Goal: Task Accomplishment & Management: Manage account settings

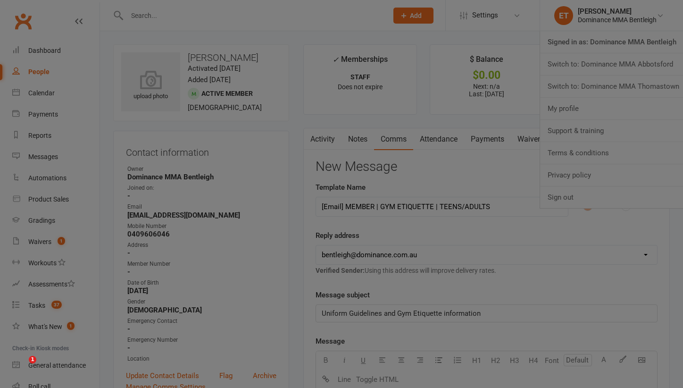
select select "13"
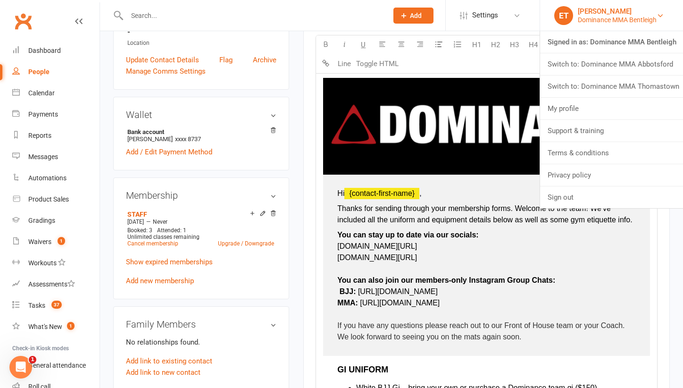
click at [612, 17] on div "Dominance MMA Bentleigh" at bounding box center [617, 20] width 79 height 8
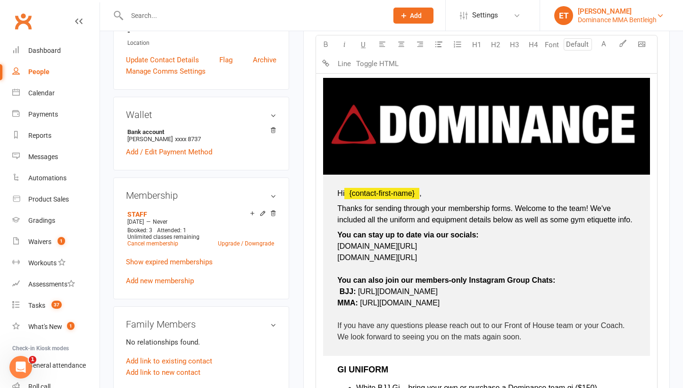
click at [619, 15] on div "[PERSON_NAME]" at bounding box center [617, 11] width 79 height 8
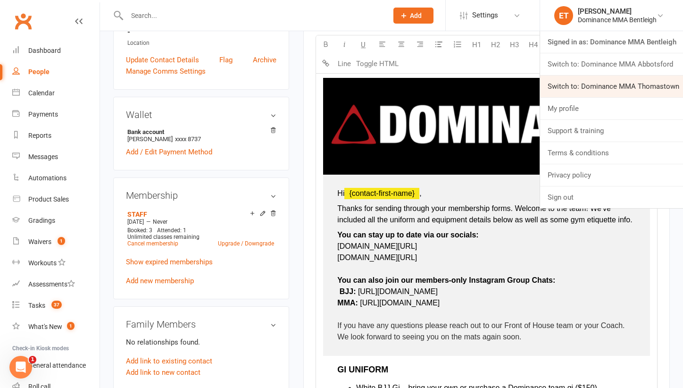
click at [638, 88] on link "Switch to: Dominance MMA Thomastown" at bounding box center [611, 86] width 143 height 22
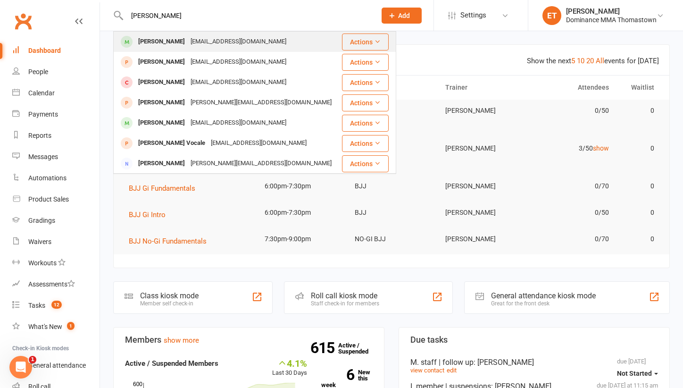
type input "[PERSON_NAME]"
click at [188, 45] on div "[EMAIL_ADDRESS][DOMAIN_NAME]" at bounding box center [238, 42] width 101 height 14
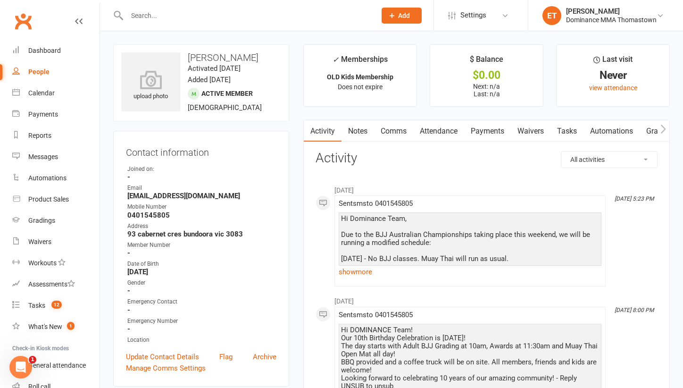
click at [442, 133] on link "Attendance" at bounding box center [438, 131] width 51 height 22
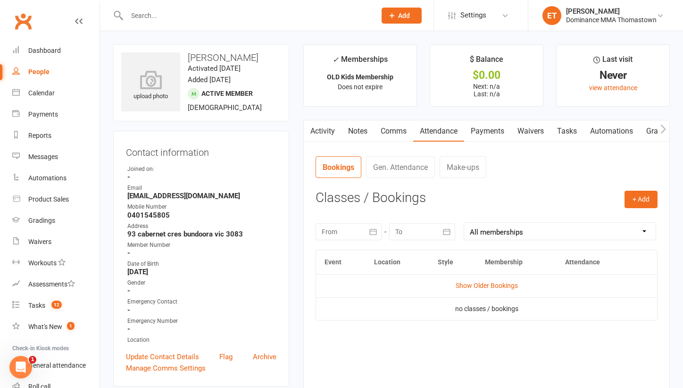
scroll to position [0, 0]
click at [472, 284] on link "Show Older Bookings" at bounding box center [487, 285] width 62 height 8
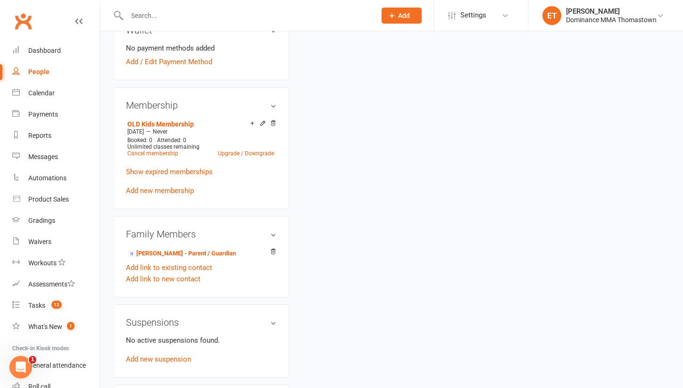
scroll to position [394, 0]
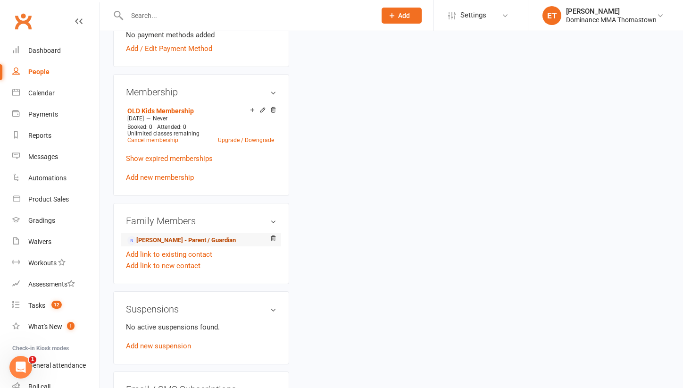
click at [166, 240] on link "[PERSON_NAME] - Parent / Guardian" at bounding box center [181, 240] width 108 height 10
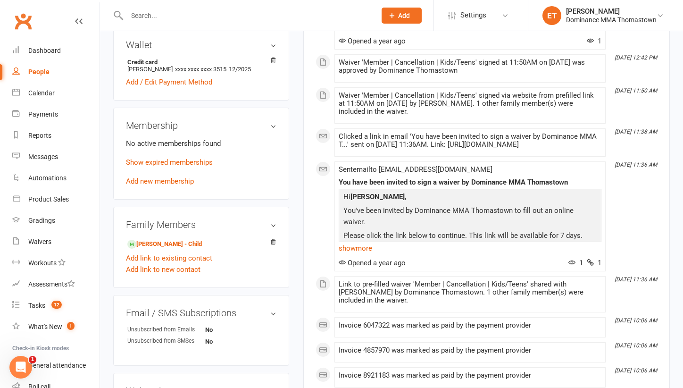
scroll to position [273, 0]
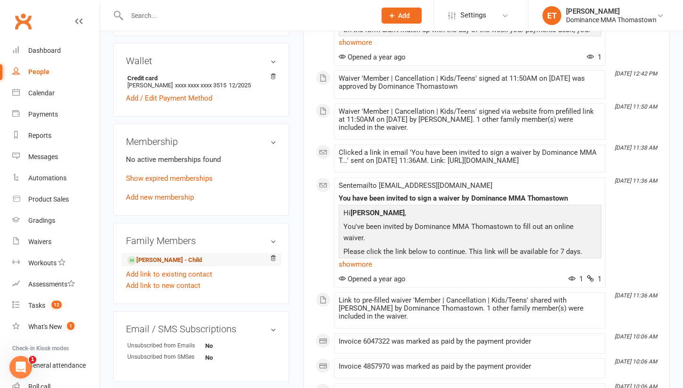
click at [157, 259] on link "[PERSON_NAME] - Child" at bounding box center [164, 260] width 75 height 10
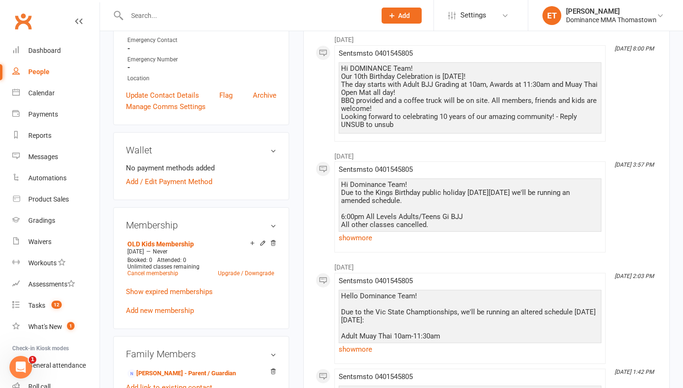
scroll to position [263, 0]
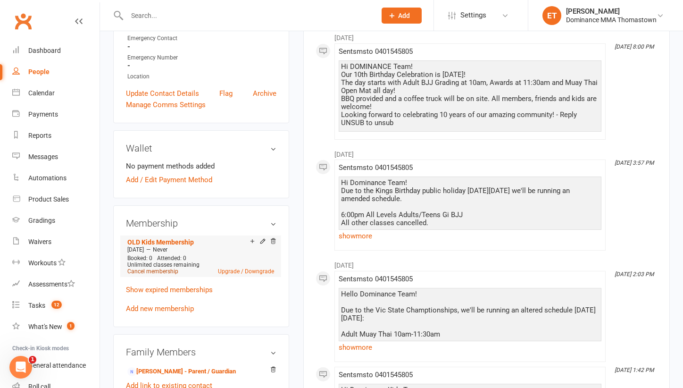
click at [147, 269] on link "Cancel membership" at bounding box center [152, 271] width 51 height 7
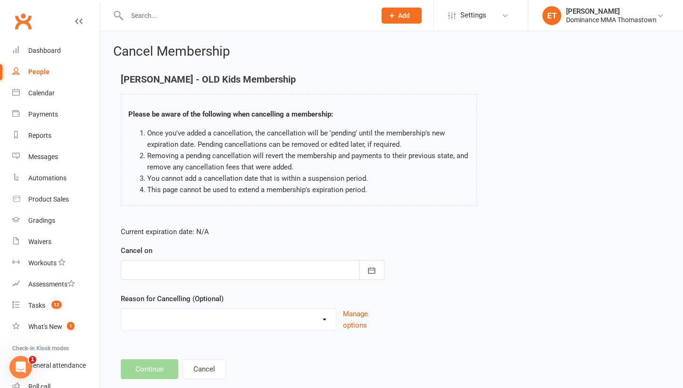
click at [148, 270] on div at bounding box center [253, 270] width 264 height 20
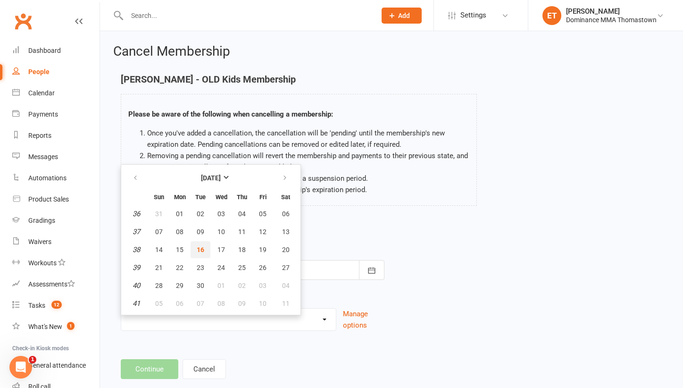
click at [200, 242] on button "16" at bounding box center [201, 249] width 20 height 17
type input "[DATE]"
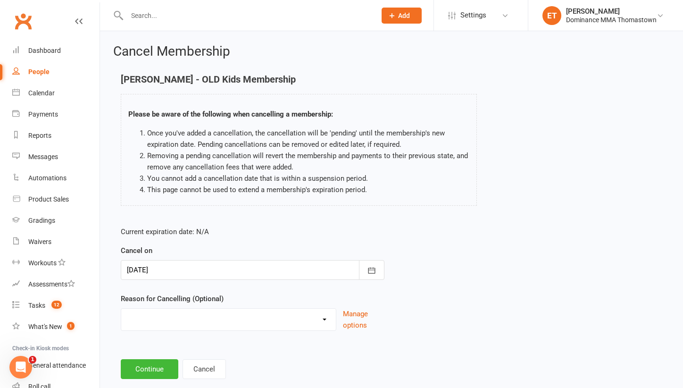
click at [174, 335] on div "Current expiration date: N/A Cancel on [DATE] [DATE] Sun Mon Tue Wed Thu Fri Sa…" at bounding box center [253, 281] width 278 height 125
click at [174, 329] on div "Holiday Injury Other reason" at bounding box center [229, 319] width 216 height 23
select select "2"
click at [150, 373] on input at bounding box center [253, 369] width 264 height 20
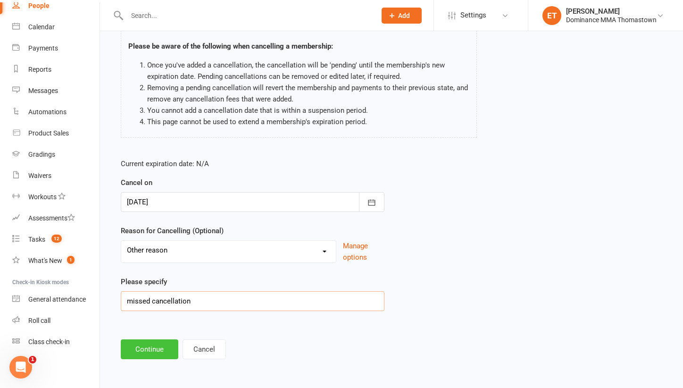
scroll to position [75, 0]
type input "missed cancellation"
click at [144, 345] on button "Continue" at bounding box center [150, 349] width 58 height 20
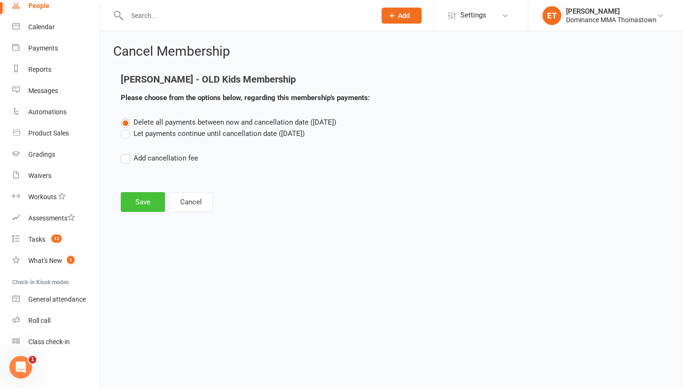
click at [135, 202] on button "Save" at bounding box center [143, 202] width 44 height 20
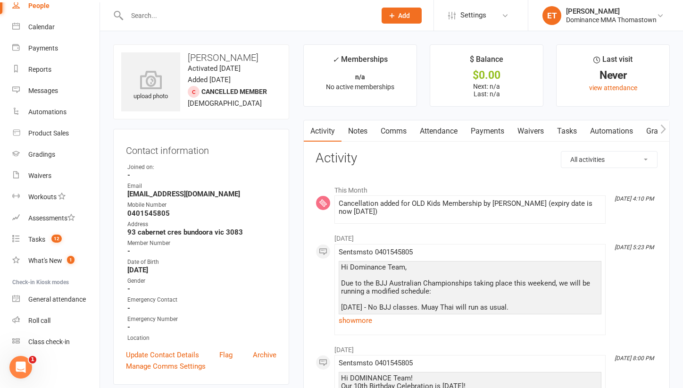
click at [212, 16] on input "text" at bounding box center [246, 15] width 245 height 13
paste input "[PERSON_NAME]"
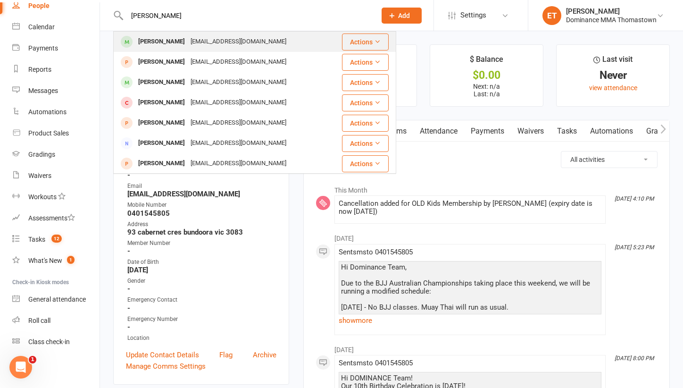
type input "[PERSON_NAME]"
click at [198, 47] on div "[EMAIL_ADDRESS][DOMAIN_NAME]" at bounding box center [238, 42] width 101 height 14
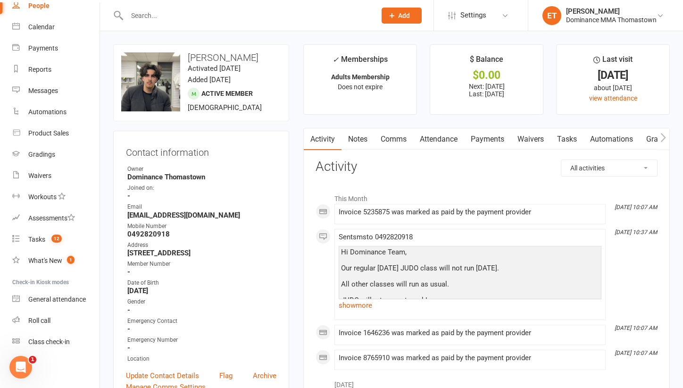
click at [444, 141] on link "Attendance" at bounding box center [438, 139] width 51 height 22
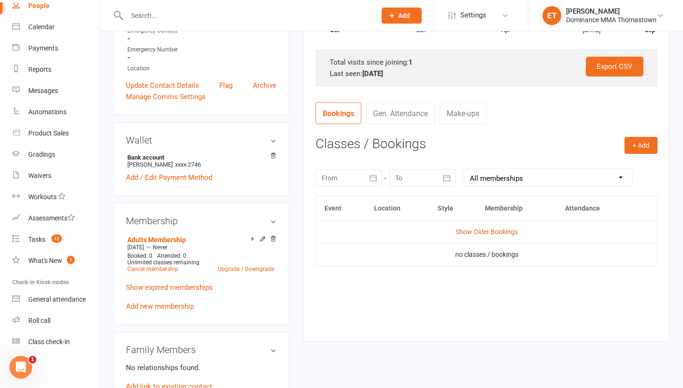
scroll to position [302, 0]
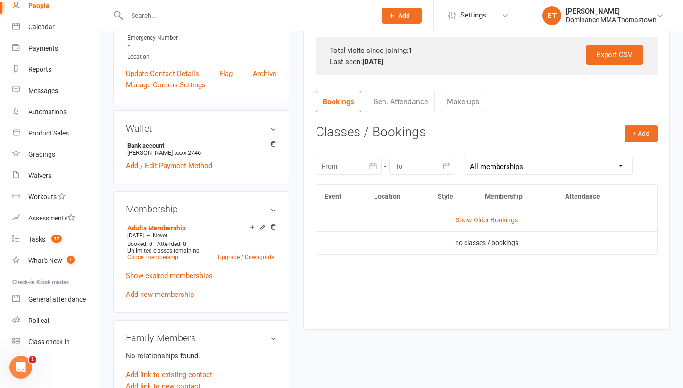
click at [157, 17] on input "text" at bounding box center [246, 15] width 245 height 13
paste input "[PERSON_NAME]"
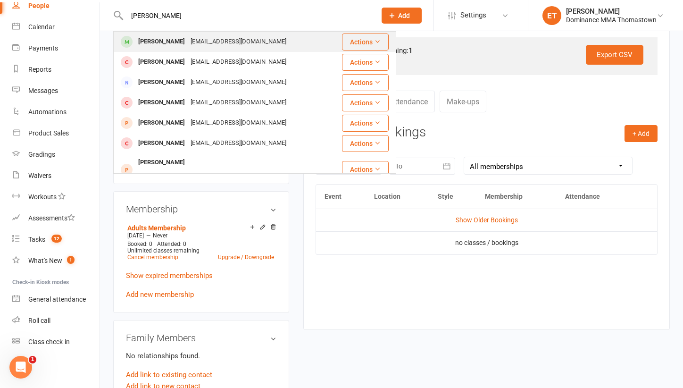
type input "[PERSON_NAME]"
click at [267, 47] on div "[PERSON_NAME] [EMAIL_ADDRESS][DOMAIN_NAME]" at bounding box center [227, 41] width 227 height 19
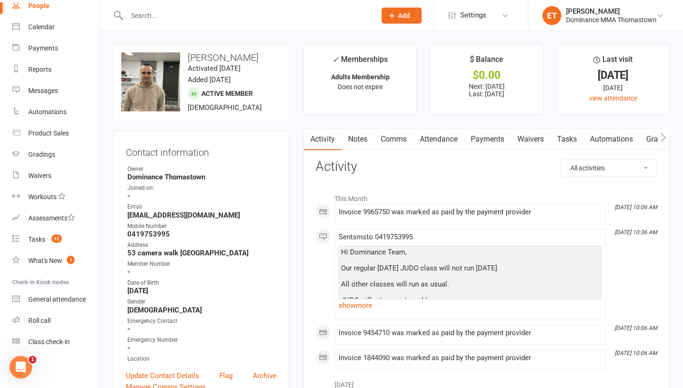
click at [428, 138] on link "Attendance" at bounding box center [438, 139] width 51 height 22
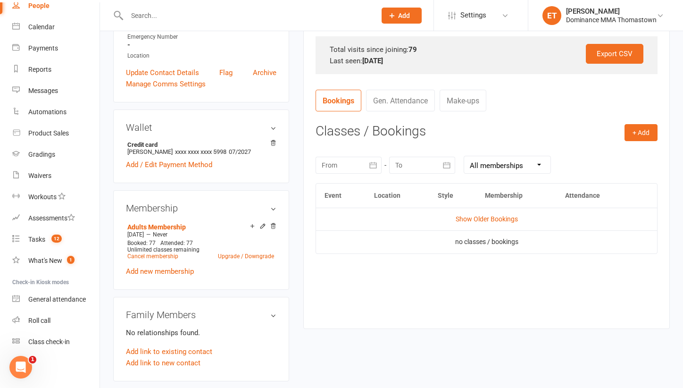
scroll to position [304, 0]
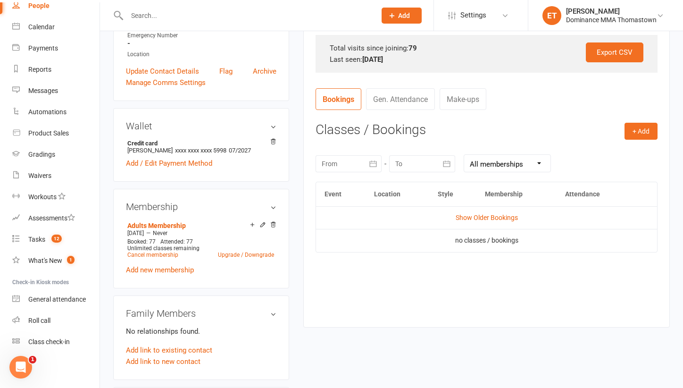
click at [481, 220] on td "Show Older Bookings" at bounding box center [486, 217] width 341 height 23
click at [480, 210] on td "Show Older Bookings" at bounding box center [486, 217] width 341 height 23
click at [481, 214] on link "Show Older Bookings" at bounding box center [487, 218] width 62 height 8
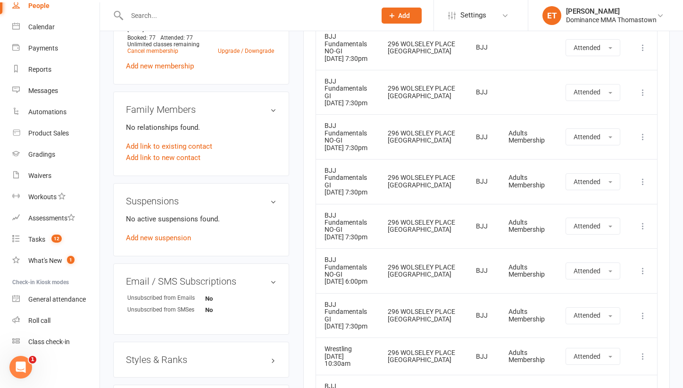
scroll to position [514, 0]
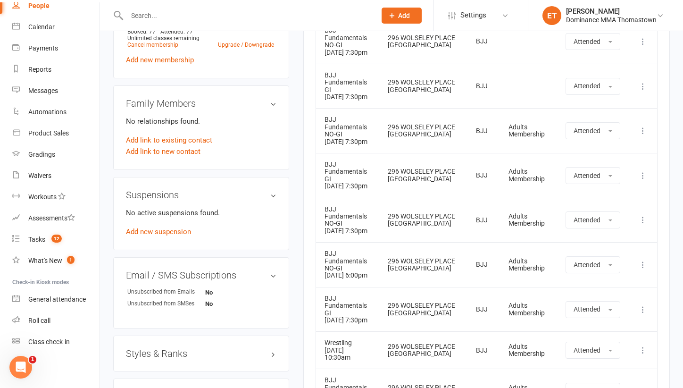
click at [146, 7] on div at bounding box center [241, 15] width 256 height 31
click at [144, 15] on input "text" at bounding box center [246, 15] width 245 height 13
paste input "[PERSON_NAME]"
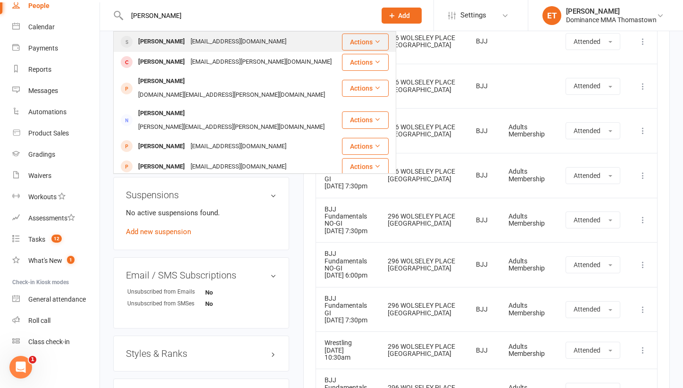
type input "[PERSON_NAME]"
click at [172, 46] on div "[PERSON_NAME]" at bounding box center [161, 42] width 52 height 14
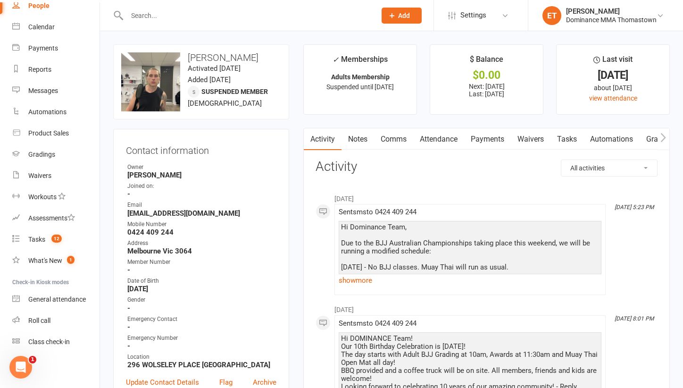
click at [443, 144] on link "Attendance" at bounding box center [438, 139] width 51 height 22
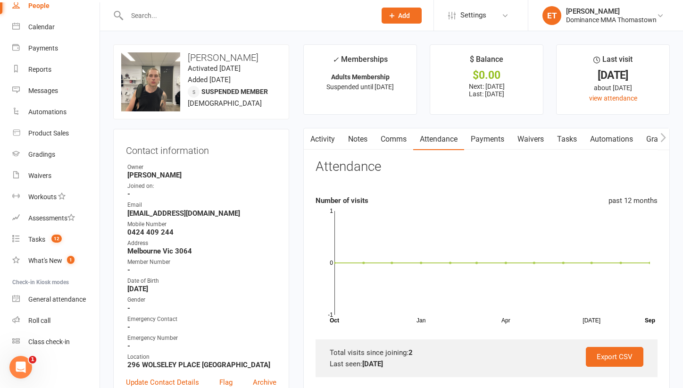
click at [174, 20] on input "text" at bounding box center [246, 15] width 245 height 13
paste input "[PERSON_NAME]"
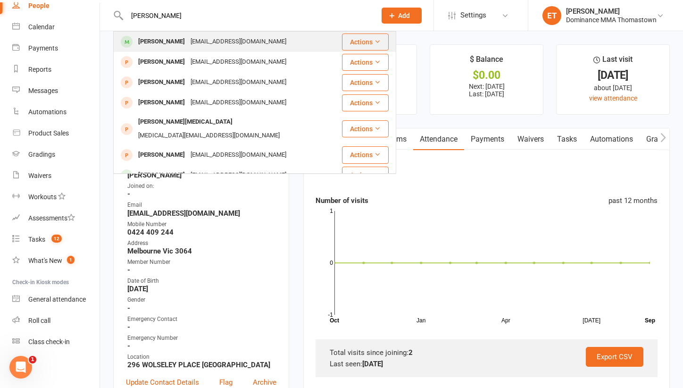
type input "[PERSON_NAME]"
click at [198, 43] on div "[EMAIL_ADDRESS][DOMAIN_NAME]" at bounding box center [238, 42] width 101 height 14
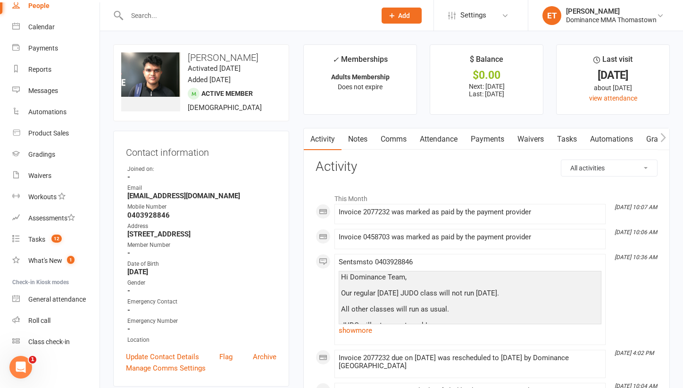
click at [439, 137] on link "Attendance" at bounding box center [438, 139] width 51 height 22
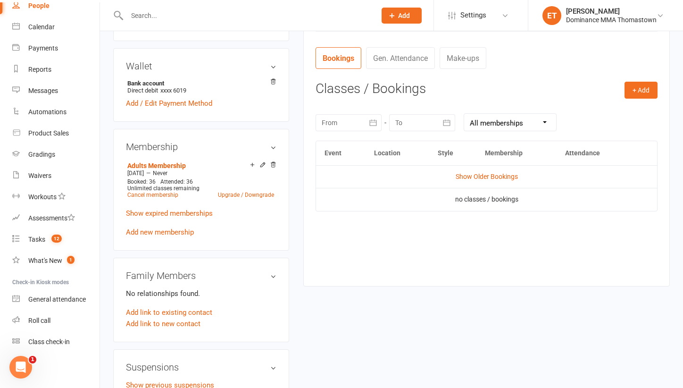
scroll to position [361, 0]
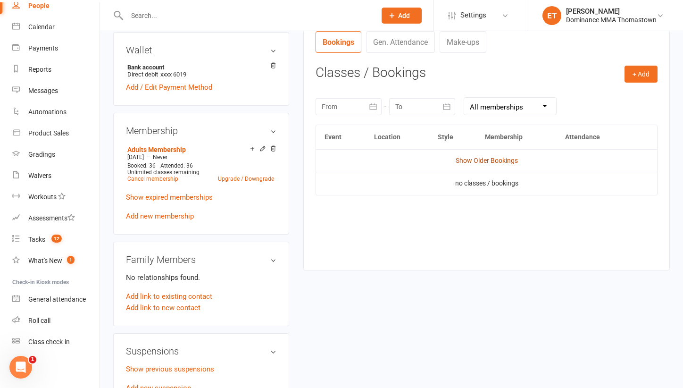
click at [488, 157] on link "Show Older Bookings" at bounding box center [487, 161] width 62 height 8
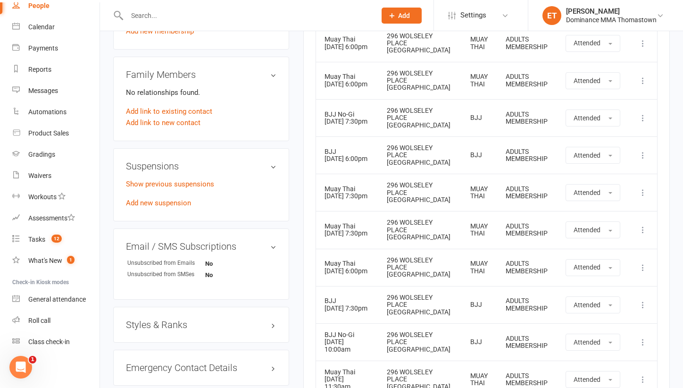
scroll to position [673, 0]
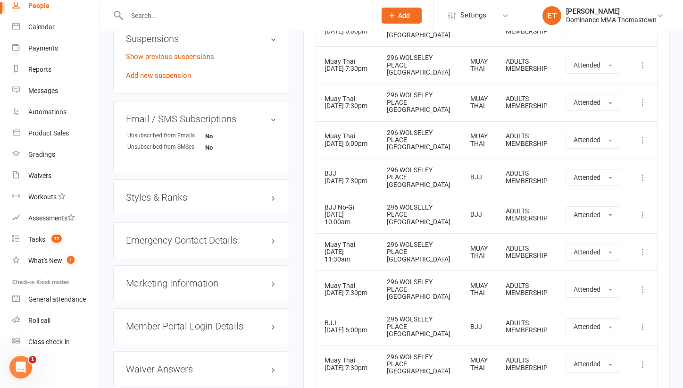
click at [144, 16] on input "text" at bounding box center [246, 15] width 245 height 13
paste input "[PERSON_NAME]"
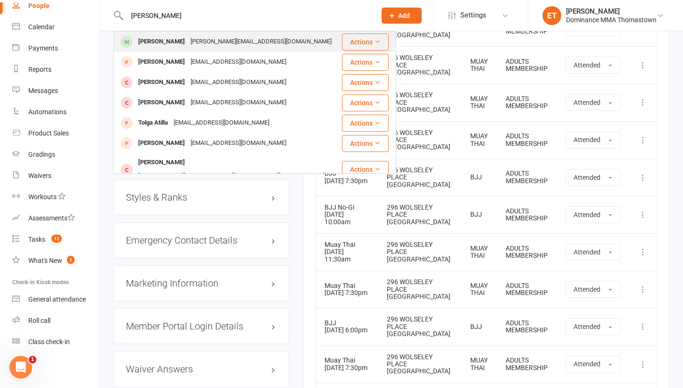
type input "[PERSON_NAME]"
click at [183, 36] on div "[PERSON_NAME]" at bounding box center [161, 42] width 52 height 14
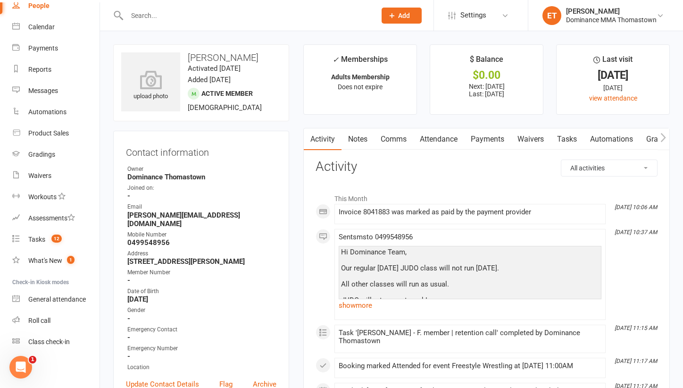
click at [440, 135] on link "Attendance" at bounding box center [438, 139] width 51 height 22
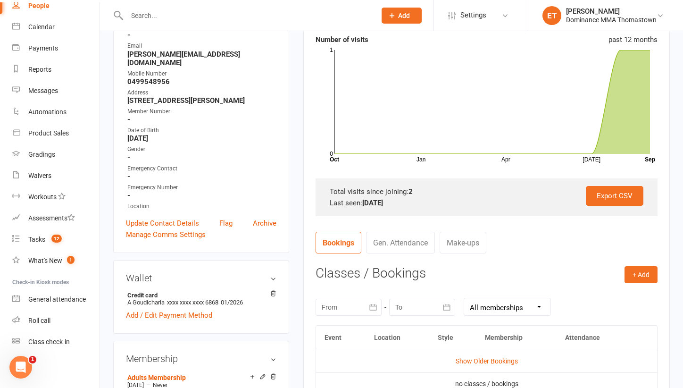
scroll to position [168, 0]
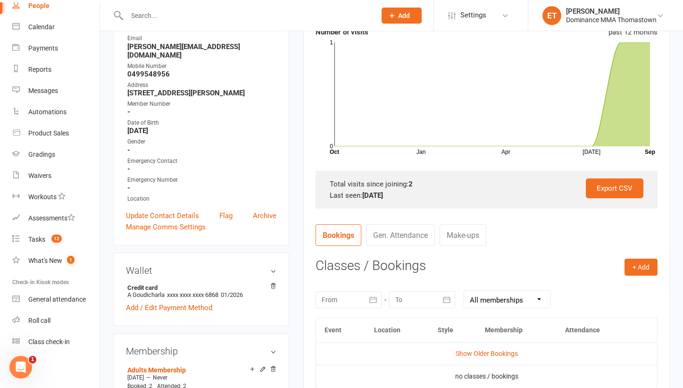
click at [480, 345] on td "Show Older Bookings" at bounding box center [486, 353] width 341 height 23
click at [480, 349] on link "Show Older Bookings" at bounding box center [487, 353] width 62 height 8
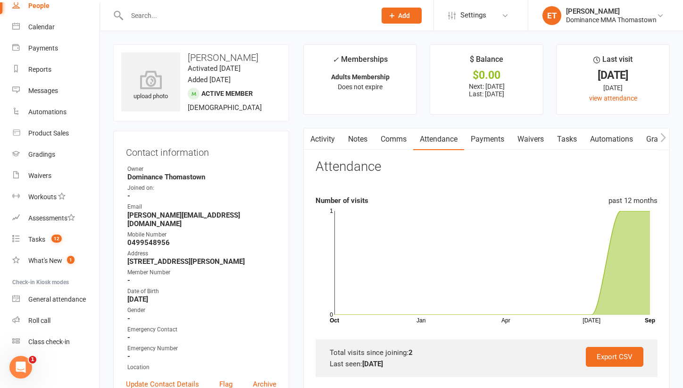
scroll to position [0, 0]
click at [361, 141] on link "Notes" at bounding box center [357, 139] width 33 height 22
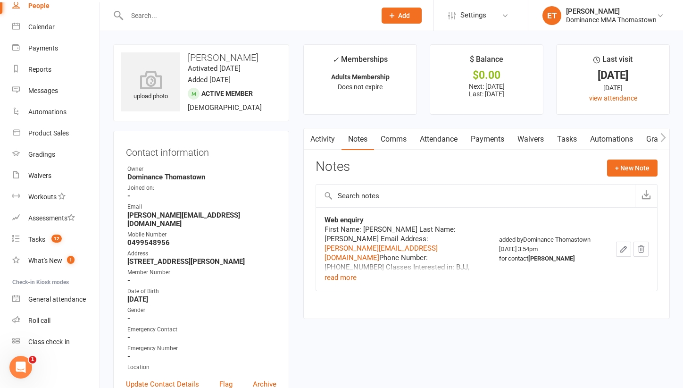
click at [146, 16] on input "text" at bounding box center [246, 15] width 245 height 13
paste input "[PERSON_NAME]"
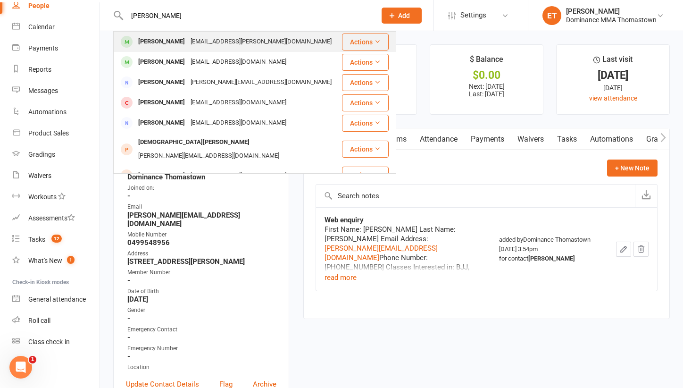
type input "[PERSON_NAME]"
click at [200, 41] on div "[EMAIL_ADDRESS][PERSON_NAME][DOMAIN_NAME]" at bounding box center [261, 42] width 147 height 14
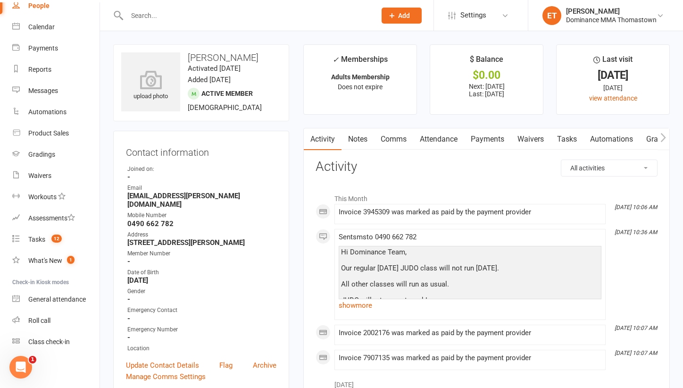
click at [359, 142] on link "Notes" at bounding box center [357, 139] width 33 height 22
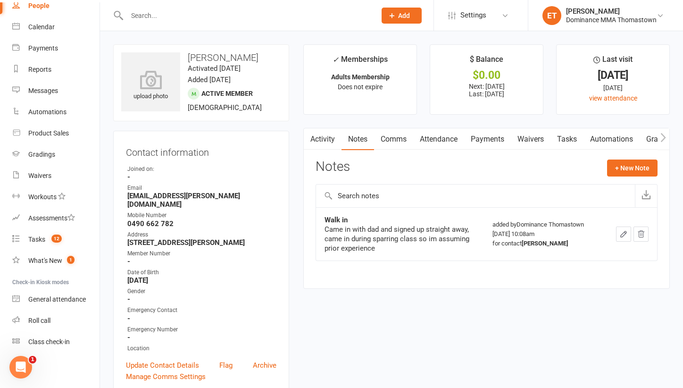
click at [486, 143] on link "Payments" at bounding box center [487, 139] width 47 height 22
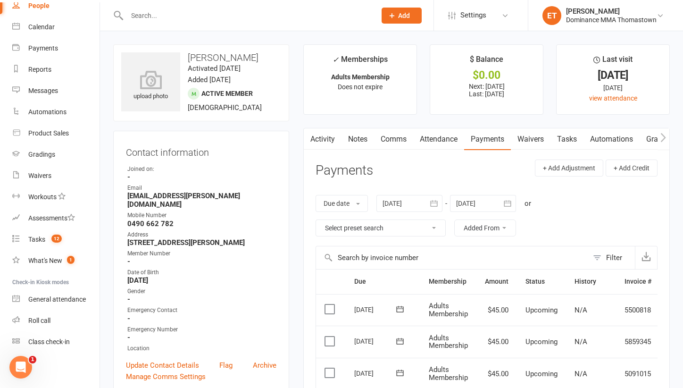
click at [436, 148] on link "Attendance" at bounding box center [438, 139] width 51 height 22
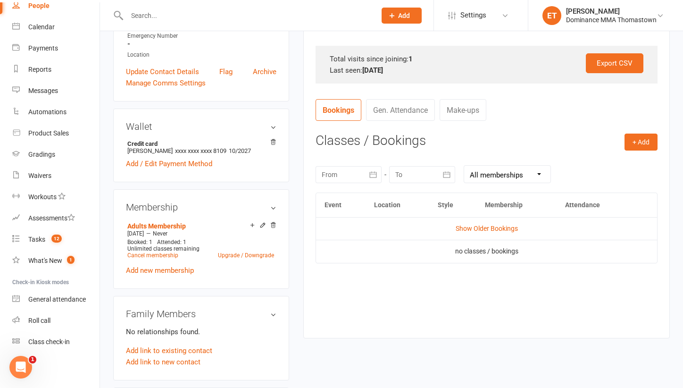
scroll to position [305, 0]
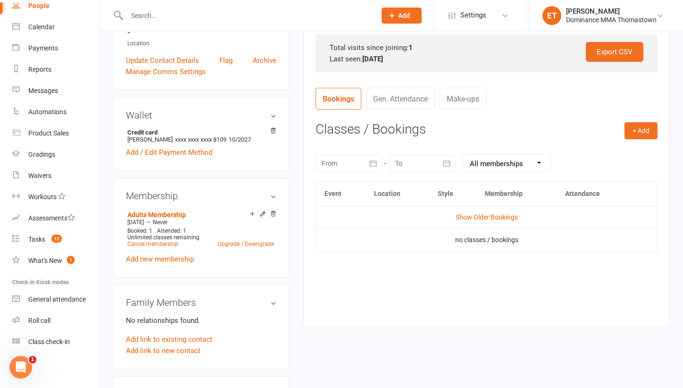
click at [153, 14] on input "text" at bounding box center [246, 15] width 245 height 13
paste input "[PERSON_NAME]"
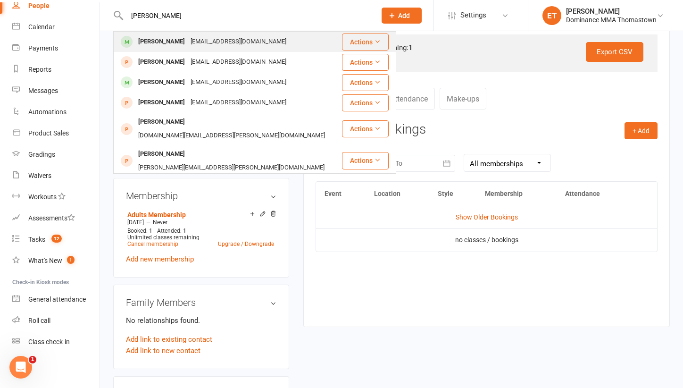
type input "[PERSON_NAME]"
click at [188, 42] on div "[EMAIL_ADDRESS][DOMAIN_NAME]" at bounding box center [238, 42] width 101 height 14
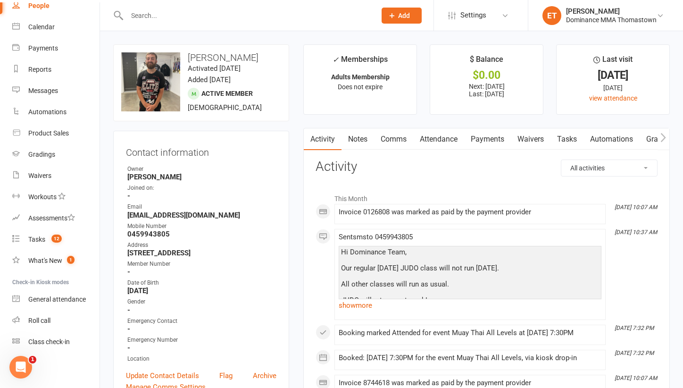
scroll to position [0, 0]
click at [448, 139] on link "Attendance" at bounding box center [438, 139] width 51 height 22
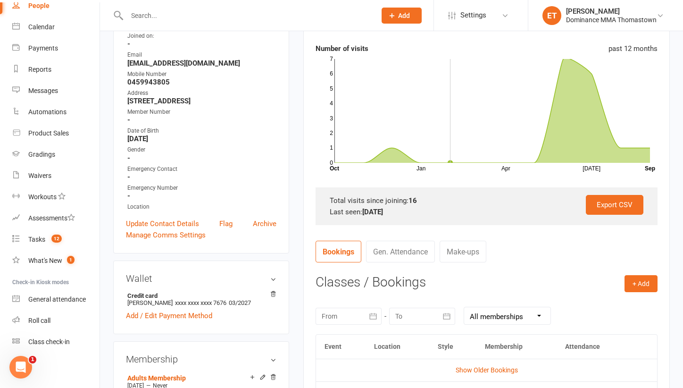
scroll to position [152, 0]
click at [477, 372] on td "Show Older Bookings" at bounding box center [486, 369] width 341 height 23
click at [477, 371] on link "Show Older Bookings" at bounding box center [487, 369] width 62 height 8
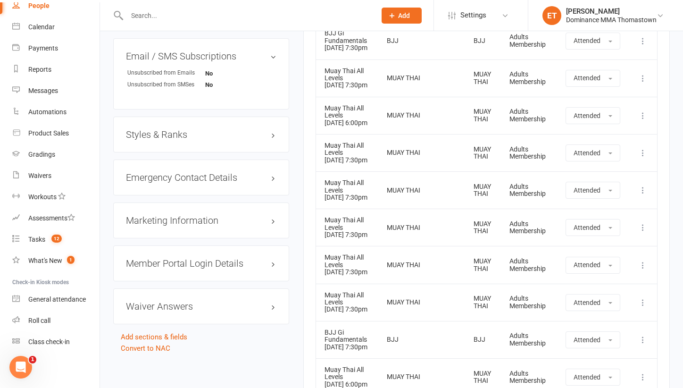
scroll to position [802, 0]
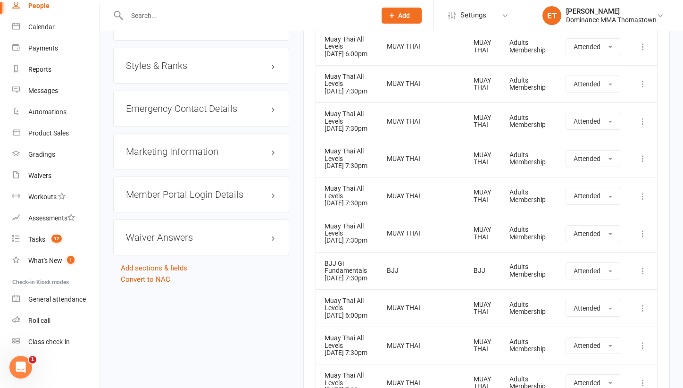
click at [133, 10] on input "text" at bounding box center [246, 15] width 245 height 13
paste input "[PERSON_NAME]"
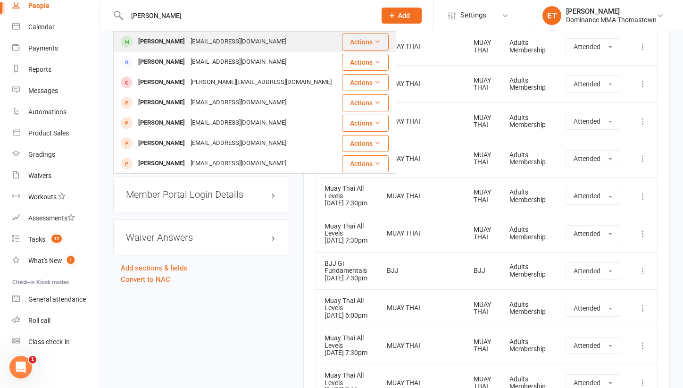
type input "[PERSON_NAME]"
click at [245, 39] on div "[EMAIL_ADDRESS][DOMAIN_NAME]" at bounding box center [238, 42] width 101 height 14
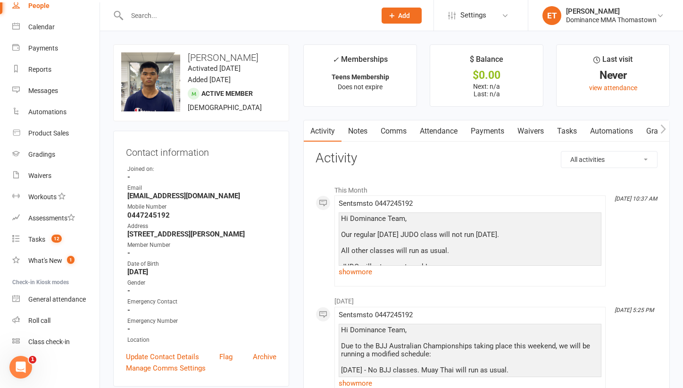
click at [448, 129] on link "Attendance" at bounding box center [438, 131] width 51 height 22
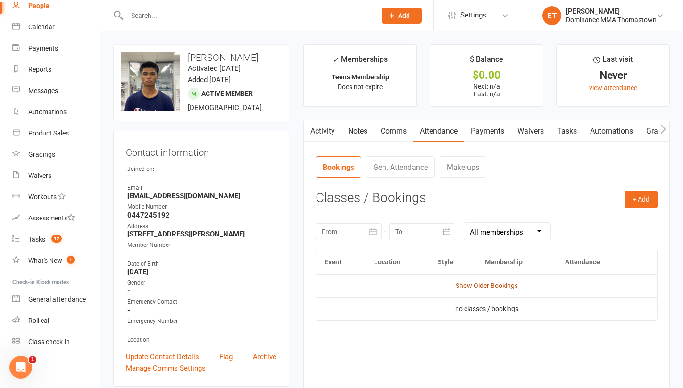
click at [482, 286] on link "Show Older Bookings" at bounding box center [487, 286] width 62 height 8
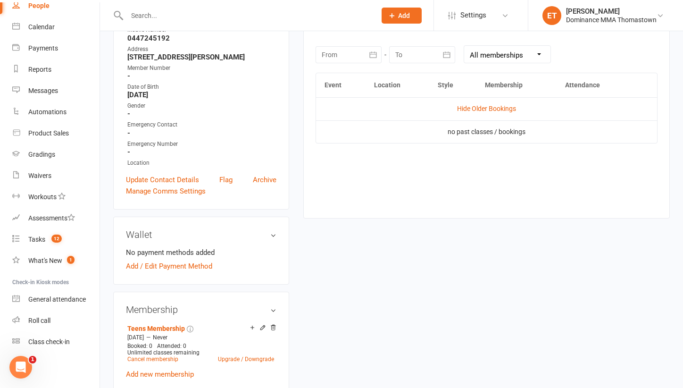
scroll to position [213, 0]
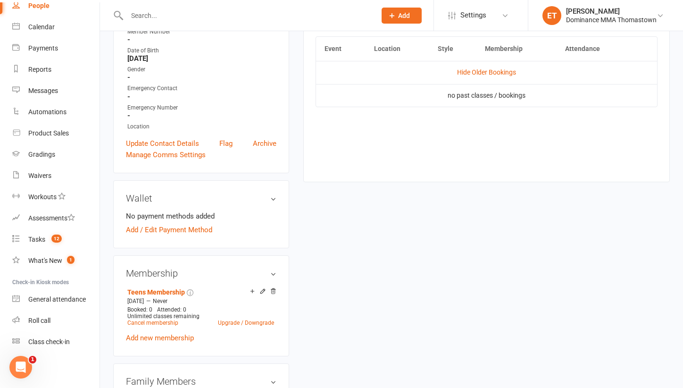
click at [187, 11] on input "text" at bounding box center [246, 15] width 245 height 13
paste input "[PERSON_NAME]"
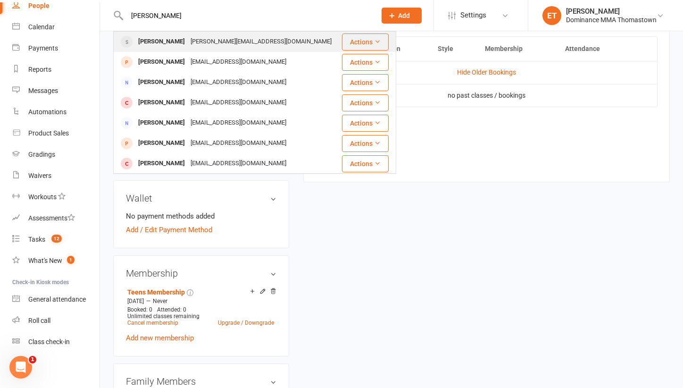
type input "[PERSON_NAME]"
click at [230, 43] on div "[PERSON_NAME][EMAIL_ADDRESS][DOMAIN_NAME]" at bounding box center [261, 42] width 147 height 14
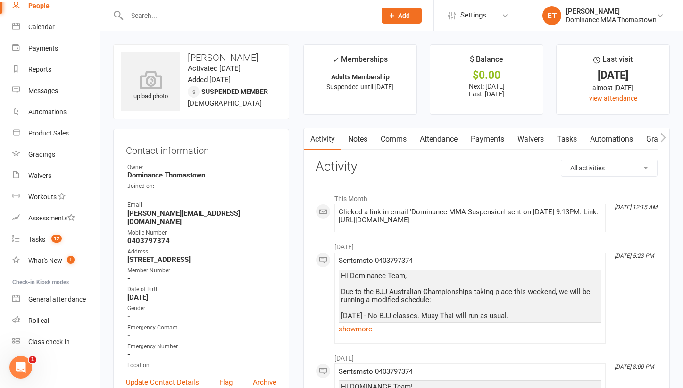
click at [441, 138] on link "Attendance" at bounding box center [438, 139] width 51 height 22
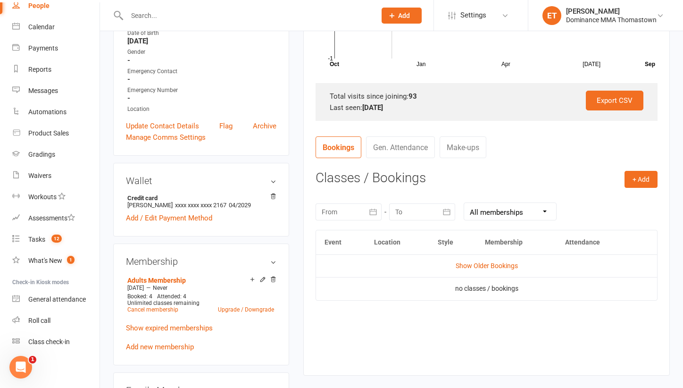
scroll to position [268, 0]
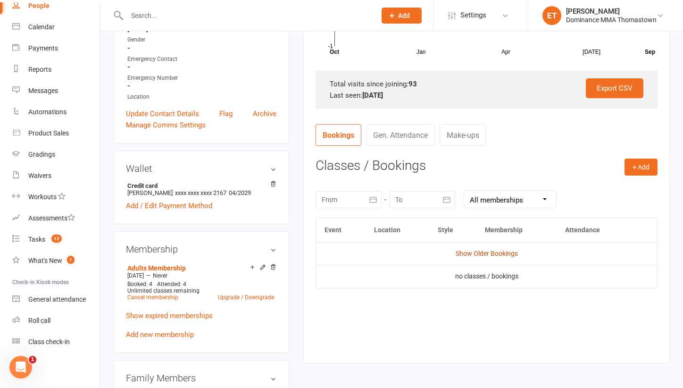
click at [480, 249] on link "Show Older Bookings" at bounding box center [487, 253] width 62 height 8
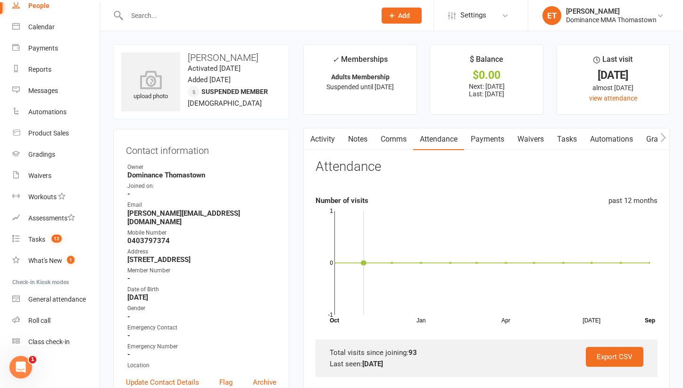
scroll to position [0, 0]
click at [154, 15] on input "text" at bounding box center [246, 15] width 245 height 13
paste input "[PERSON_NAME]"
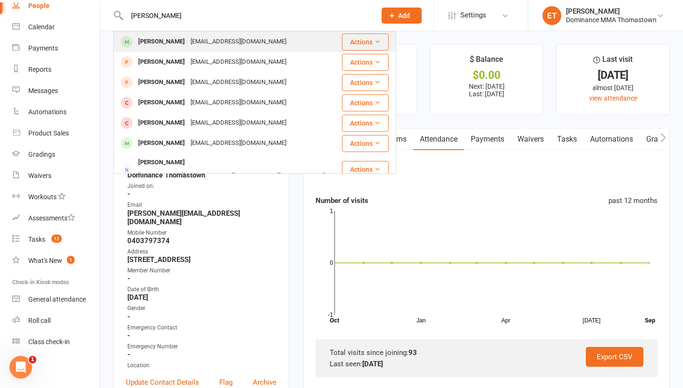
type input "[PERSON_NAME]"
click at [188, 44] on div "[EMAIL_ADDRESS][DOMAIN_NAME]" at bounding box center [238, 42] width 101 height 14
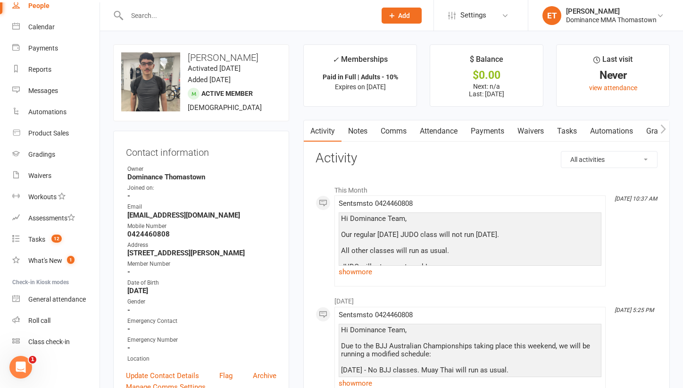
click at [439, 133] on link "Attendance" at bounding box center [438, 131] width 51 height 22
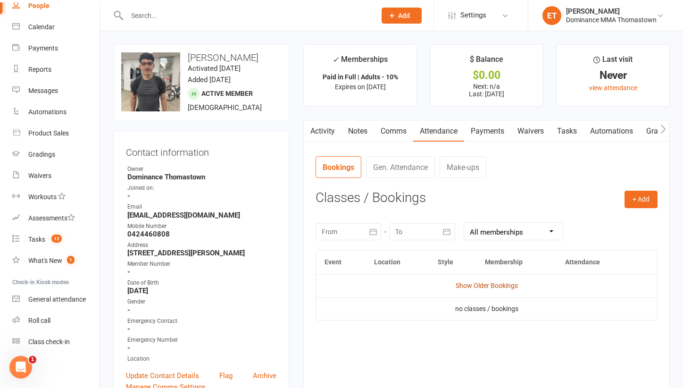
click at [487, 282] on link "Show Older Bookings" at bounding box center [487, 286] width 62 height 8
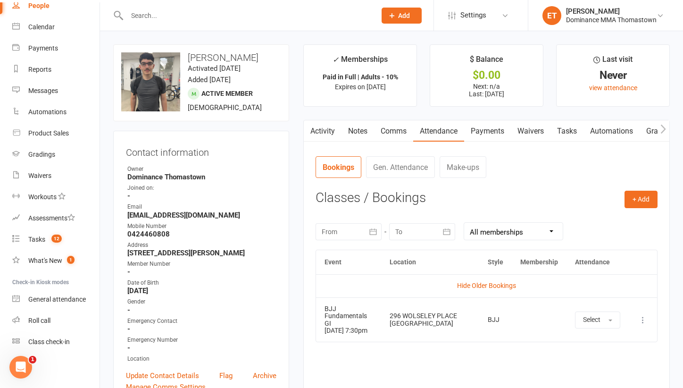
click at [351, 135] on link "Notes" at bounding box center [357, 131] width 33 height 22
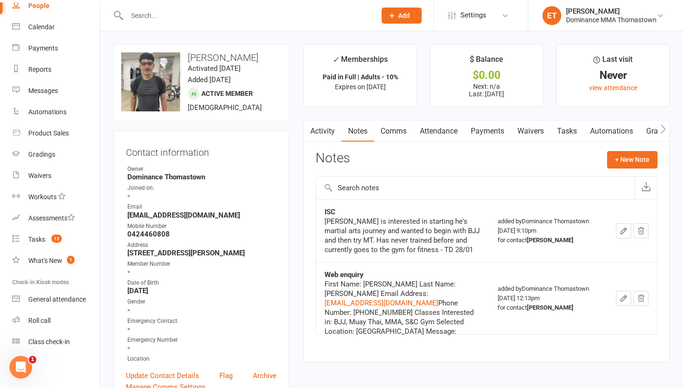
click at [137, 12] on input "text" at bounding box center [246, 15] width 245 height 13
paste input "[PERSON_NAME]"
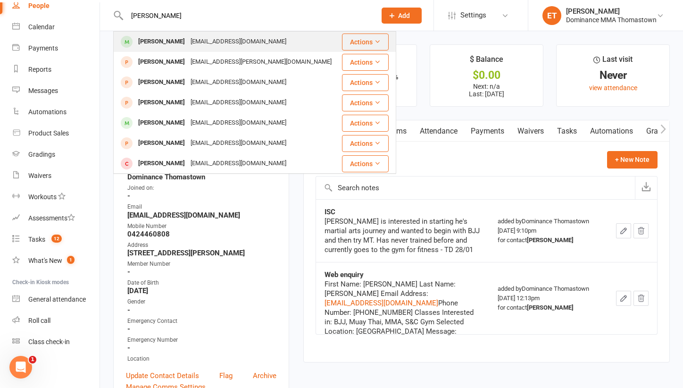
type input "[PERSON_NAME]"
click at [188, 44] on div "[EMAIL_ADDRESS][DOMAIN_NAME]" at bounding box center [238, 42] width 101 height 14
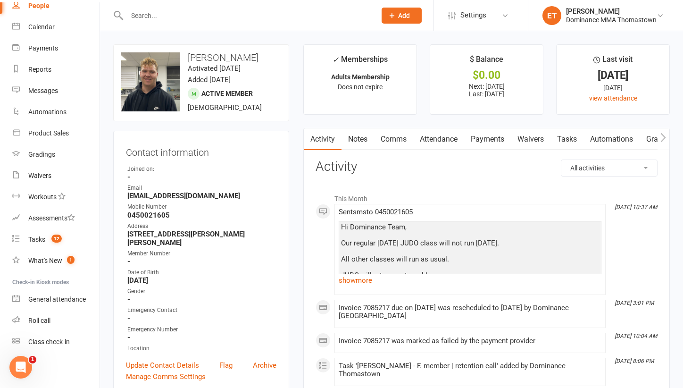
click at [432, 133] on link "Attendance" at bounding box center [438, 139] width 51 height 22
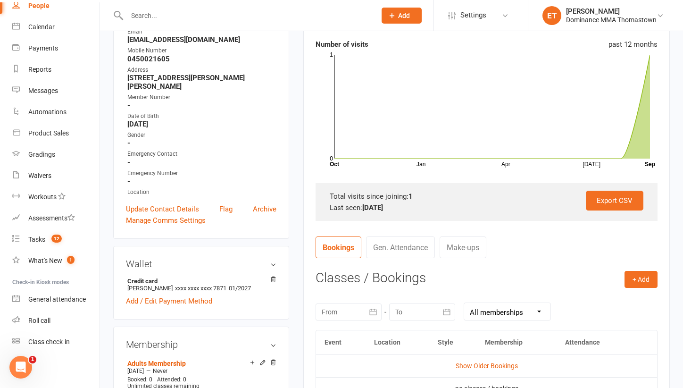
scroll to position [229, 0]
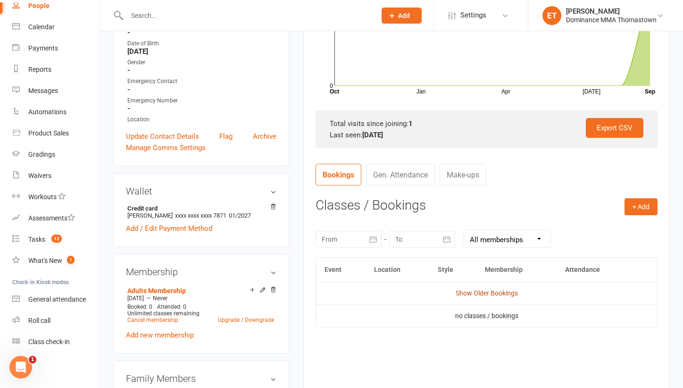
click at [482, 294] on link "Show Older Bookings" at bounding box center [487, 293] width 62 height 8
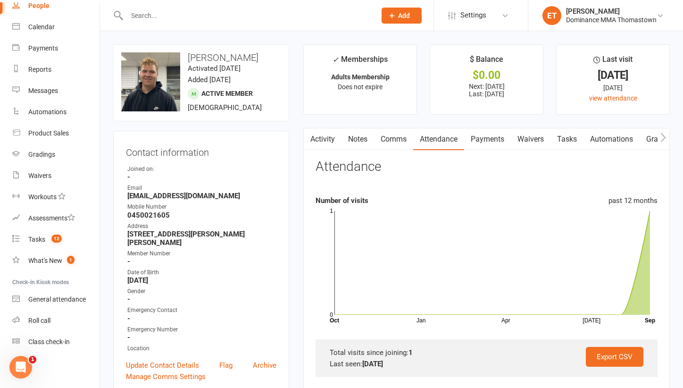
scroll to position [0, 0]
click at [354, 141] on link "Notes" at bounding box center [357, 139] width 33 height 22
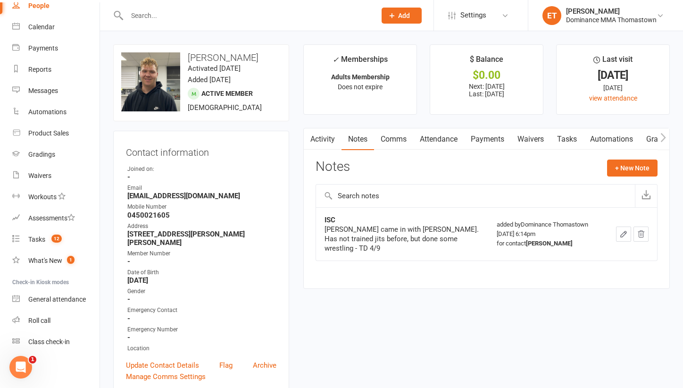
click at [185, 12] on input "text" at bounding box center [246, 15] width 245 height 13
paste input "[PERSON_NAME]"
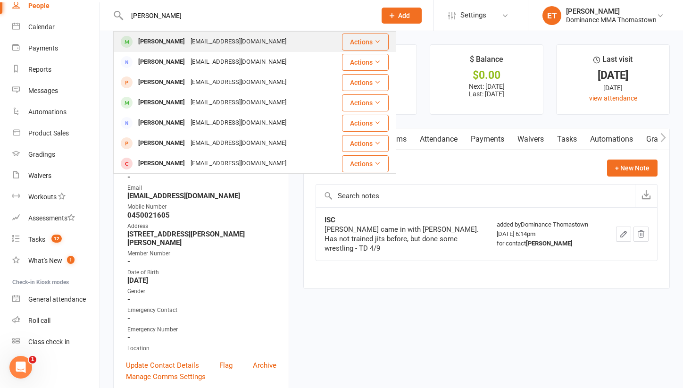
type input "[PERSON_NAME]"
click at [173, 49] on div "Zaen Ali [EMAIL_ADDRESS][DOMAIN_NAME]" at bounding box center [227, 41] width 226 height 19
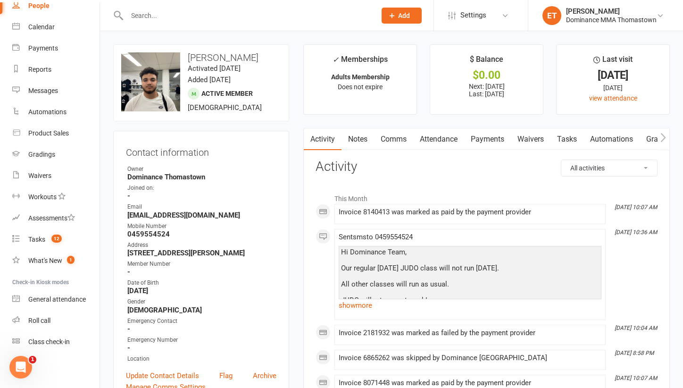
click at [448, 142] on link "Attendance" at bounding box center [438, 139] width 51 height 22
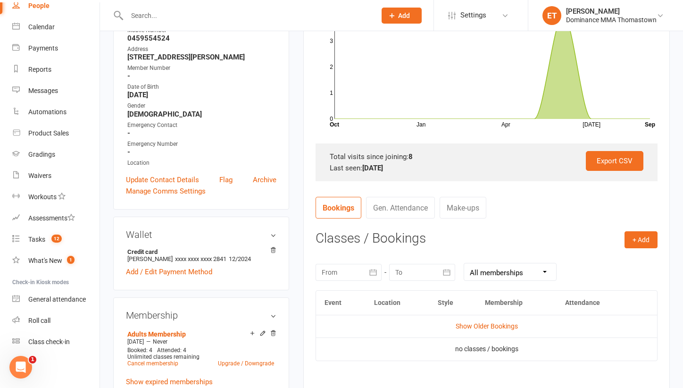
scroll to position [197, 0]
click at [473, 331] on td "Show Older Bookings" at bounding box center [486, 325] width 341 height 23
click at [470, 321] on link "Show Older Bookings" at bounding box center [487, 325] width 62 height 8
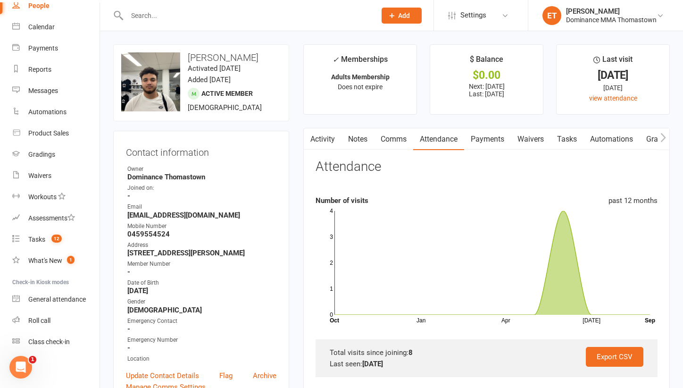
scroll to position [0, 0]
click at [169, 21] on input "text" at bounding box center [246, 15] width 245 height 13
paste input "[PERSON_NAME]"
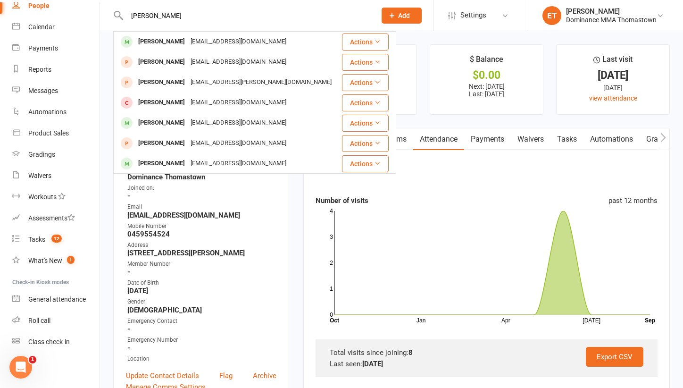
type input "[PERSON_NAME]"
click at [165, 41] on div "[PERSON_NAME]" at bounding box center [161, 42] width 52 height 14
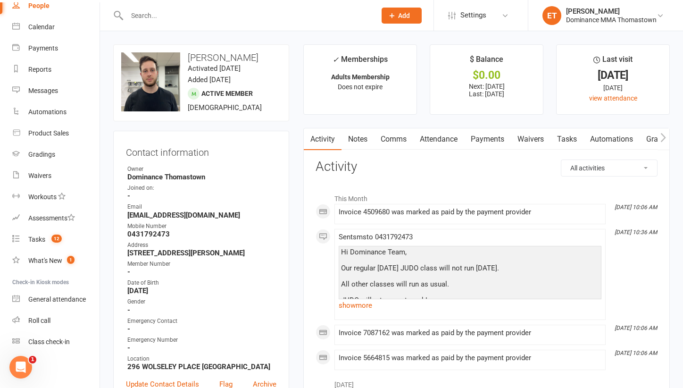
click at [449, 136] on link "Attendance" at bounding box center [438, 139] width 51 height 22
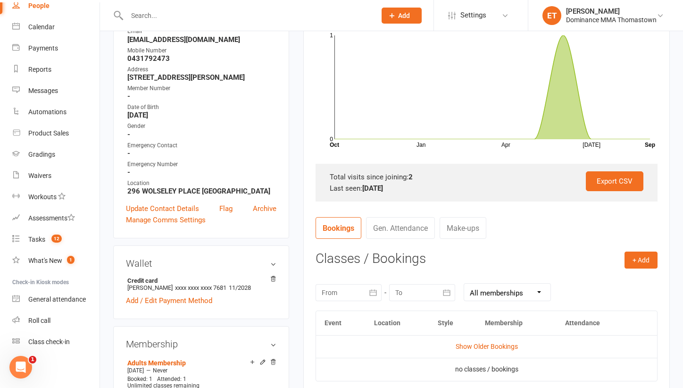
scroll to position [206, 0]
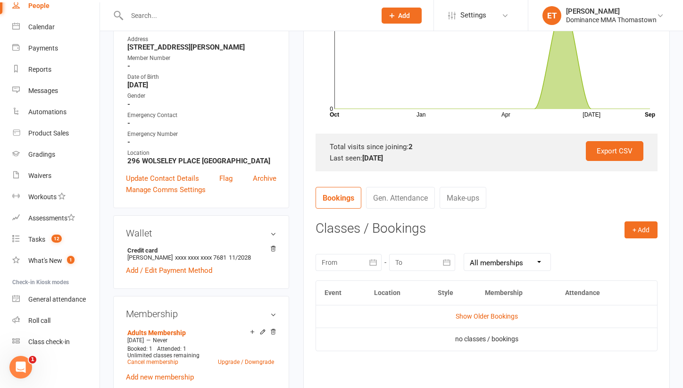
click at [149, 20] on input "text" at bounding box center [246, 15] width 245 height 13
paste input "[PERSON_NAME]"
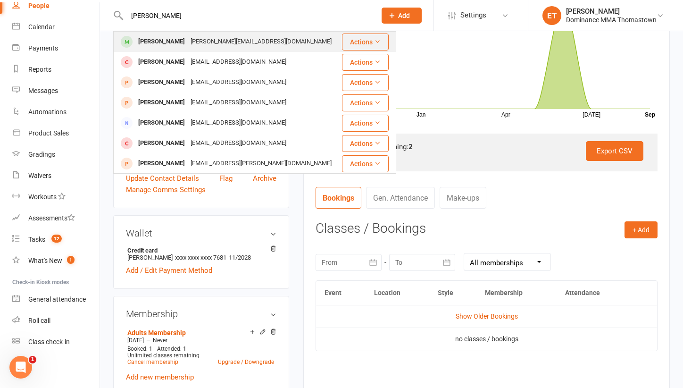
type input "[PERSON_NAME]"
click at [192, 41] on div "[PERSON_NAME][EMAIL_ADDRESS][DOMAIN_NAME]" at bounding box center [261, 42] width 147 height 14
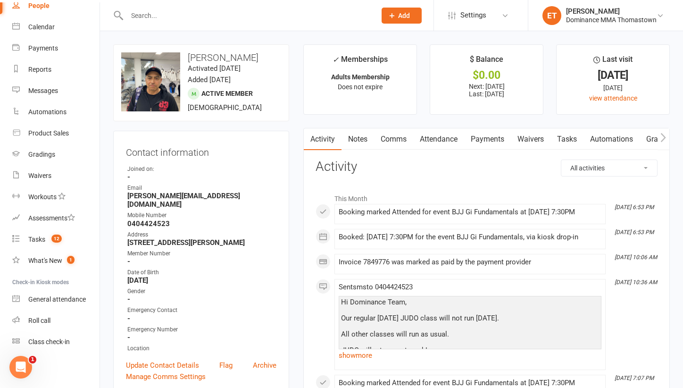
click at [146, 3] on div at bounding box center [241, 15] width 256 height 31
click at [146, 9] on input "text" at bounding box center [246, 15] width 245 height 13
paste input "[PERSON_NAME]"
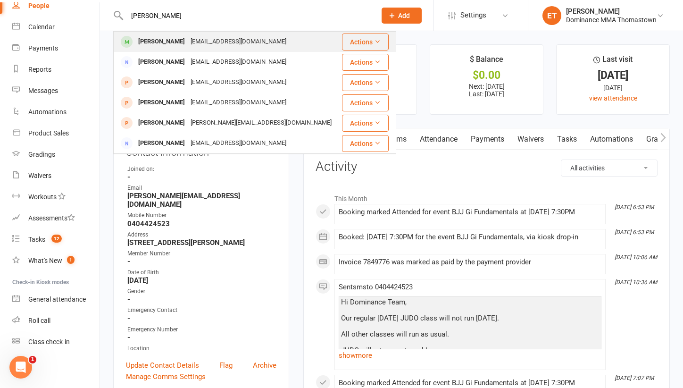
type input "[PERSON_NAME]"
click at [188, 42] on div "[EMAIL_ADDRESS][DOMAIN_NAME]" at bounding box center [238, 42] width 101 height 14
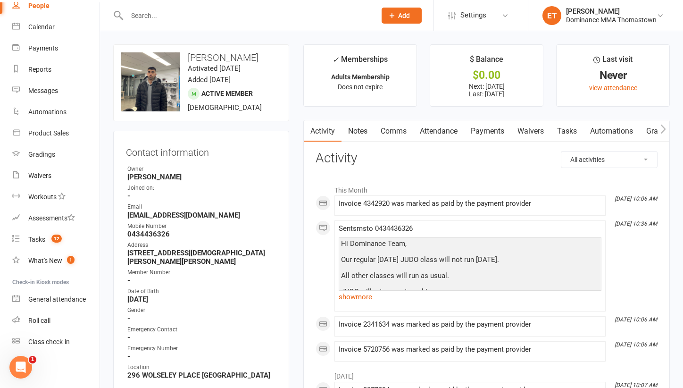
click at [445, 132] on link "Attendance" at bounding box center [438, 131] width 51 height 22
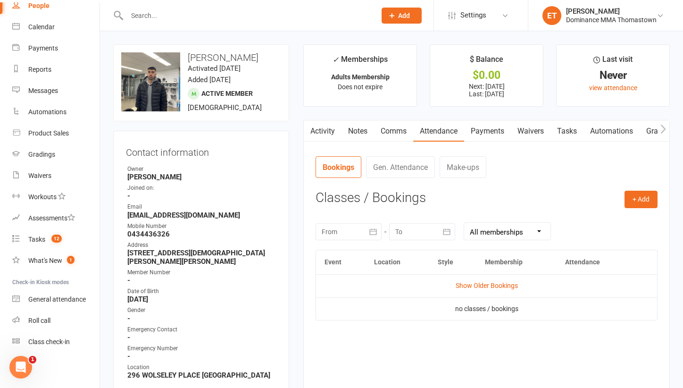
click at [158, 21] on input "text" at bounding box center [246, 15] width 245 height 13
paste input "[PERSON_NAME]"
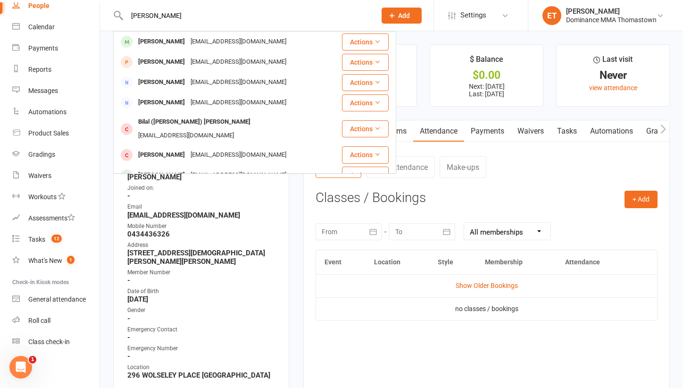
type input "[PERSON_NAME]"
click at [157, 42] on div "[PERSON_NAME]" at bounding box center [161, 42] width 52 height 14
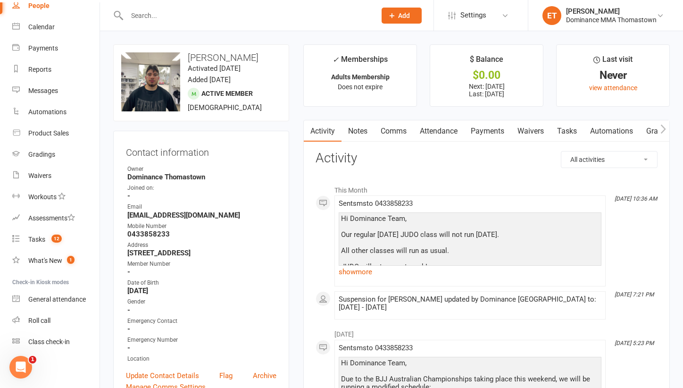
click at [436, 130] on link "Attendance" at bounding box center [438, 131] width 51 height 22
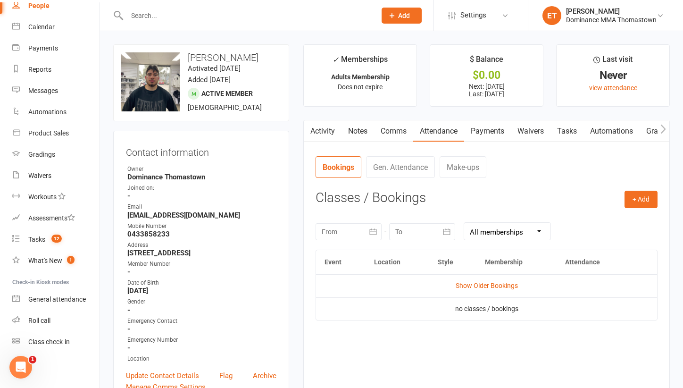
click at [459, 289] on td "Show Older Bookings" at bounding box center [486, 285] width 341 height 23
click at [207, 21] on input "text" at bounding box center [246, 15] width 245 height 13
paste input "[PERSON_NAME]"
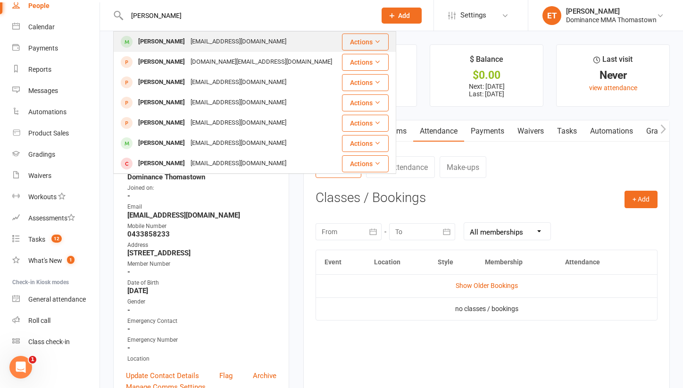
type input "[PERSON_NAME]"
click at [204, 44] on div "[EMAIL_ADDRESS][DOMAIN_NAME]" at bounding box center [238, 42] width 101 height 14
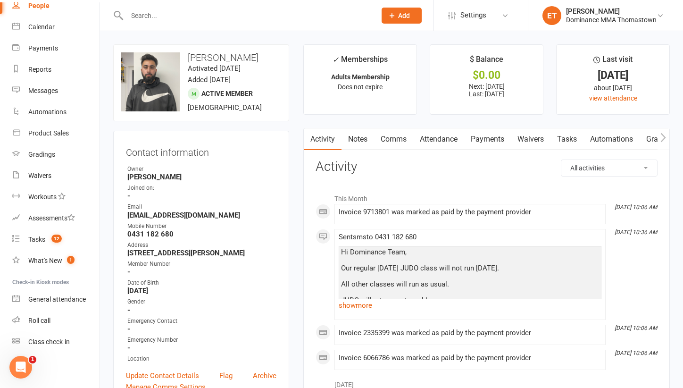
click at [440, 142] on link "Attendance" at bounding box center [438, 139] width 51 height 22
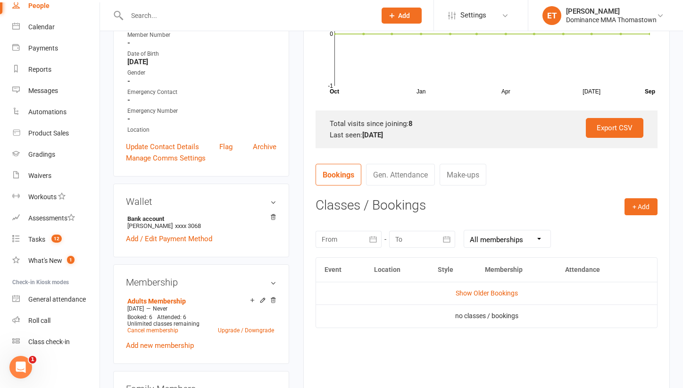
scroll to position [235, 0]
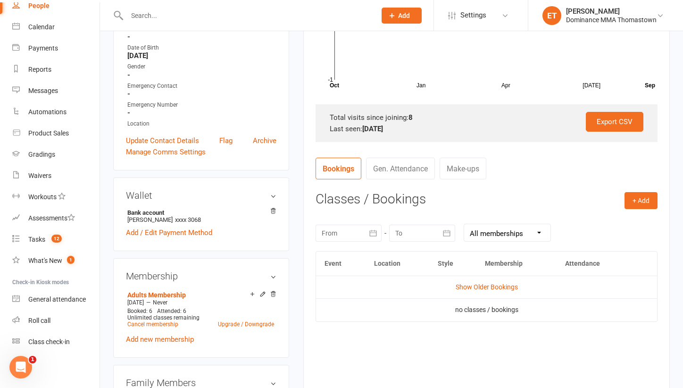
click at [465, 290] on td "Show Older Bookings" at bounding box center [486, 286] width 341 height 23
click at [468, 285] on link "Show Older Bookings" at bounding box center [487, 287] width 62 height 8
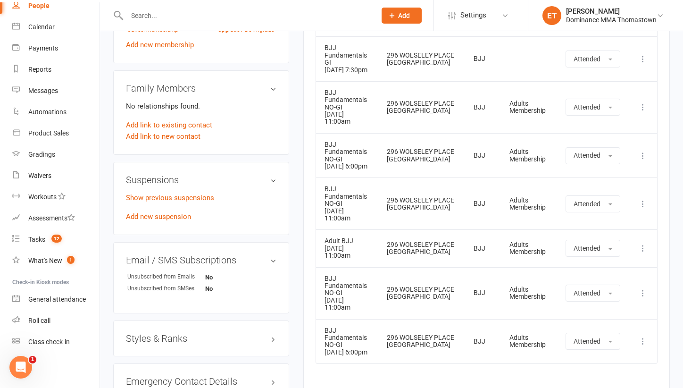
scroll to position [532, 0]
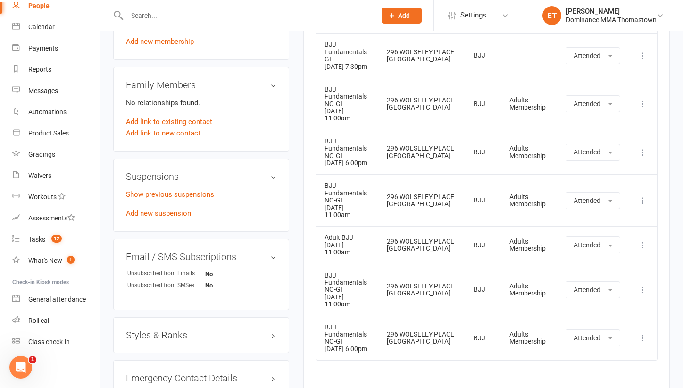
click at [157, 18] on input "text" at bounding box center [246, 15] width 245 height 13
paste input "[PERSON_NAME]"
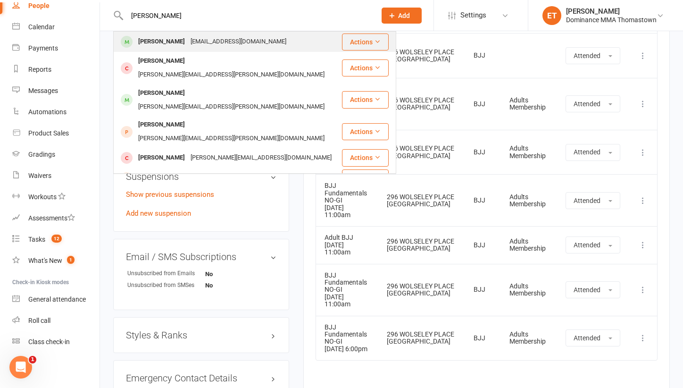
type input "[PERSON_NAME]"
click at [188, 41] on div "[EMAIL_ADDRESS][DOMAIN_NAME]" at bounding box center [238, 42] width 101 height 14
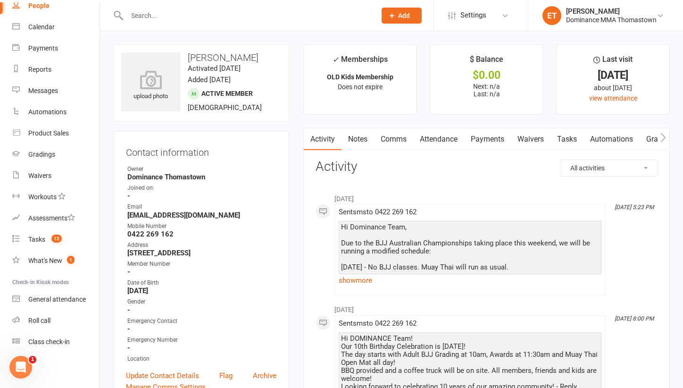
click at [450, 137] on link "Attendance" at bounding box center [438, 139] width 51 height 22
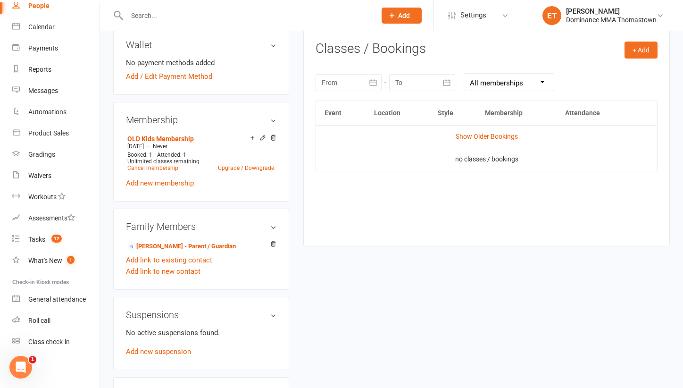
scroll to position [385, 0]
click at [474, 133] on link "Show Older Bookings" at bounding box center [487, 137] width 62 height 8
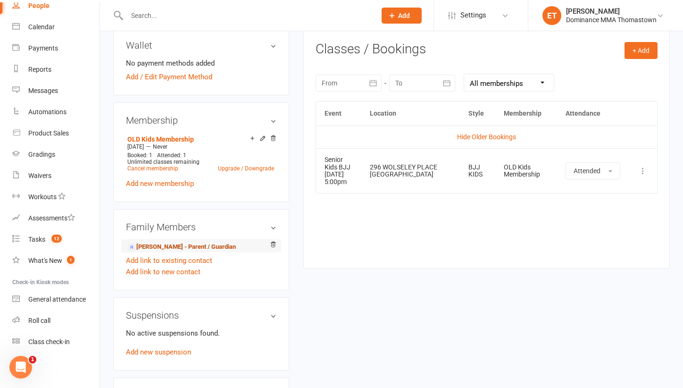
click at [188, 247] on link "[PERSON_NAME] - Parent / Guardian" at bounding box center [181, 247] width 108 height 10
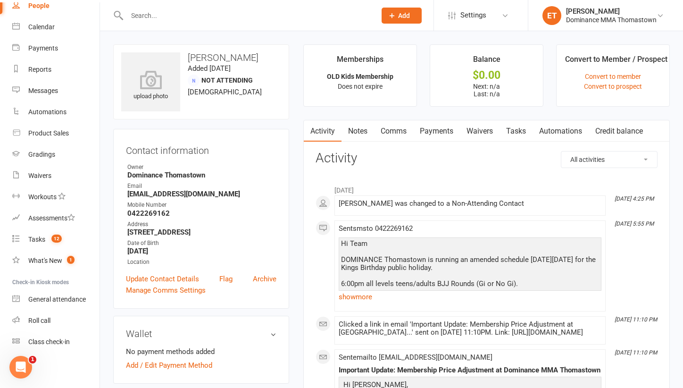
click at [354, 126] on link "Notes" at bounding box center [357, 131] width 33 height 22
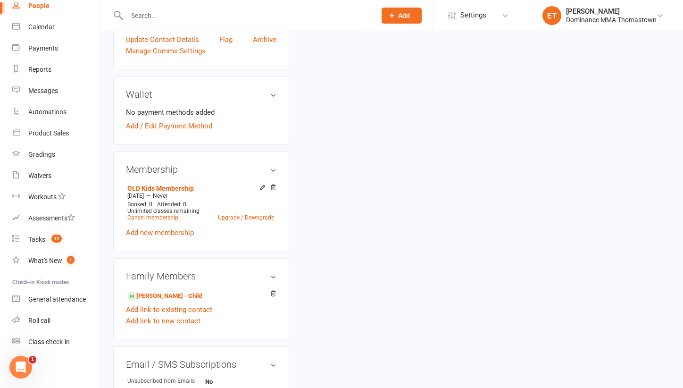
scroll to position [240, 0]
click at [160, 18] on input "text" at bounding box center [246, 15] width 245 height 13
paste input "[PERSON_NAME]"
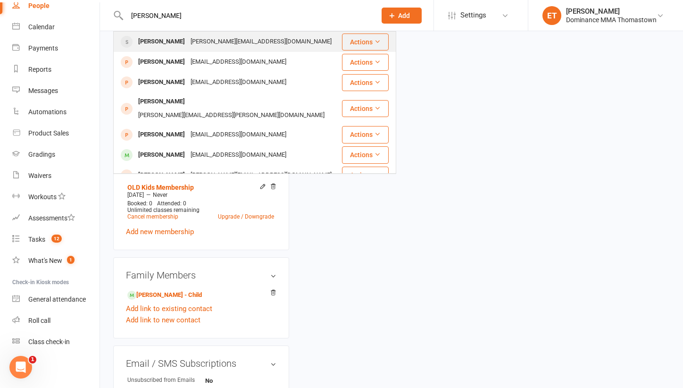
type input "[PERSON_NAME]"
click at [234, 49] on div "[PERSON_NAME] [PERSON_NAME][EMAIL_ADDRESS][DOMAIN_NAME]" at bounding box center [227, 41] width 227 height 19
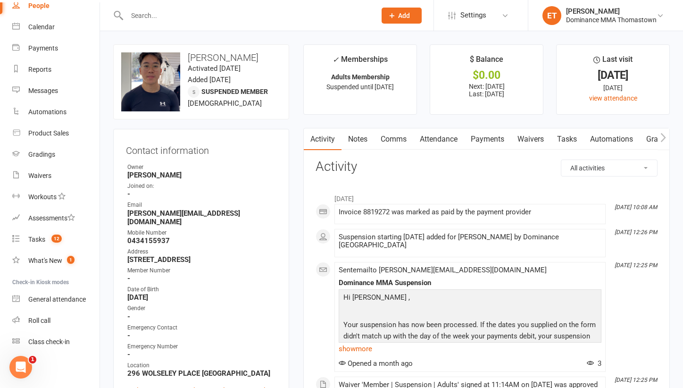
click at [448, 142] on link "Attendance" at bounding box center [438, 139] width 51 height 22
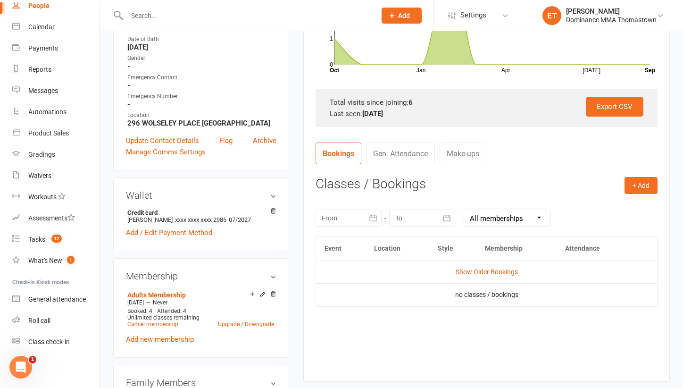
scroll to position [251, 0]
click at [476, 271] on link "Show Older Bookings" at bounding box center [487, 271] width 62 height 8
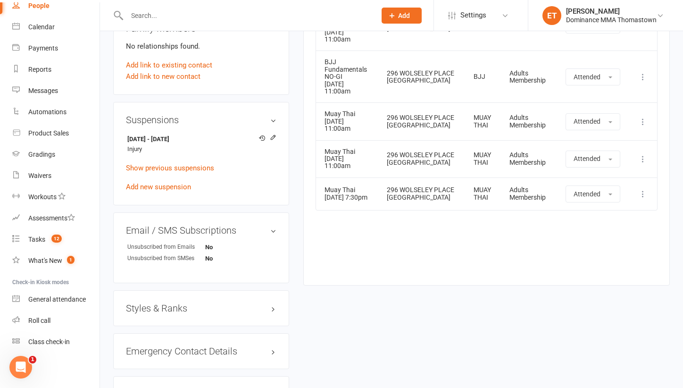
scroll to position [582, 0]
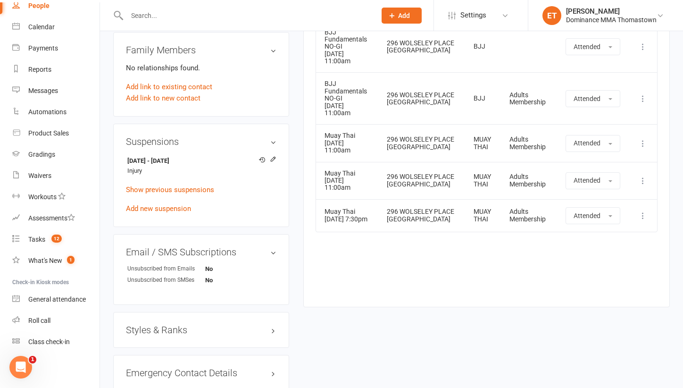
click at [158, 21] on input "text" at bounding box center [246, 15] width 245 height 13
paste input "[PERSON_NAME]"
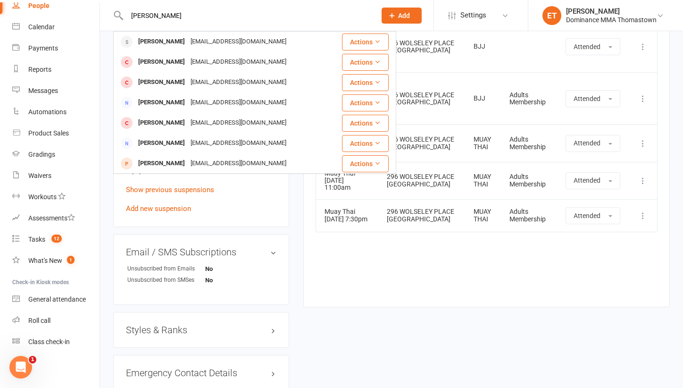
type input "[PERSON_NAME]"
click at [161, 43] on div "[PERSON_NAME]" at bounding box center [161, 42] width 52 height 14
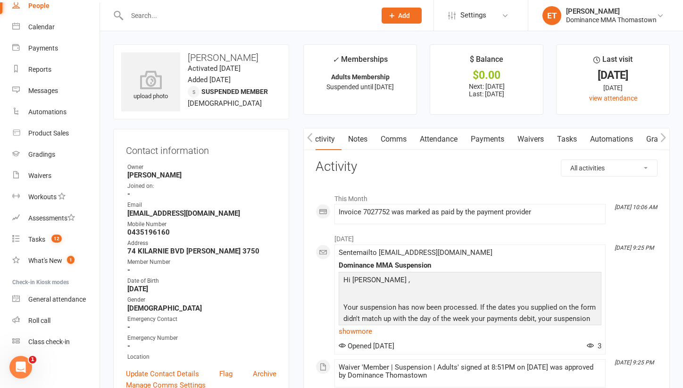
scroll to position [0, 0]
click at [447, 133] on link "Attendance" at bounding box center [438, 139] width 51 height 22
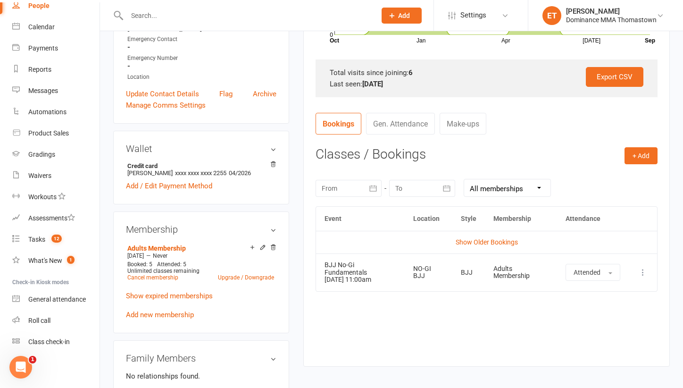
scroll to position [282, 0]
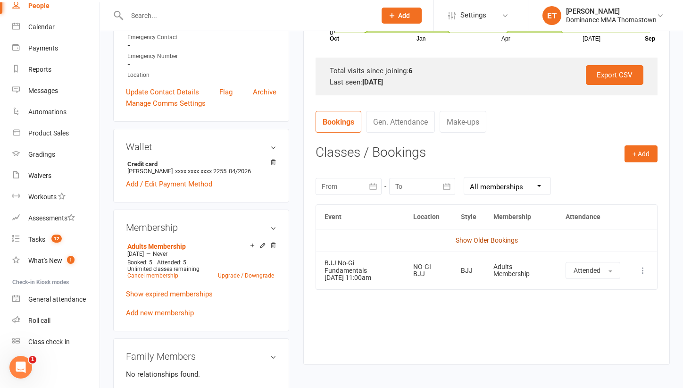
click at [456, 239] on link "Show Older Bookings" at bounding box center [487, 240] width 62 height 8
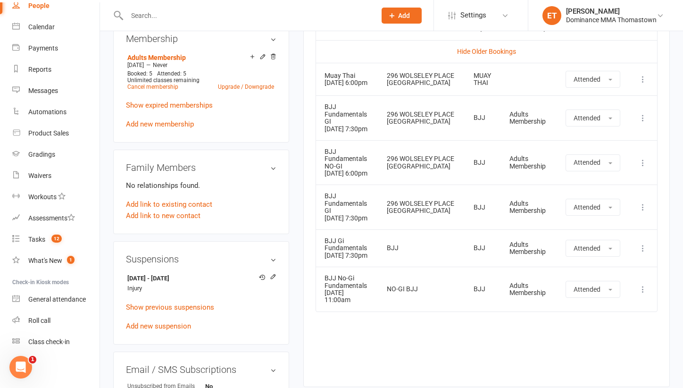
scroll to position [468, 0]
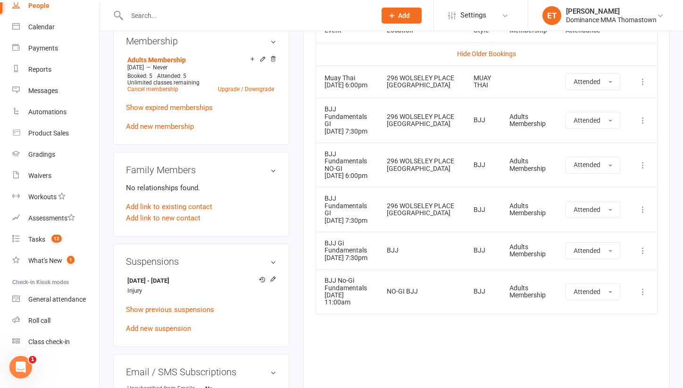
click at [158, 16] on input "text" at bounding box center [246, 15] width 245 height 13
paste input "[PERSON_NAME]"
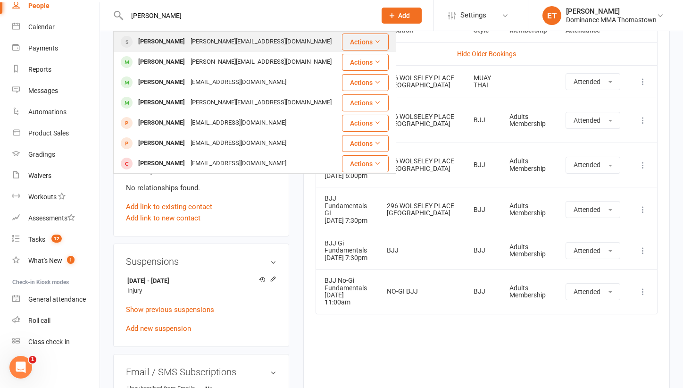
type input "[PERSON_NAME]"
click at [200, 42] on div "[PERSON_NAME][EMAIL_ADDRESS][DOMAIN_NAME]" at bounding box center [261, 42] width 147 height 14
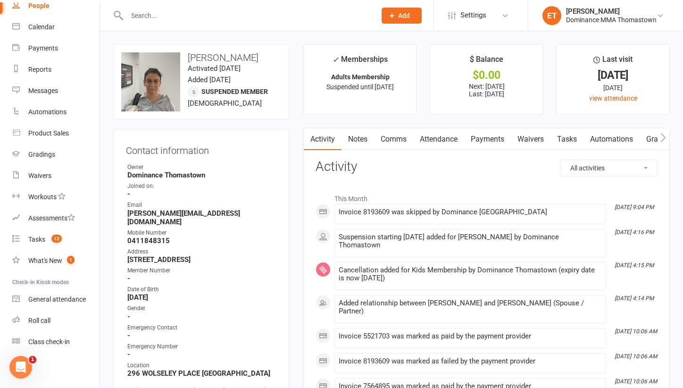
click at [153, 30] on div at bounding box center [241, 15] width 256 height 31
click at [153, 19] on input "text" at bounding box center [246, 15] width 245 height 13
paste input "[PERSON_NAME]"
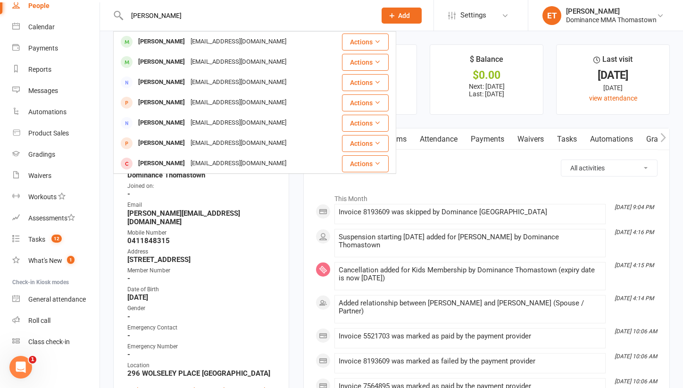
type input "[PERSON_NAME]"
click at [188, 37] on div "[EMAIL_ADDRESS][DOMAIN_NAME]" at bounding box center [238, 42] width 101 height 14
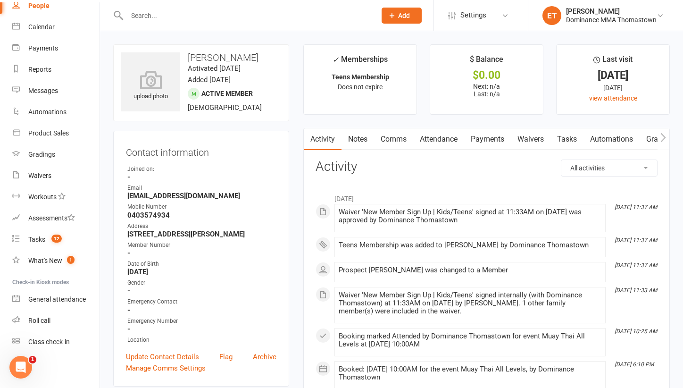
click at [478, 140] on link "Payments" at bounding box center [487, 139] width 47 height 22
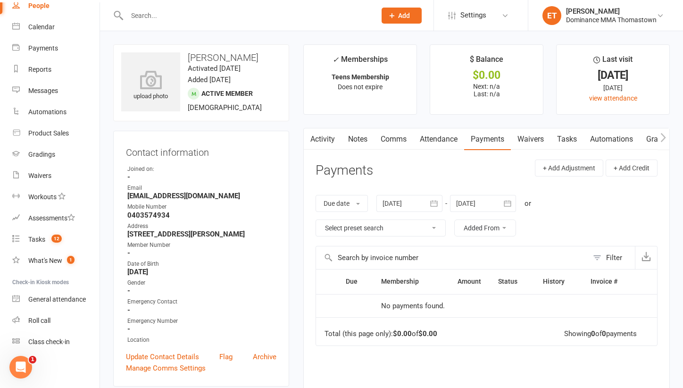
click at [435, 133] on link "Attendance" at bounding box center [438, 139] width 51 height 22
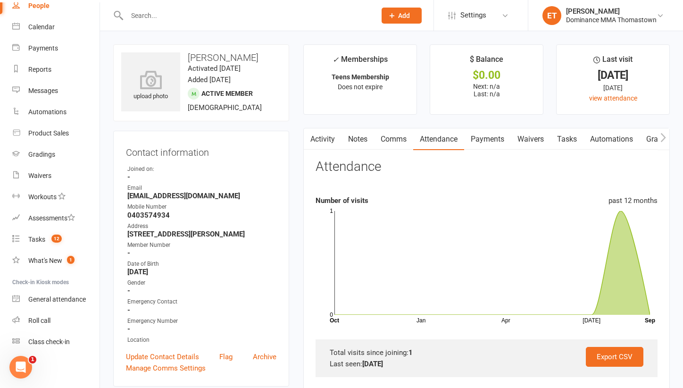
click at [333, 139] on link "Activity" at bounding box center [323, 139] width 38 height 22
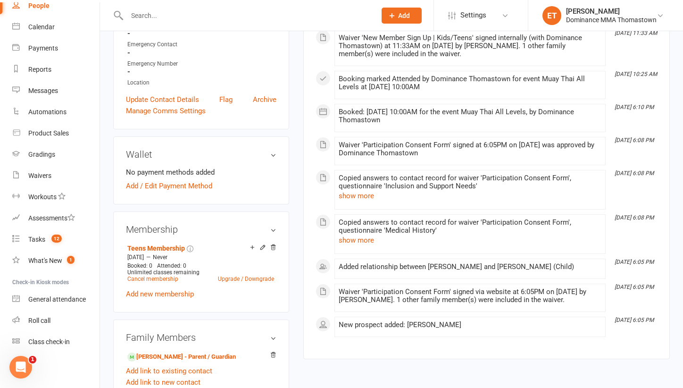
scroll to position [258, 0]
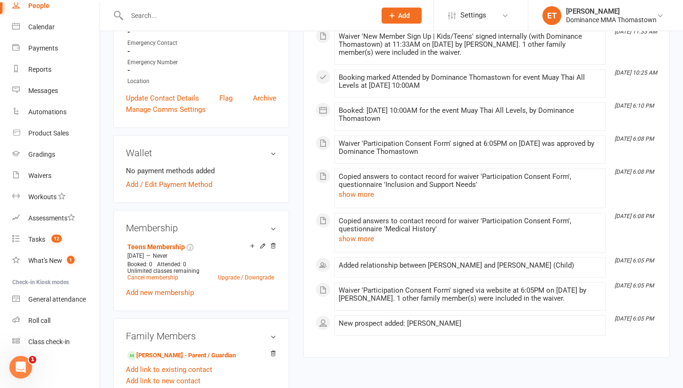
click at [152, 22] on input "text" at bounding box center [246, 15] width 245 height 13
paste input "[PERSON_NAME]"
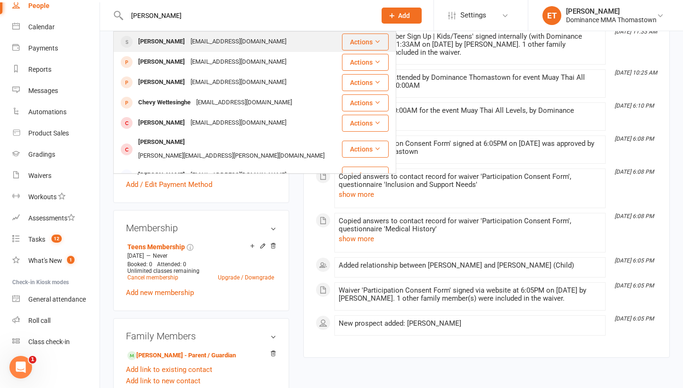
type input "[PERSON_NAME]"
click at [188, 42] on div "[PERSON_NAME]" at bounding box center [161, 42] width 52 height 14
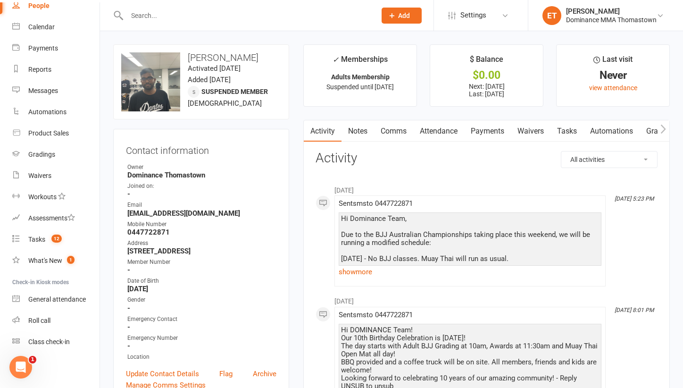
click at [441, 132] on link "Attendance" at bounding box center [438, 131] width 51 height 22
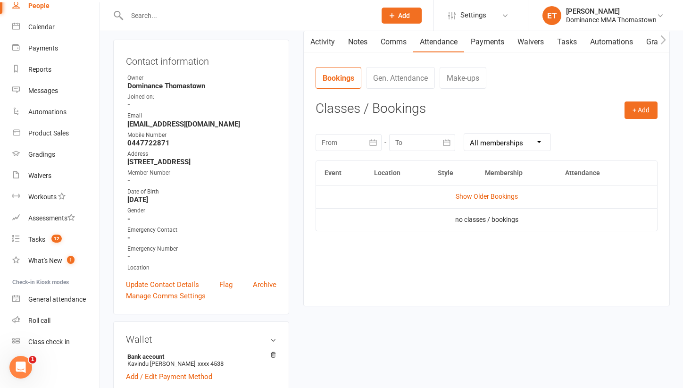
scroll to position [90, 0]
click at [473, 199] on td "Show Older Bookings" at bounding box center [486, 195] width 341 height 23
click at [464, 192] on link "Show Older Bookings" at bounding box center [487, 196] width 62 height 8
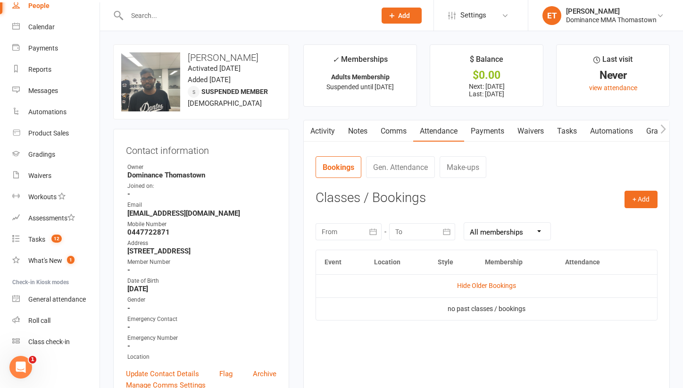
scroll to position [0, 0]
click at [352, 138] on link "Notes" at bounding box center [357, 131] width 33 height 22
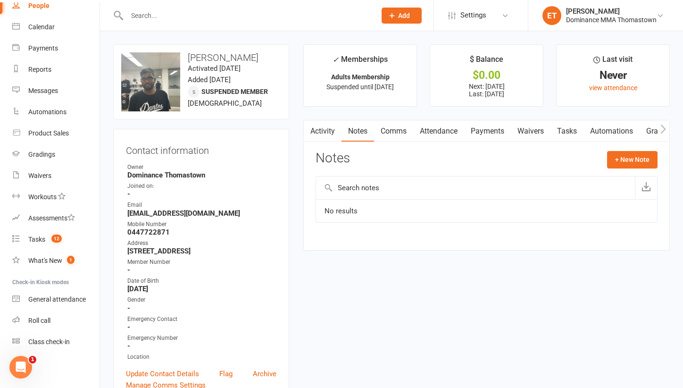
click at [148, 13] on input "text" at bounding box center [246, 15] width 245 height 13
paste input "[PERSON_NAME]"
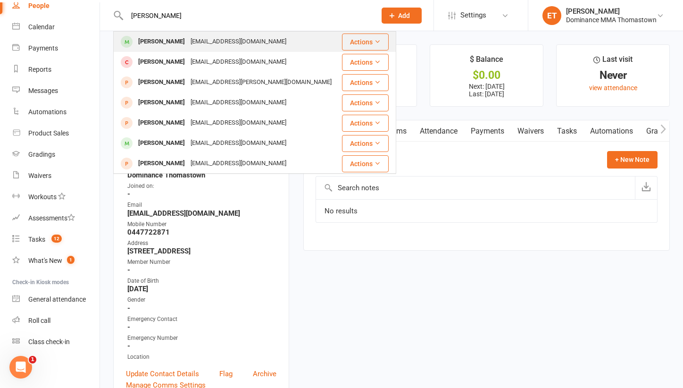
type input "[PERSON_NAME]"
click at [154, 42] on div "[PERSON_NAME]" at bounding box center [161, 42] width 52 height 14
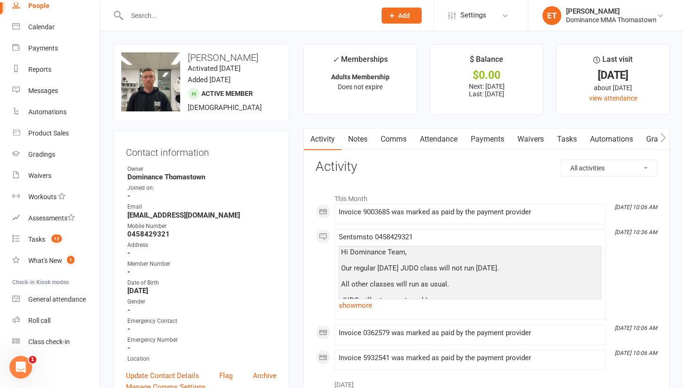
click at [444, 139] on link "Attendance" at bounding box center [438, 139] width 51 height 22
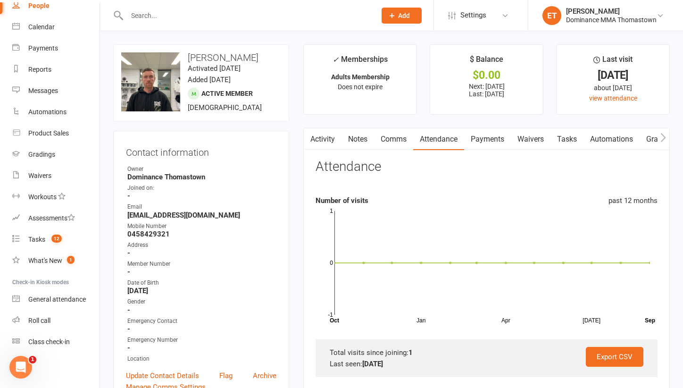
click at [359, 142] on link "Notes" at bounding box center [357, 139] width 33 height 22
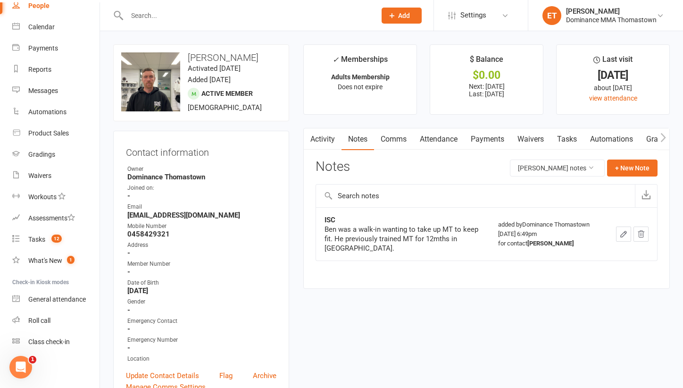
click at [142, 16] on input "text" at bounding box center [246, 15] width 245 height 13
paste input "[PERSON_NAME]"
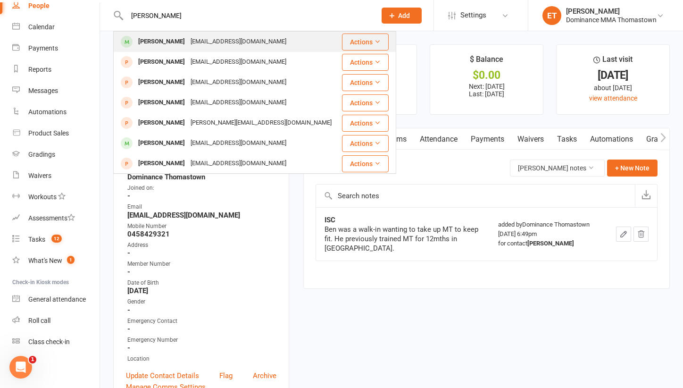
type input "[PERSON_NAME]"
click at [159, 45] on div "[PERSON_NAME]" at bounding box center [161, 42] width 52 height 14
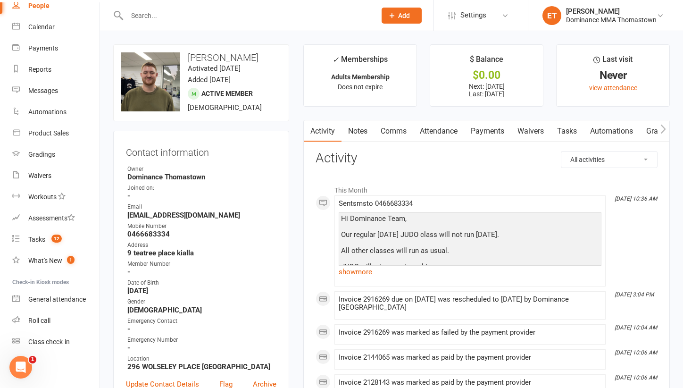
click at [437, 129] on link "Attendance" at bounding box center [438, 131] width 51 height 22
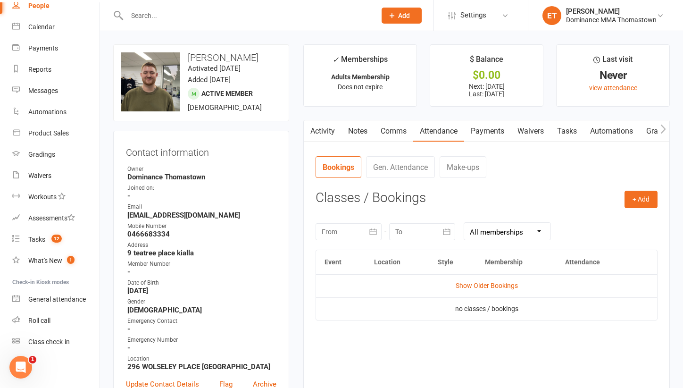
click at [357, 128] on link "Notes" at bounding box center [357, 131] width 33 height 22
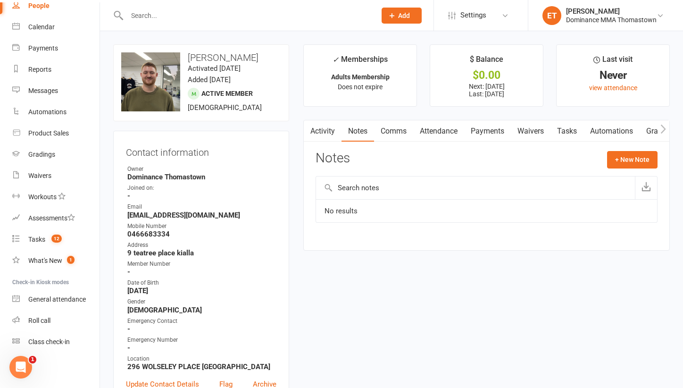
click at [154, 17] on input "text" at bounding box center [246, 15] width 245 height 13
paste input "[PERSON_NAME]"
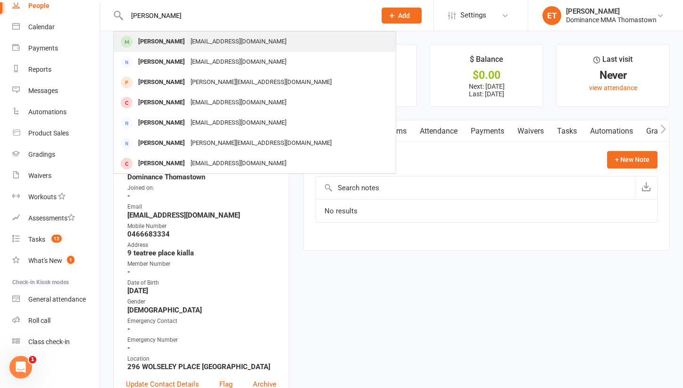
type input "[PERSON_NAME]"
click at [278, 46] on div "[PERSON_NAME] [PERSON_NAME][EMAIL_ADDRESS][DOMAIN_NAME]" at bounding box center [268, 41] width 308 height 19
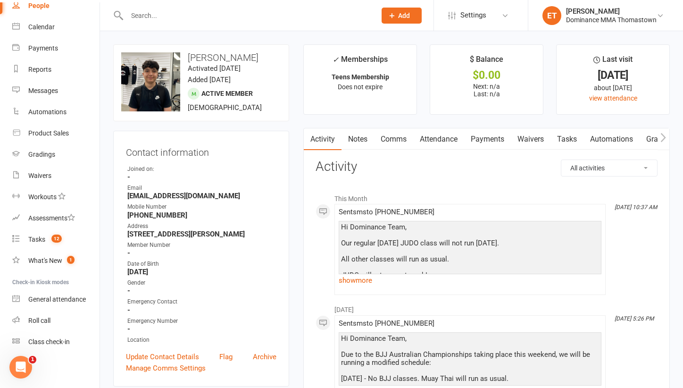
click at [154, 16] on input "text" at bounding box center [246, 15] width 245 height 13
paste input "[PERSON_NAME]"
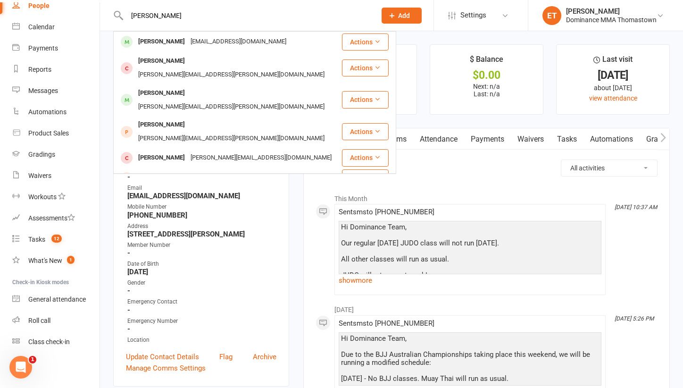
type input "[PERSON_NAME]"
click at [163, 40] on div "[PERSON_NAME]" at bounding box center [161, 42] width 52 height 14
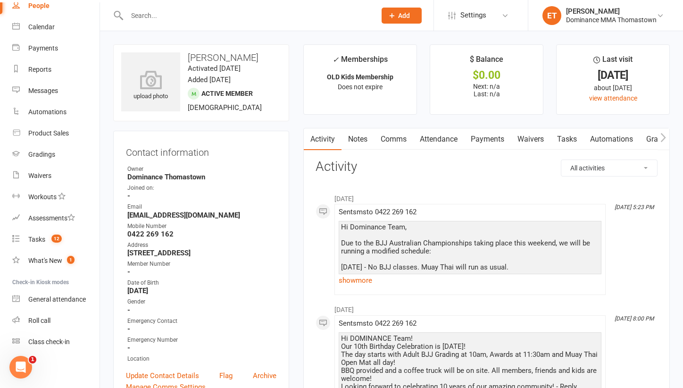
click at [438, 137] on link "Attendance" at bounding box center [438, 139] width 51 height 22
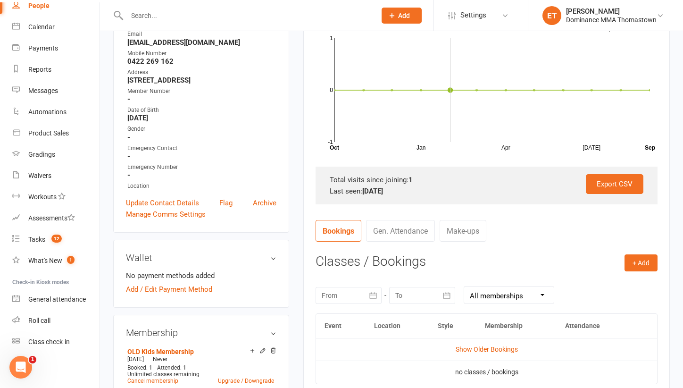
scroll to position [186, 0]
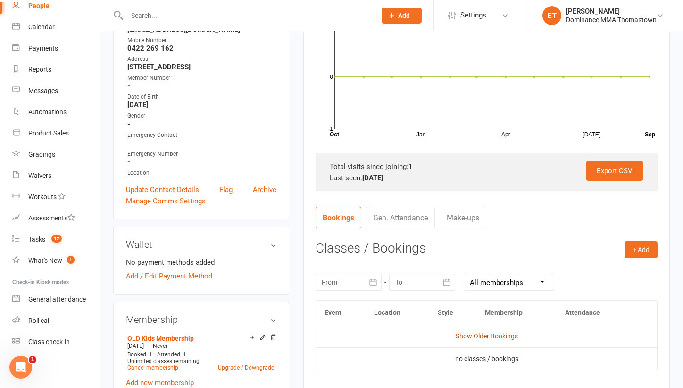
click at [482, 334] on link "Show Older Bookings" at bounding box center [487, 336] width 62 height 8
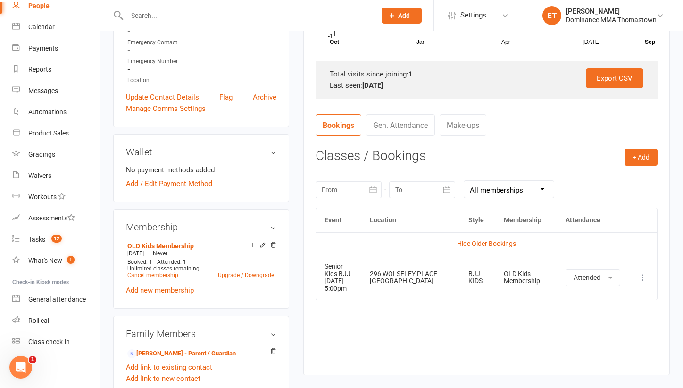
scroll to position [279, 0]
click at [190, 345] on li "[PERSON_NAME] - Parent / Guardian" at bounding box center [201, 351] width 150 height 13
click at [189, 349] on link "[PERSON_NAME] - Parent / Guardian" at bounding box center [181, 353] width 108 height 10
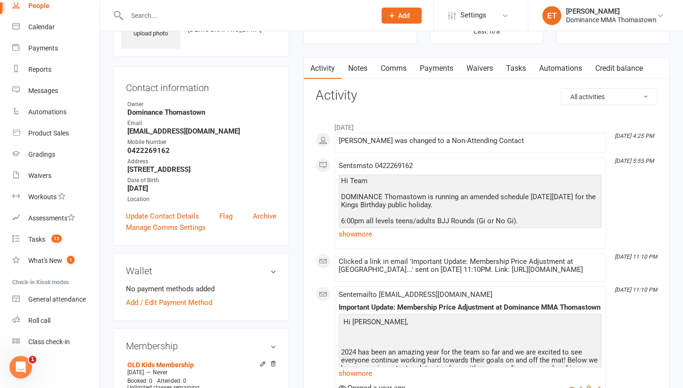
scroll to position [63, 0]
click at [438, 66] on link "Payments" at bounding box center [436, 68] width 47 height 22
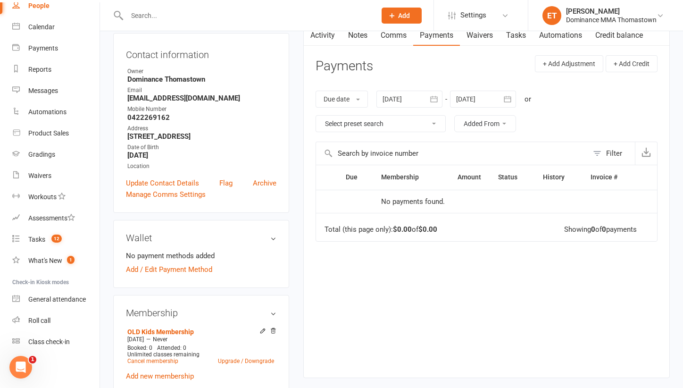
scroll to position [85, 0]
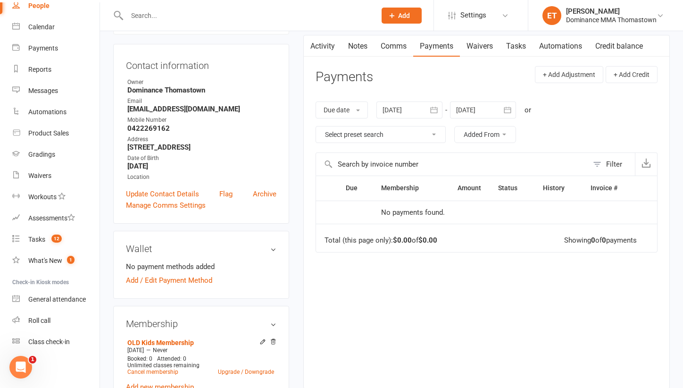
click at [421, 108] on div at bounding box center [409, 109] width 66 height 17
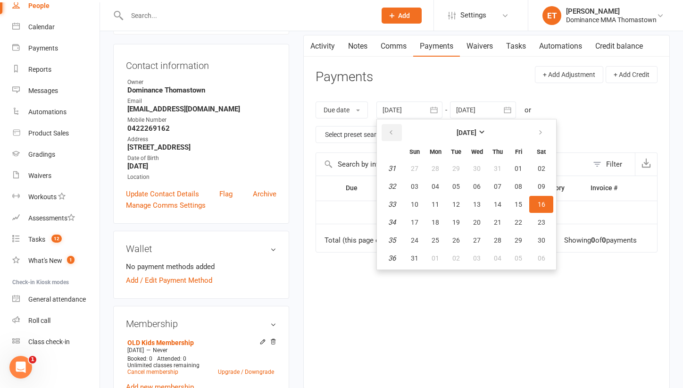
click at [388, 130] on button "button" at bounding box center [392, 132] width 20 height 17
click at [462, 178] on button "10" at bounding box center [456, 186] width 20 height 17
type input "[DATE]"
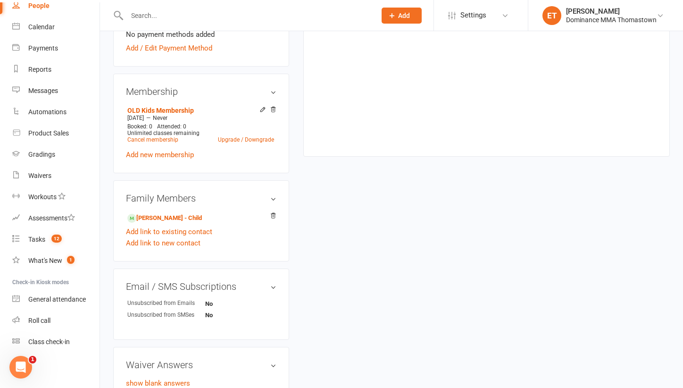
scroll to position [319, 0]
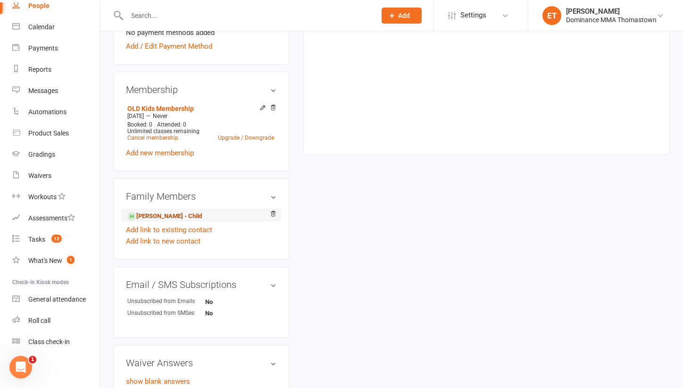
click at [185, 213] on link "[PERSON_NAME] - Child" at bounding box center [164, 216] width 75 height 10
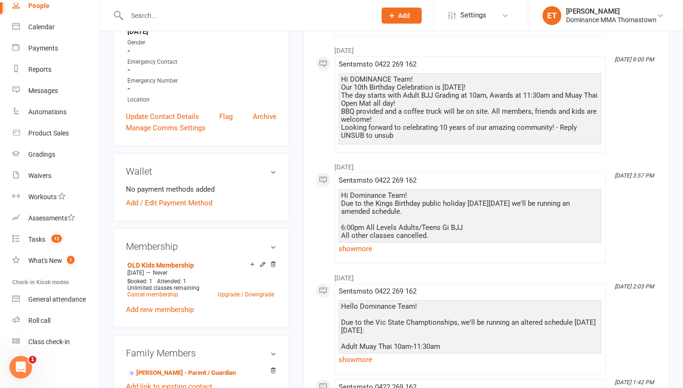
scroll to position [258, 0]
click at [144, 289] on span "Unlimited classes remaining" at bounding box center [163, 288] width 72 height 7
click at [143, 295] on link "Cancel membership" at bounding box center [152, 294] width 51 height 7
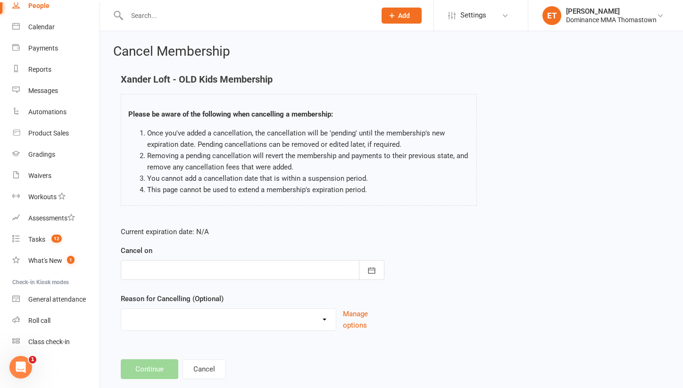
click at [151, 273] on div at bounding box center [253, 270] width 264 height 20
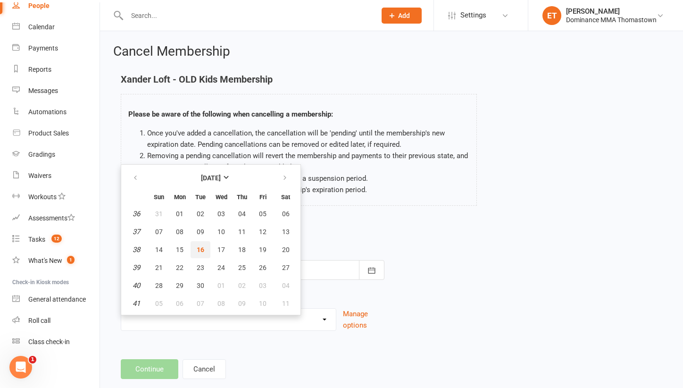
click at [203, 246] on span "16" at bounding box center [201, 250] width 8 height 8
type input "[DATE]"
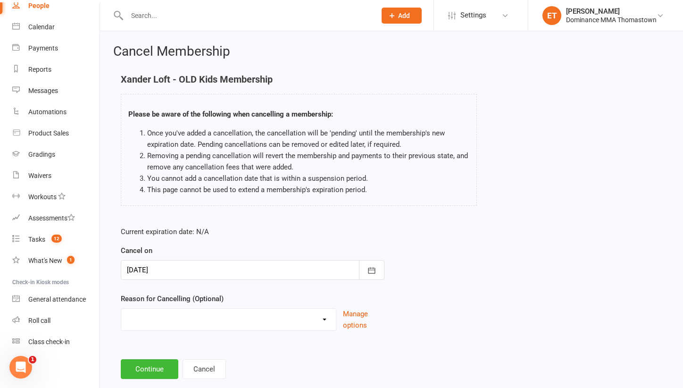
select select "2"
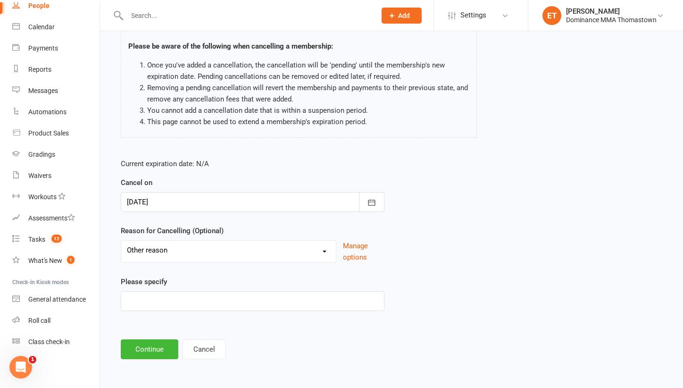
scroll to position [75, 0]
click at [150, 352] on div "Cancel Membership Xander Loft - OLD Kids Membership Please be aware of the foll…" at bounding box center [391, 168] width 583 height 411
click at [150, 330] on main "Xander Loft - OLD Kids Membership Please be aware of the following when cancell…" at bounding box center [391, 182] width 556 height 353
click at [147, 343] on button "Continue" at bounding box center [150, 349] width 58 height 20
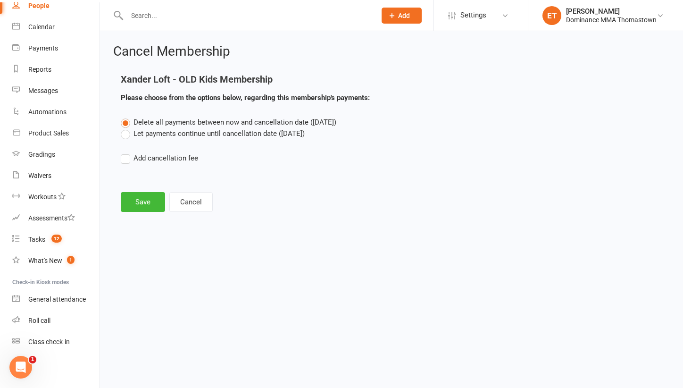
scroll to position [0, 0]
click at [150, 199] on button "Save" at bounding box center [143, 202] width 44 height 20
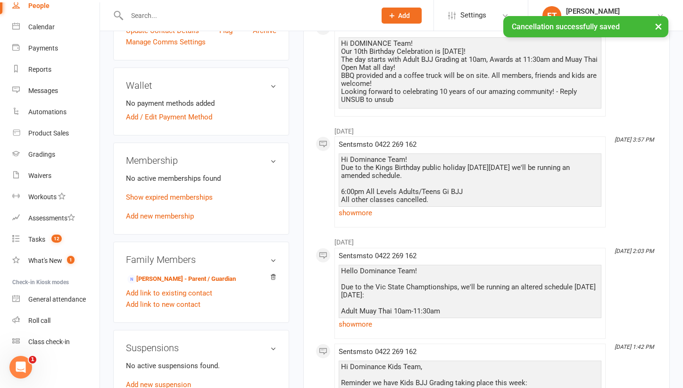
scroll to position [344, 0]
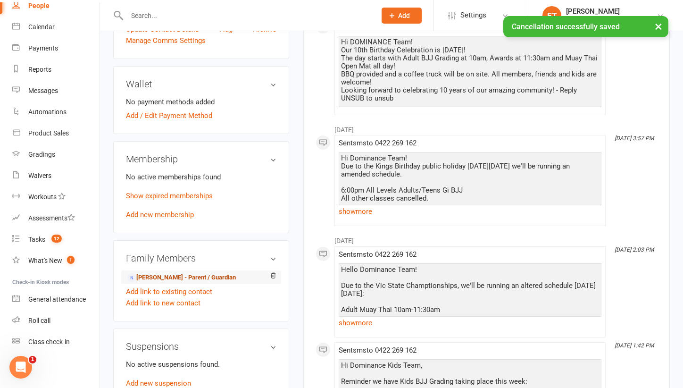
click at [166, 273] on link "[PERSON_NAME] - Parent / Guardian" at bounding box center [181, 278] width 108 height 10
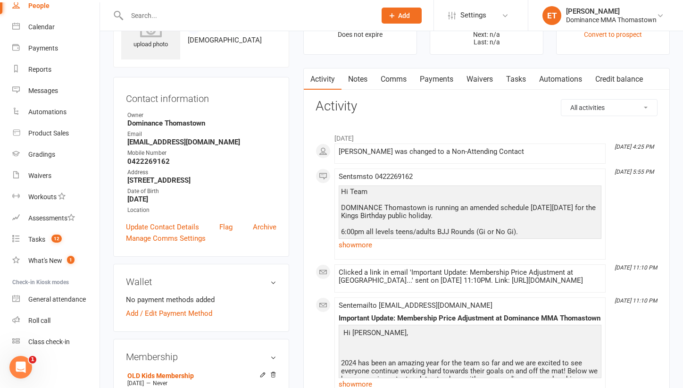
scroll to position [54, 0]
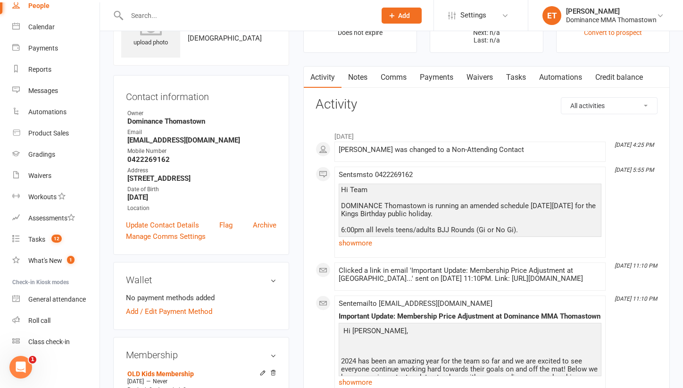
click at [353, 72] on link "Notes" at bounding box center [357, 77] width 33 height 22
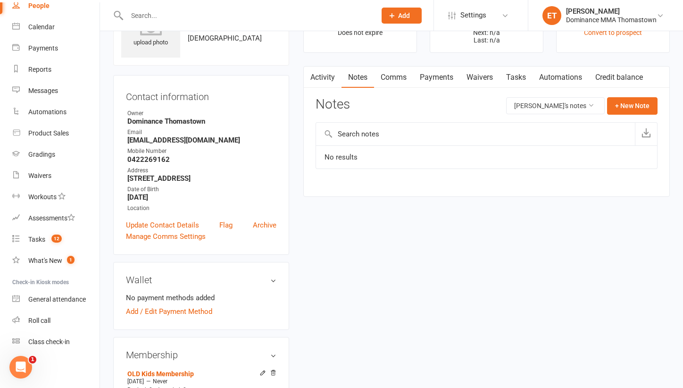
click at [314, 76] on button "button" at bounding box center [310, 76] width 12 height 21
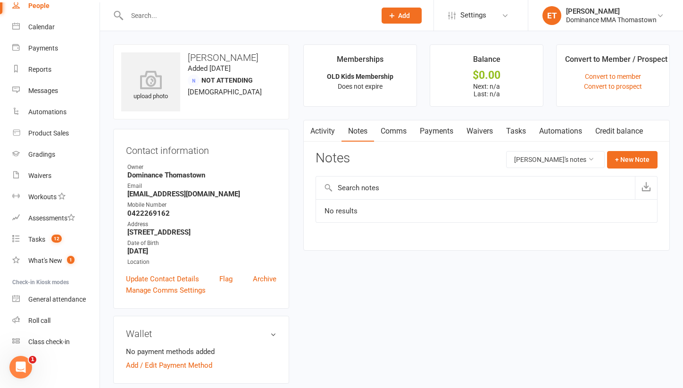
click at [336, 132] on link "Activity" at bounding box center [323, 131] width 38 height 22
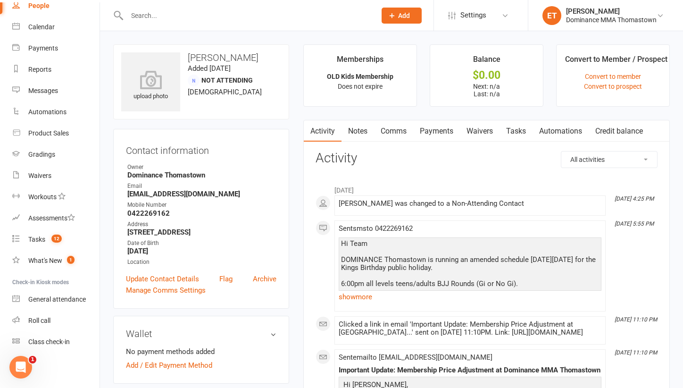
click at [484, 128] on link "Waivers" at bounding box center [480, 131] width 40 height 22
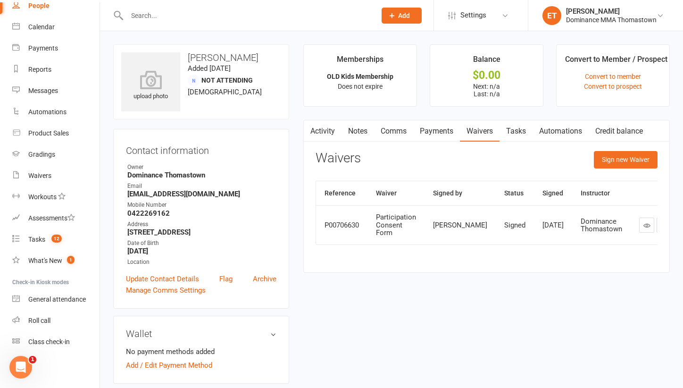
click at [516, 133] on link "Tasks" at bounding box center [515, 131] width 33 height 22
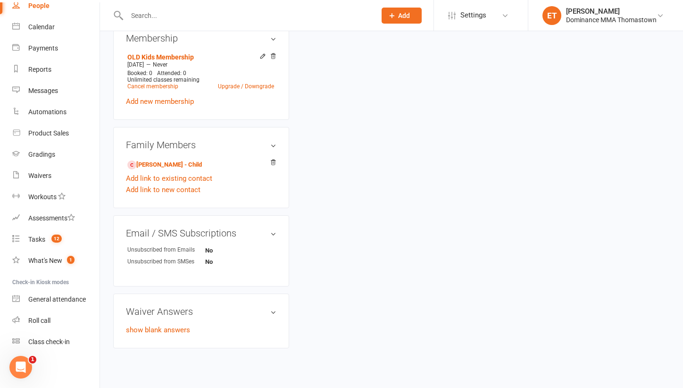
scroll to position [373, 0]
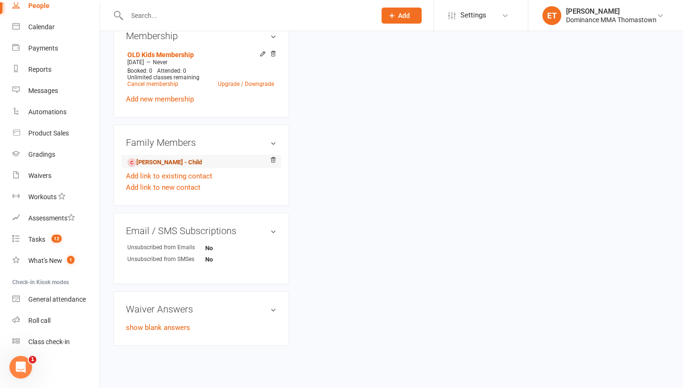
click at [157, 163] on link "[PERSON_NAME] - Child" at bounding box center [164, 163] width 75 height 10
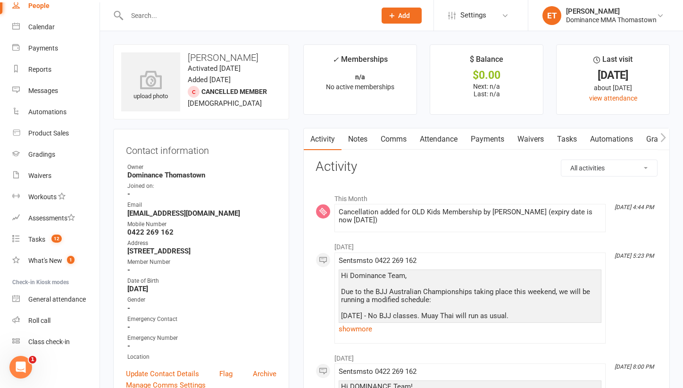
click at [448, 141] on link "Attendance" at bounding box center [438, 139] width 51 height 22
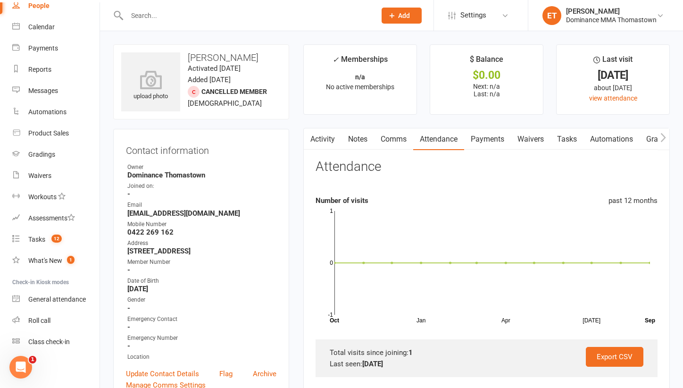
click at [364, 139] on link "Notes" at bounding box center [357, 139] width 33 height 22
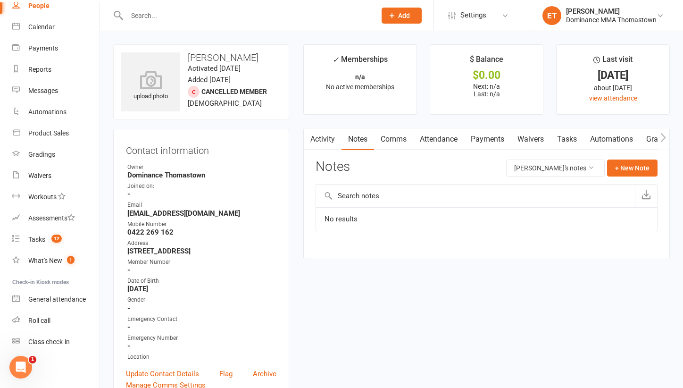
click at [380, 137] on link "Comms" at bounding box center [393, 139] width 39 height 22
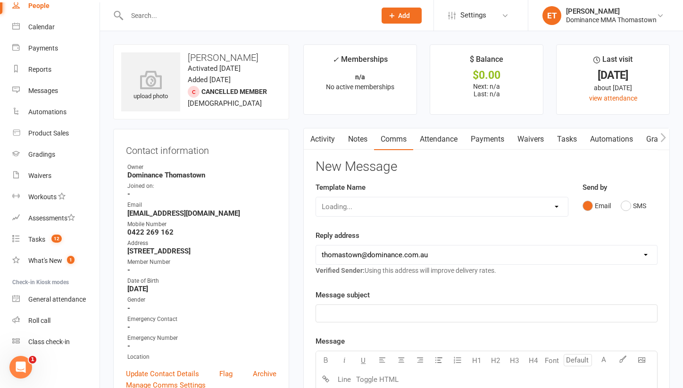
click at [423, 139] on link "Attendance" at bounding box center [438, 139] width 51 height 22
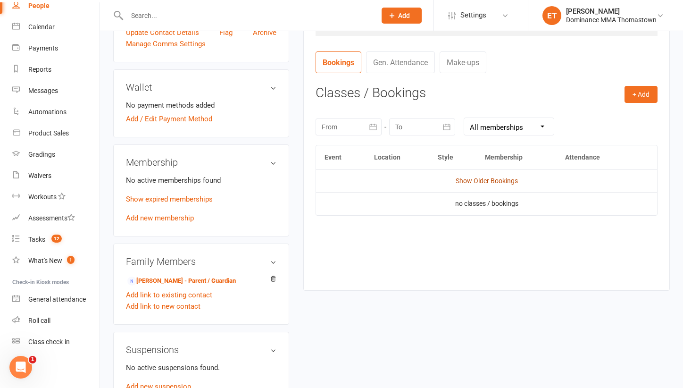
click at [488, 177] on link "Show Older Bookings" at bounding box center [487, 181] width 62 height 8
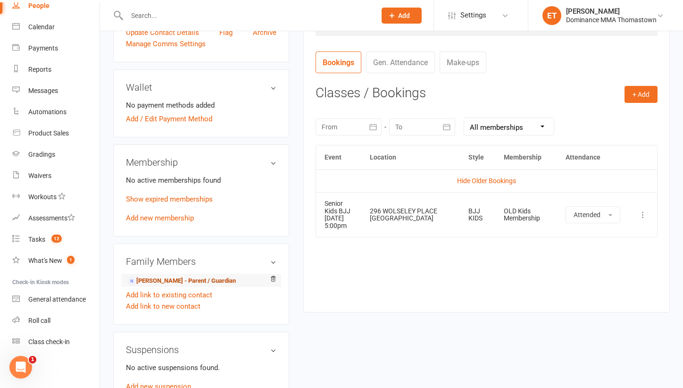
click at [191, 280] on link "[PERSON_NAME] - Parent / Guardian" at bounding box center [181, 281] width 108 height 10
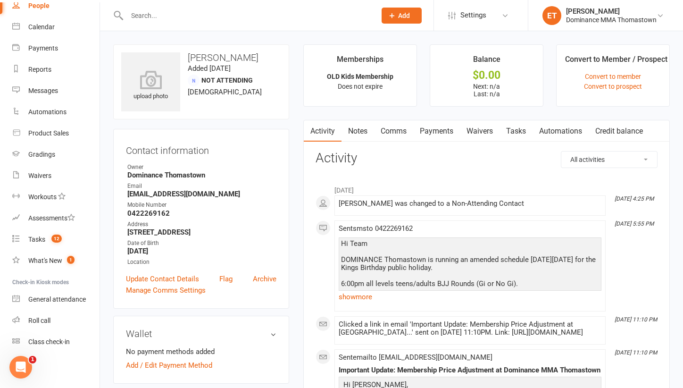
click at [370, 127] on link "Notes" at bounding box center [357, 131] width 33 height 22
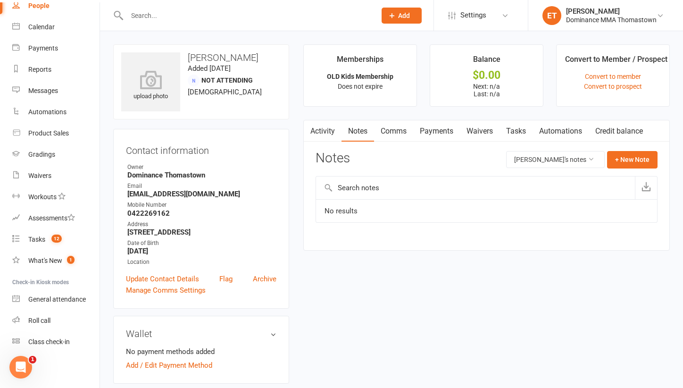
click at [415, 131] on link "Payments" at bounding box center [436, 131] width 47 height 22
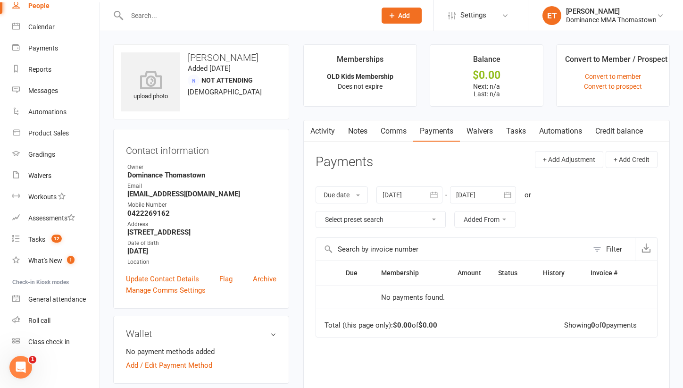
click at [405, 188] on div at bounding box center [409, 194] width 66 height 17
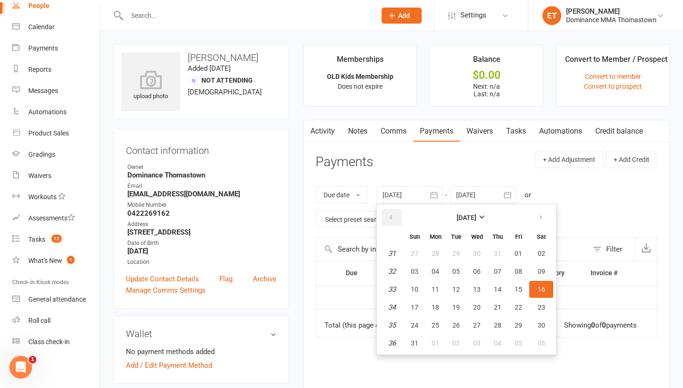
click at [398, 214] on button "button" at bounding box center [392, 217] width 20 height 17
click at [466, 263] on button "06" at bounding box center [456, 271] width 20 height 17
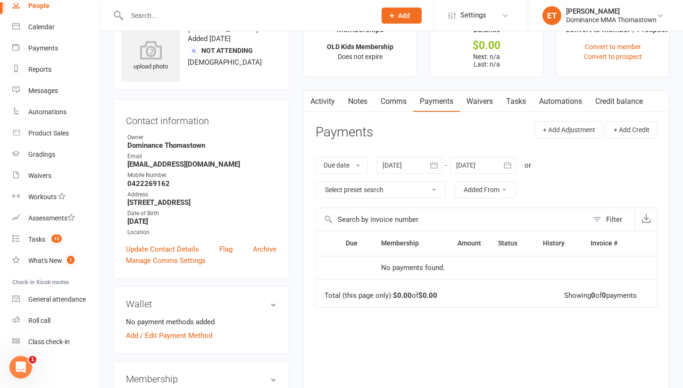
click at [405, 165] on div at bounding box center [409, 165] width 66 height 17
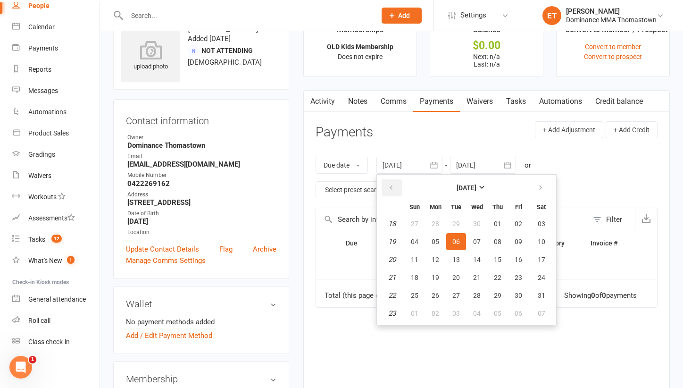
click at [390, 185] on icon "button" at bounding box center [391, 188] width 7 height 8
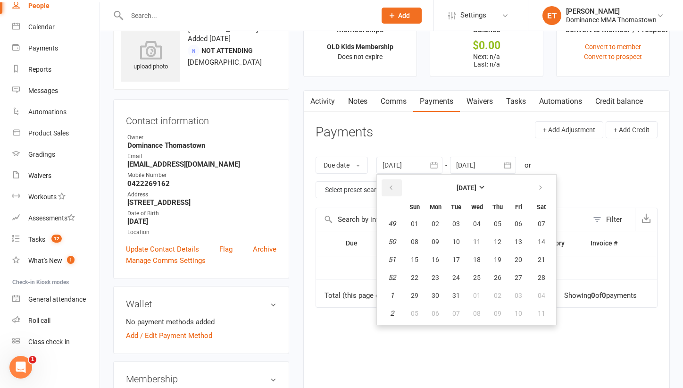
click at [390, 185] on icon "button" at bounding box center [391, 188] width 7 height 8
click at [462, 247] on button "05" at bounding box center [456, 241] width 20 height 17
type input "[DATE]"
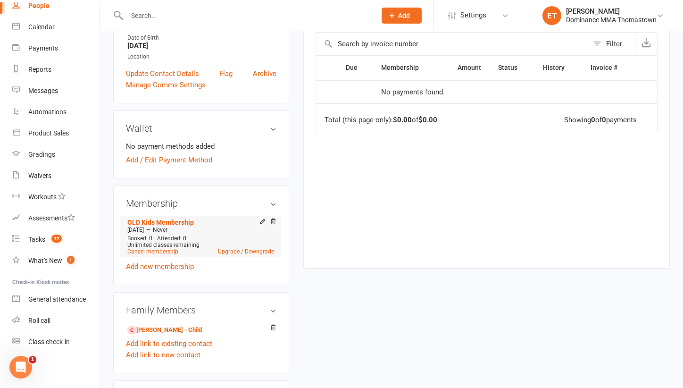
click at [163, 247] on span "Unlimited classes remaining" at bounding box center [163, 244] width 72 height 7
click at [160, 251] on link "Cancel membership" at bounding box center [152, 251] width 51 height 7
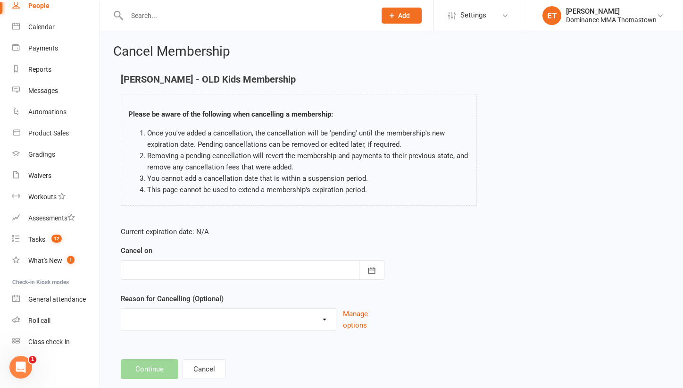
click at [148, 262] on div at bounding box center [253, 270] width 264 height 20
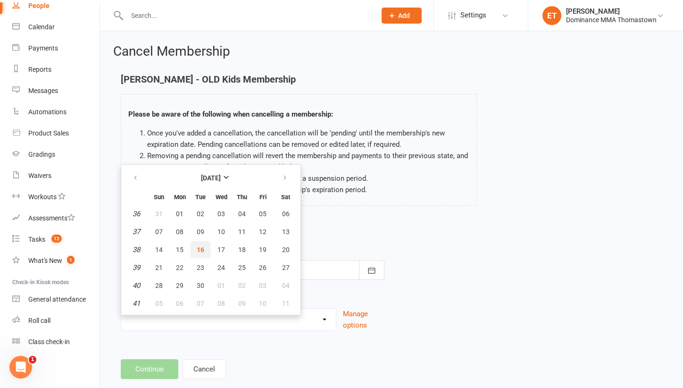
click at [197, 249] on span "16" at bounding box center [201, 250] width 8 height 8
type input "[DATE]"
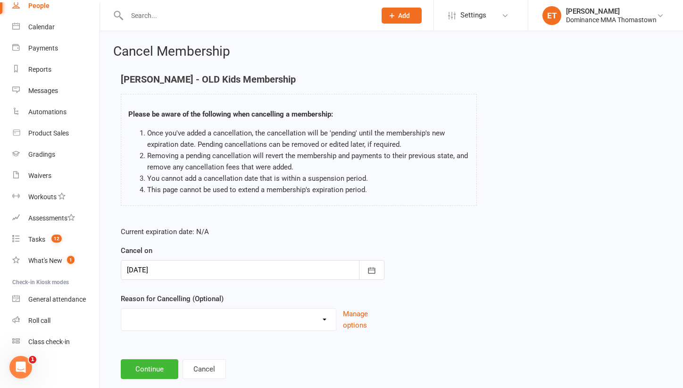
select select "2"
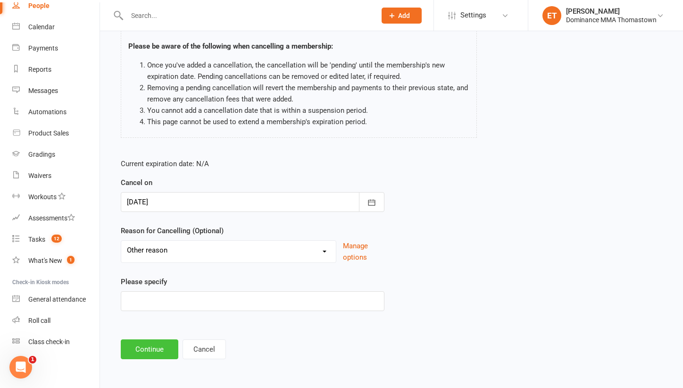
click at [152, 345] on button "Continue" at bounding box center [150, 349] width 58 height 20
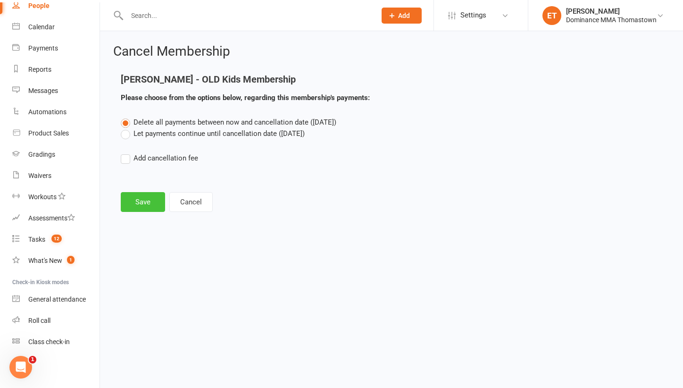
click at [154, 204] on button "Save" at bounding box center [143, 202] width 44 height 20
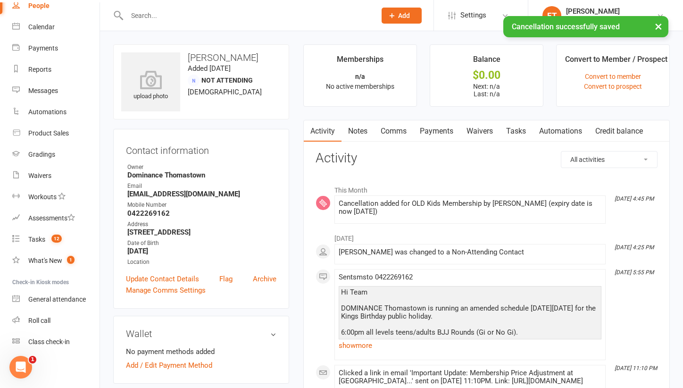
click at [353, 139] on link "Notes" at bounding box center [357, 131] width 33 height 22
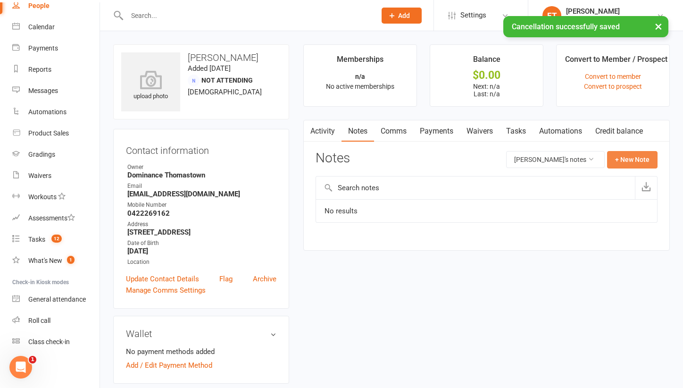
click at [644, 159] on button "+ New Note" at bounding box center [632, 159] width 50 height 17
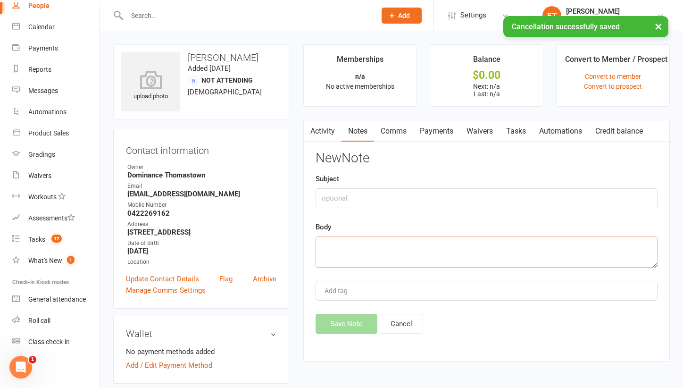
click at [362, 242] on textarea at bounding box center [486, 251] width 342 height 31
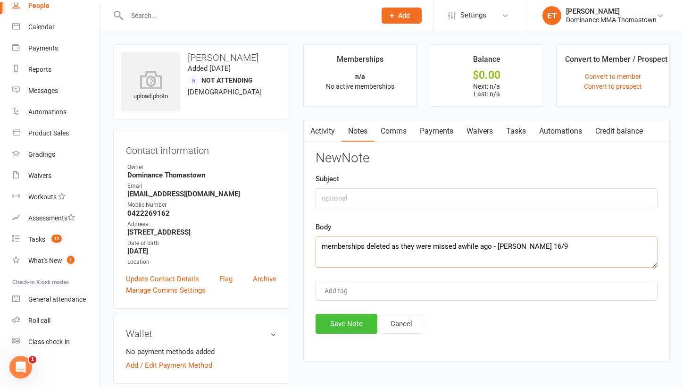
type textarea "memberships deleted as they were missed awhile ago - [PERSON_NAME] 16/9"
click at [340, 327] on button "Save Note" at bounding box center [346, 324] width 62 height 20
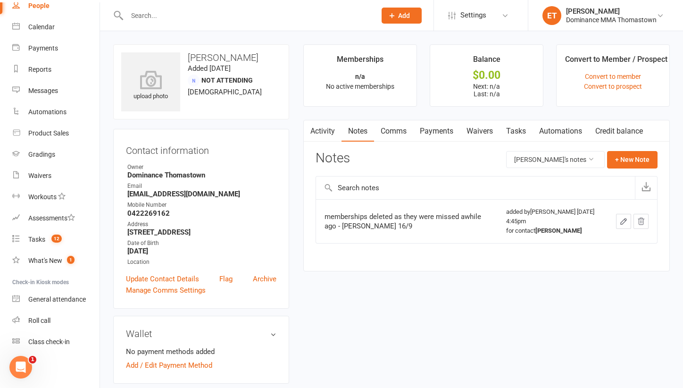
click at [158, 21] on input "text" at bounding box center [246, 15] width 245 height 13
paste input "[PERSON_NAME]"
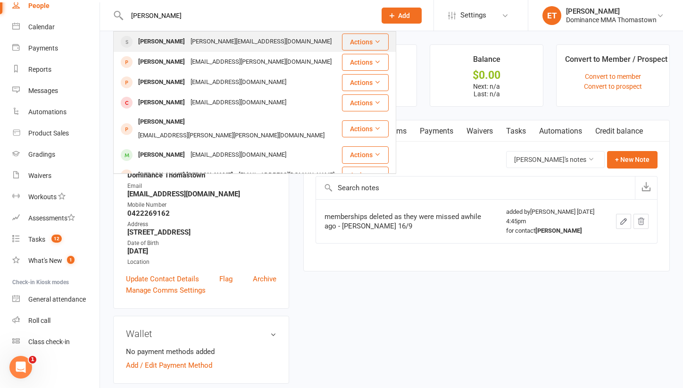
type input "[PERSON_NAME]"
click at [162, 46] on div "[PERSON_NAME]" at bounding box center [161, 42] width 52 height 14
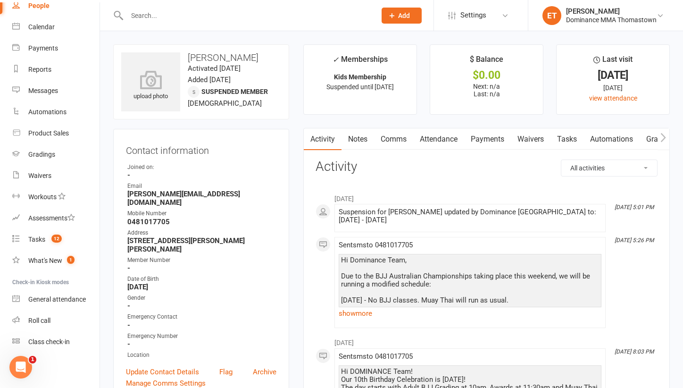
click at [441, 140] on link "Attendance" at bounding box center [438, 139] width 51 height 22
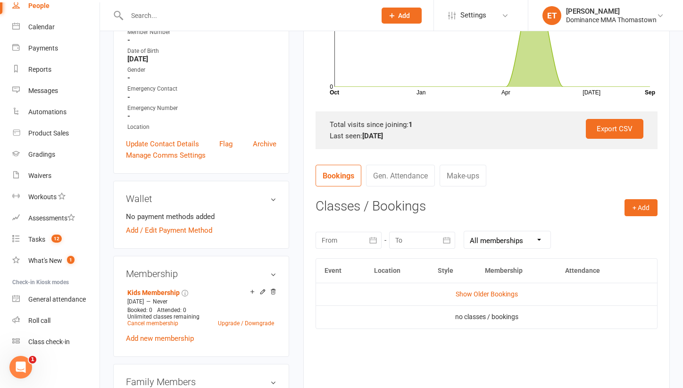
scroll to position [238, 0]
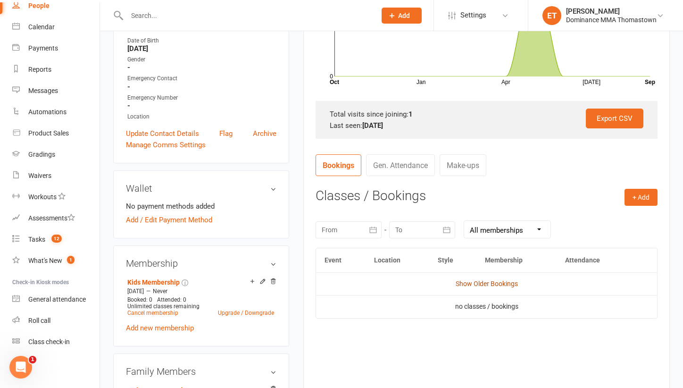
click at [466, 284] on link "Show Older Bookings" at bounding box center [487, 284] width 62 height 8
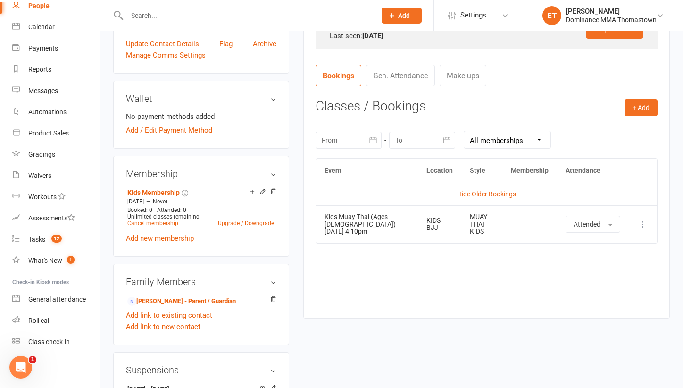
scroll to position [333, 0]
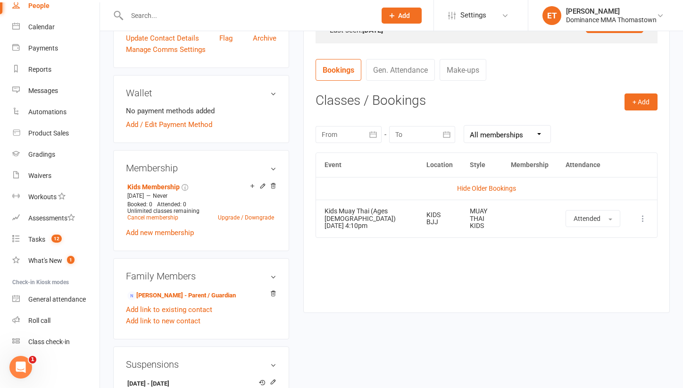
click at [169, 16] on input "text" at bounding box center [246, 15] width 245 height 13
paste input "[PERSON_NAME]"
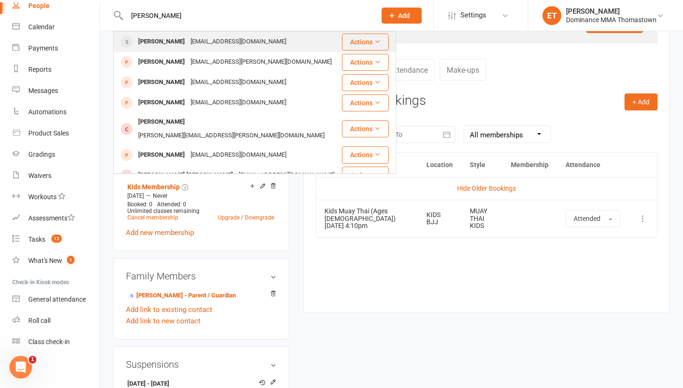
type input "[PERSON_NAME]"
click at [178, 42] on div "[PERSON_NAME]" at bounding box center [161, 42] width 52 height 14
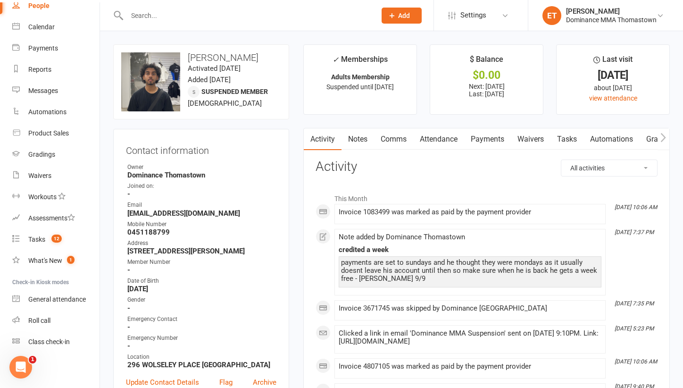
click at [164, 18] on input "text" at bounding box center [246, 15] width 245 height 13
paste input "[PERSON_NAME]"
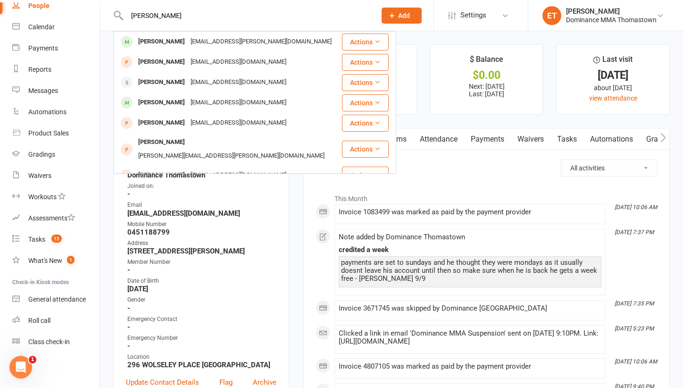
type input "[PERSON_NAME]"
click at [170, 39] on div "[PERSON_NAME]" at bounding box center [161, 42] width 52 height 14
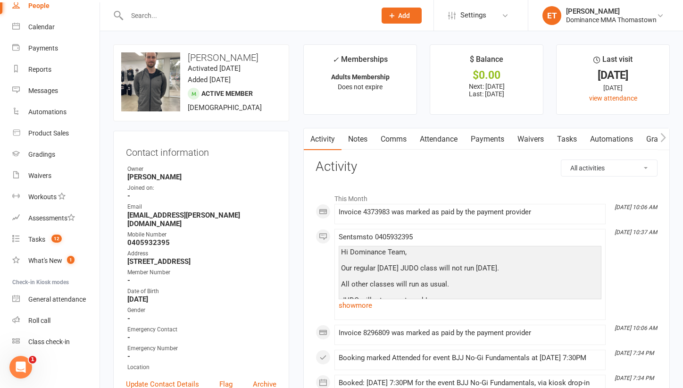
click at [415, 141] on link "Attendance" at bounding box center [438, 139] width 51 height 22
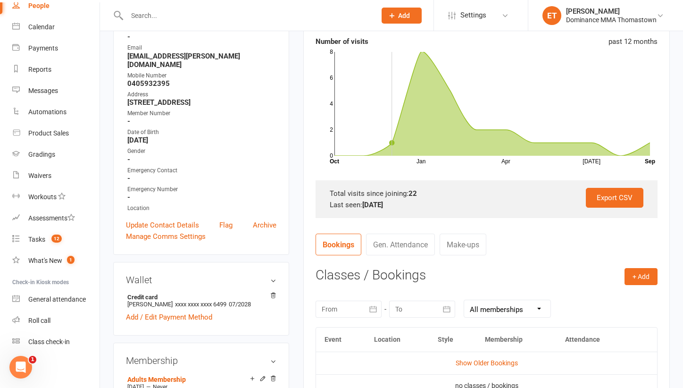
scroll to position [161, 0]
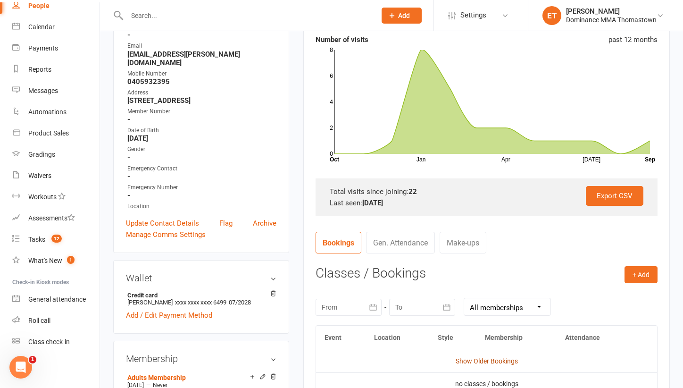
click at [481, 359] on link "Show Older Bookings" at bounding box center [487, 361] width 62 height 8
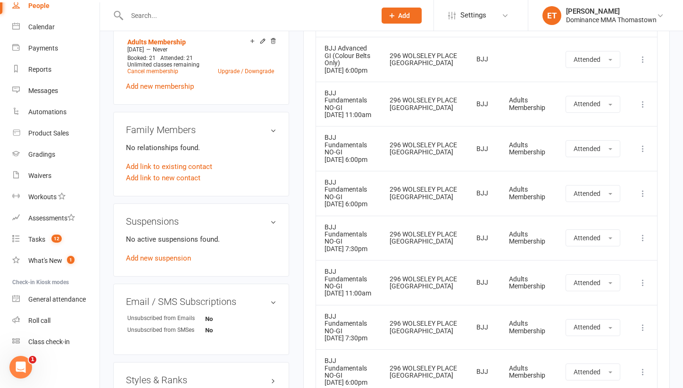
scroll to position [542, 0]
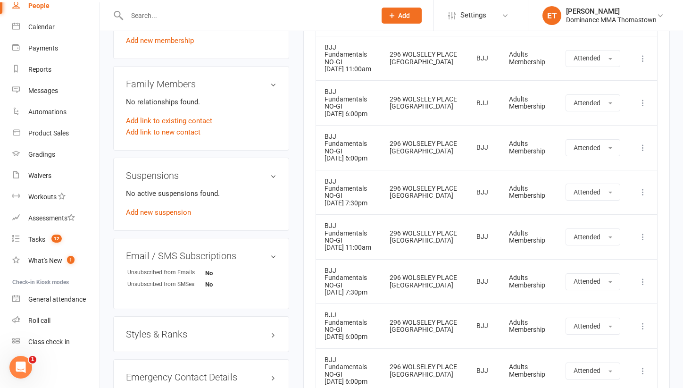
click at [158, 21] on input "text" at bounding box center [246, 15] width 245 height 13
paste input "Sarorn Toun"
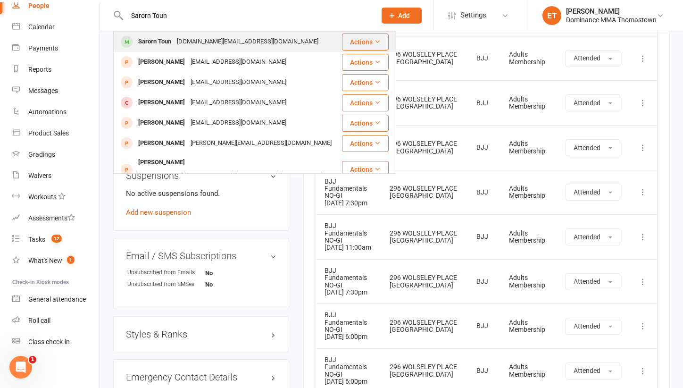
type input "Sarorn Toun"
click at [166, 46] on div "Sarorn Toun" at bounding box center [154, 42] width 39 height 14
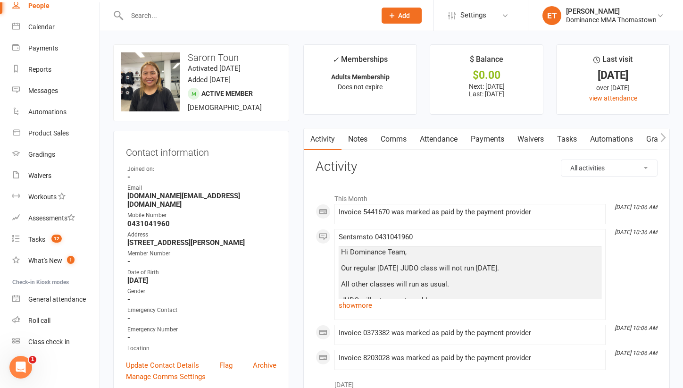
click at [434, 137] on link "Attendance" at bounding box center [438, 139] width 51 height 22
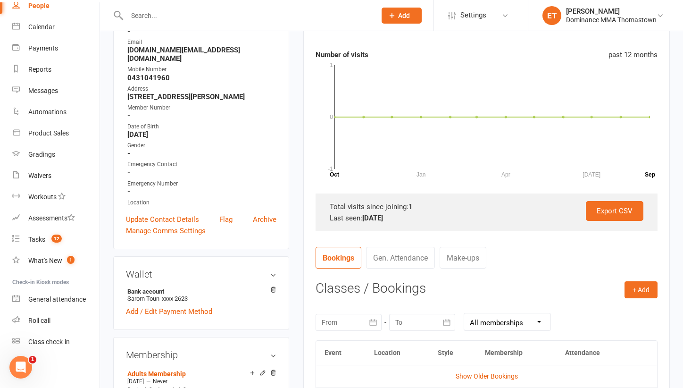
scroll to position [146, 0]
click at [169, 16] on input "text" at bounding box center [246, 15] width 245 height 13
paste input "[PERSON_NAME]"
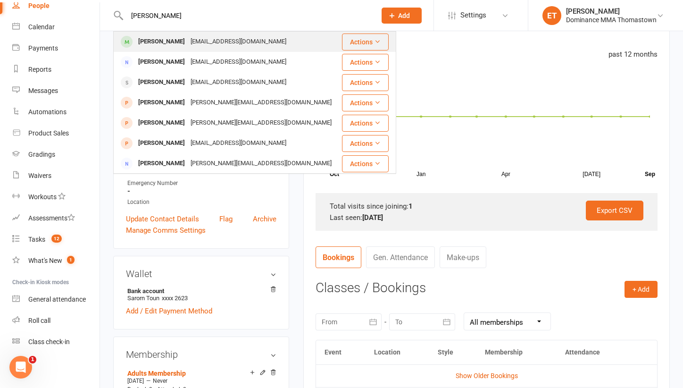
type input "[PERSON_NAME]"
click at [188, 41] on div "[EMAIL_ADDRESS][DOMAIN_NAME]" at bounding box center [238, 42] width 101 height 14
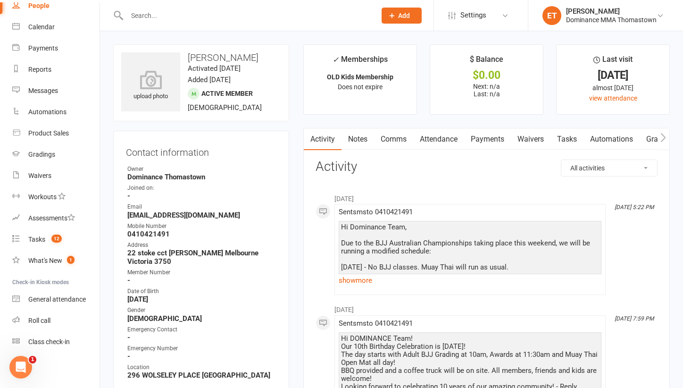
scroll to position [42, 0]
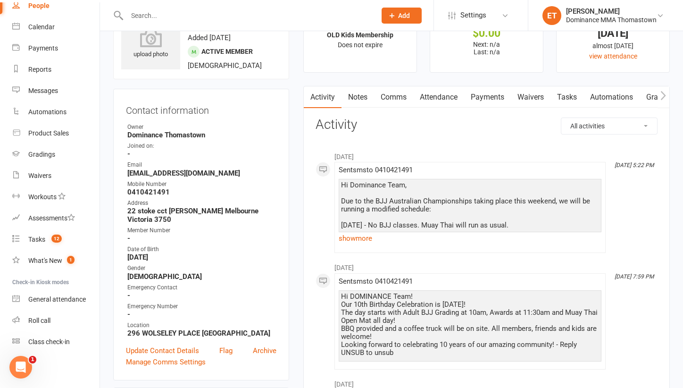
click at [443, 128] on h3 "Activity" at bounding box center [486, 124] width 342 height 15
click at [446, 91] on link "Attendance" at bounding box center [438, 97] width 51 height 22
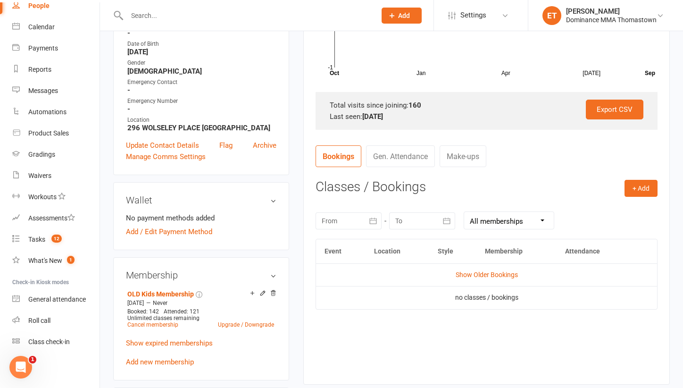
scroll to position [260, 0]
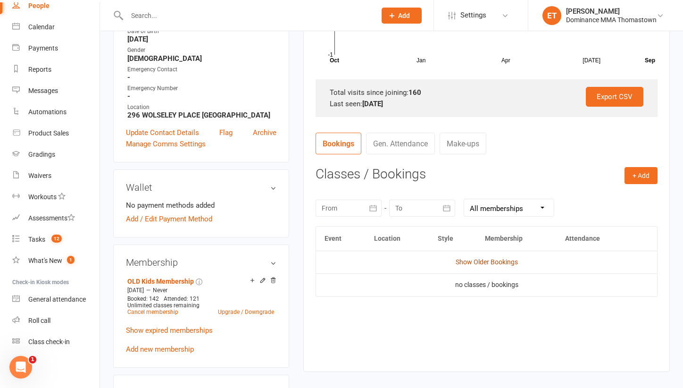
click at [470, 258] on link "Show Older Bookings" at bounding box center [487, 262] width 62 height 8
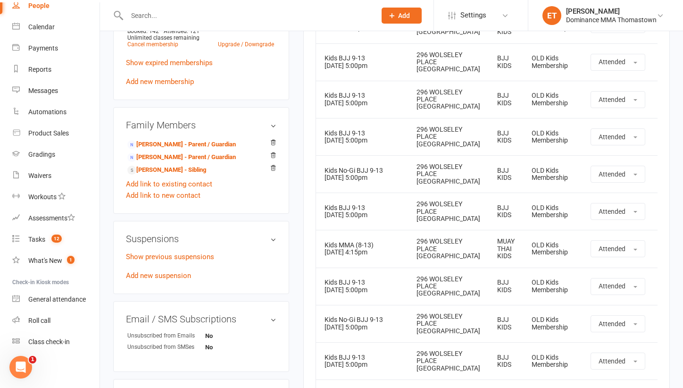
scroll to position [551, 0]
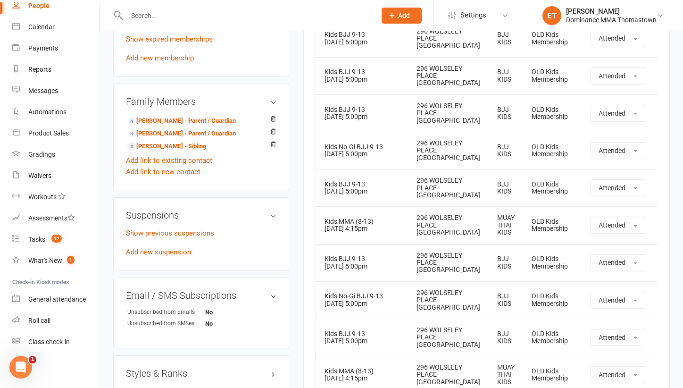
click at [199, 13] on input "text" at bounding box center [246, 15] width 245 height 13
paste input "[PERSON_NAME]"
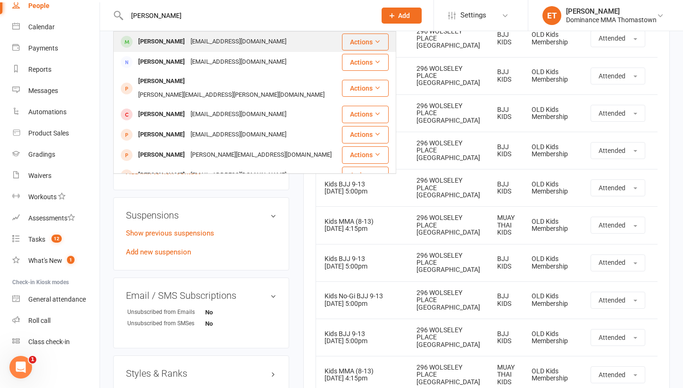
type input "[PERSON_NAME]"
click at [179, 38] on div "[PERSON_NAME]" at bounding box center [161, 42] width 52 height 14
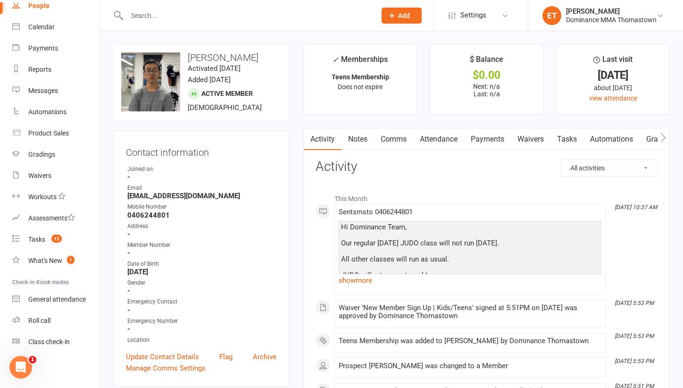
click at [447, 142] on link "Attendance" at bounding box center [438, 139] width 51 height 22
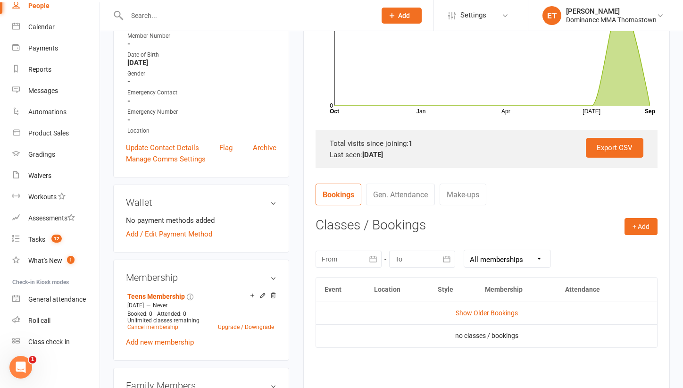
scroll to position [209, 0]
click at [477, 313] on link "Show Older Bookings" at bounding box center [487, 312] width 62 height 8
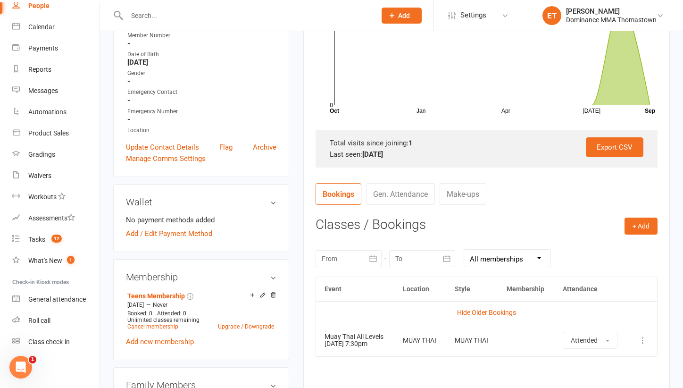
click at [184, 9] on input "text" at bounding box center [246, 15] width 245 height 13
paste input "[PERSON_NAME]"
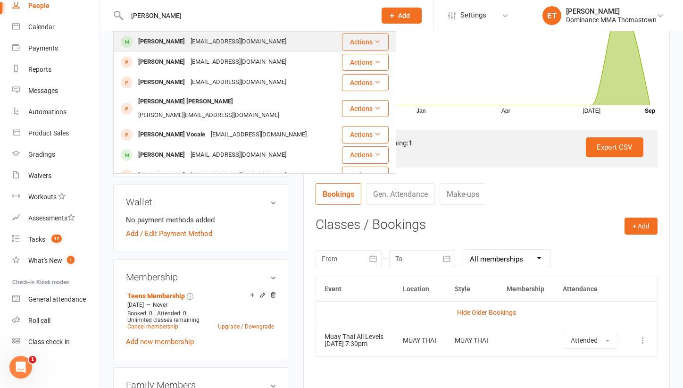
type input "[PERSON_NAME]"
click at [188, 39] on div "[EMAIL_ADDRESS][DOMAIN_NAME]" at bounding box center [238, 42] width 101 height 14
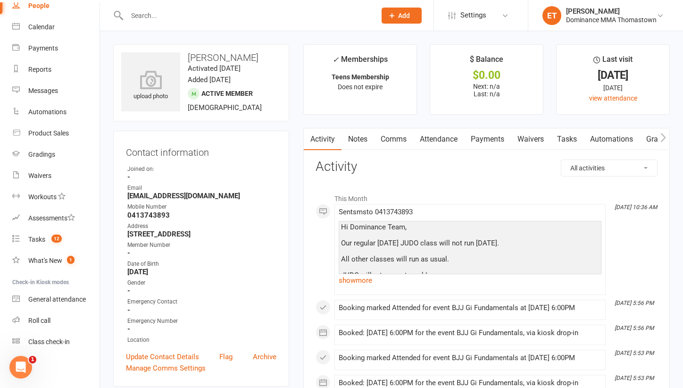
click at [446, 138] on link "Attendance" at bounding box center [438, 139] width 51 height 22
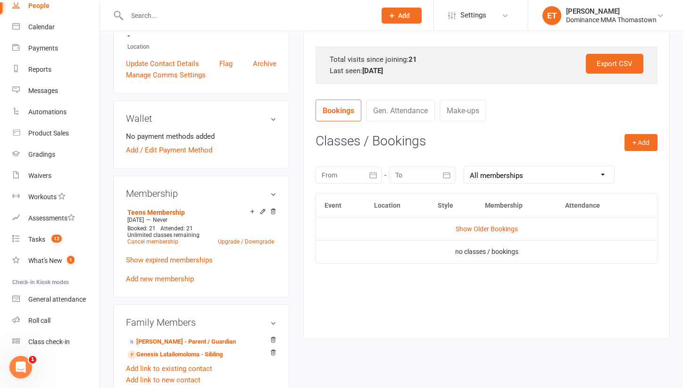
scroll to position [293, 0]
click at [480, 232] on td "Show Older Bookings" at bounding box center [486, 228] width 341 height 23
click at [480, 228] on link "Show Older Bookings" at bounding box center [487, 228] width 62 height 8
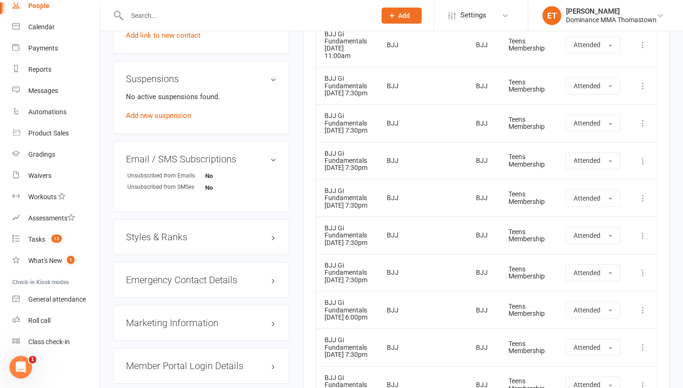
scroll to position [701, 0]
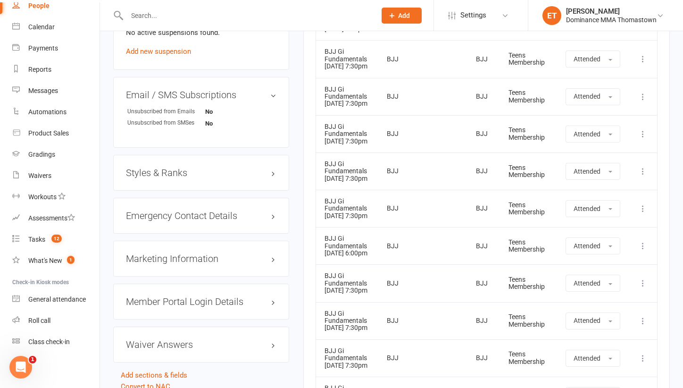
click at [153, 16] on input "text" at bounding box center [246, 15] width 245 height 13
paste input "[PERSON_NAME]"
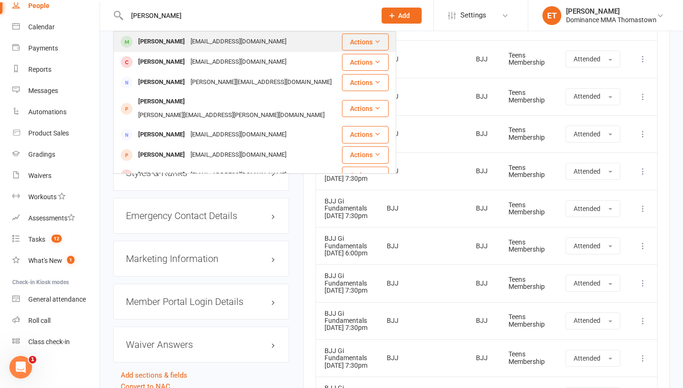
type input "[PERSON_NAME]"
click at [188, 39] on div "[EMAIL_ADDRESS][DOMAIN_NAME]" at bounding box center [238, 42] width 101 height 14
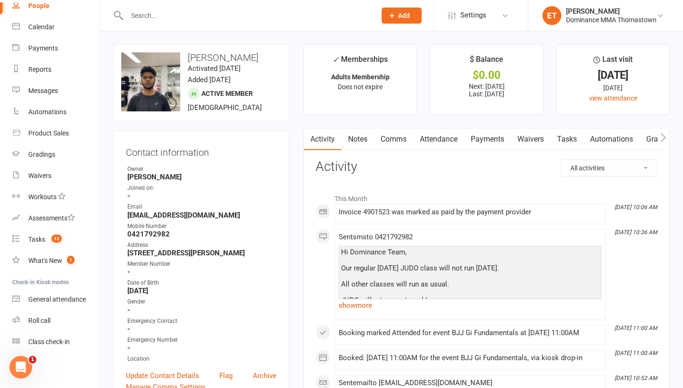
click at [448, 138] on link "Attendance" at bounding box center [438, 139] width 51 height 22
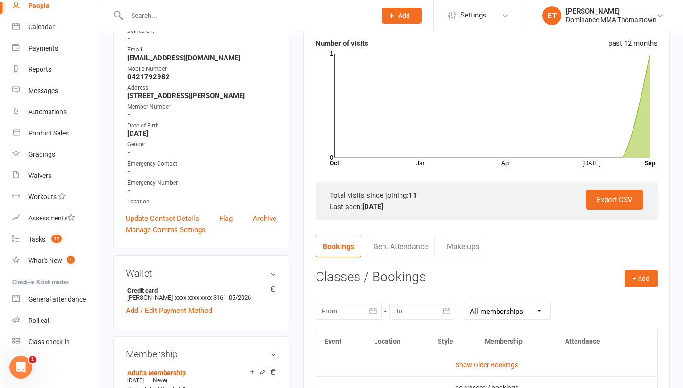
scroll to position [158, 0]
click at [485, 360] on link "Show Older Bookings" at bounding box center [487, 364] width 62 height 8
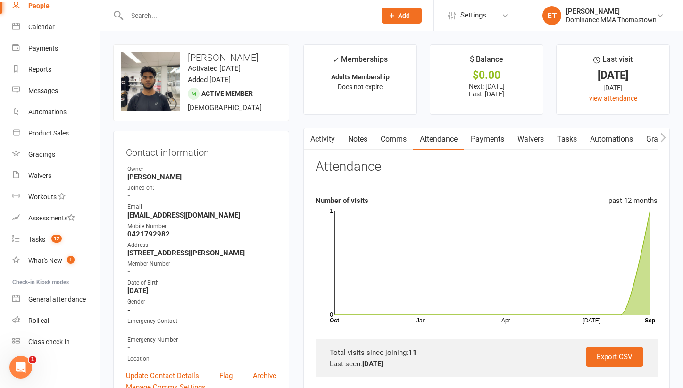
scroll to position [0, 0]
click at [353, 134] on link "Notes" at bounding box center [357, 139] width 33 height 22
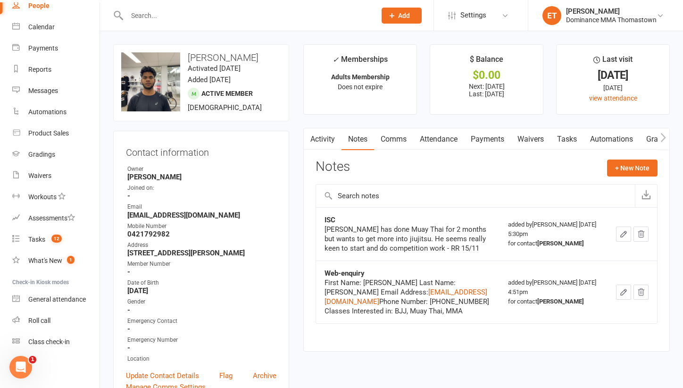
click at [153, 12] on input "text" at bounding box center [246, 15] width 245 height 13
paste input "[PERSON_NAME]"
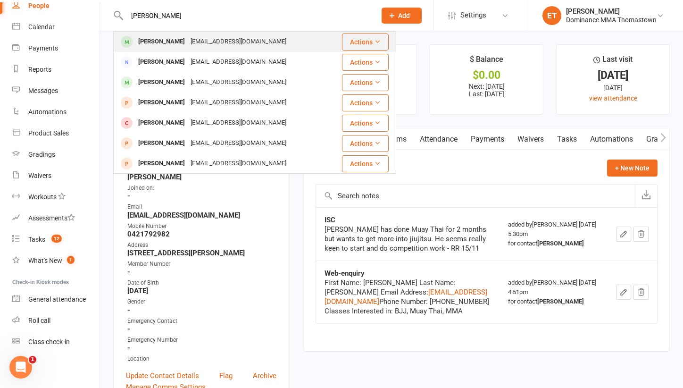
type input "[PERSON_NAME]"
click at [188, 39] on div "[EMAIL_ADDRESS][DOMAIN_NAME]" at bounding box center [238, 42] width 101 height 14
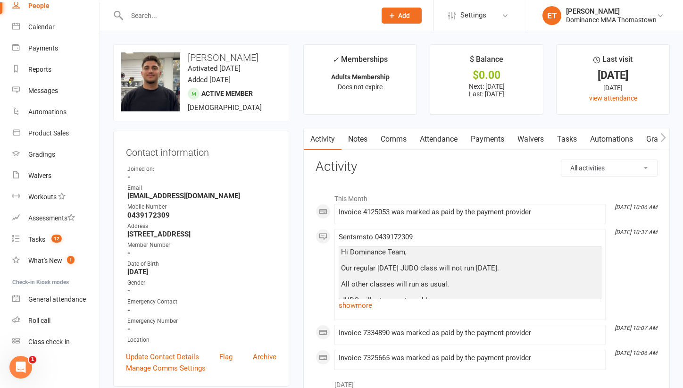
click at [452, 141] on link "Attendance" at bounding box center [438, 139] width 51 height 22
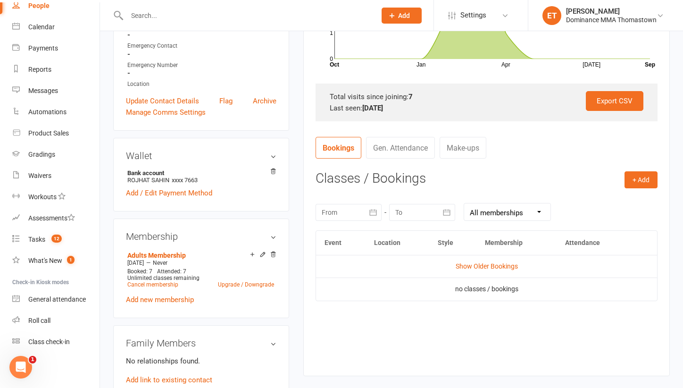
scroll to position [257, 0]
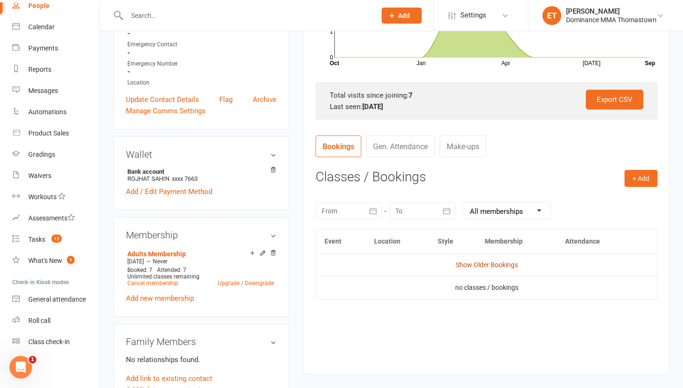
click at [473, 266] on link "Show Older Bookings" at bounding box center [487, 265] width 62 height 8
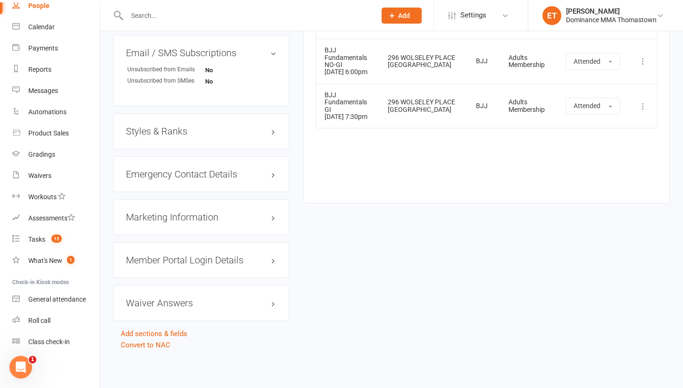
scroll to position [724, 0]
click at [159, 14] on input "text" at bounding box center [246, 15] width 245 height 13
paste input "[PERSON_NAME]"
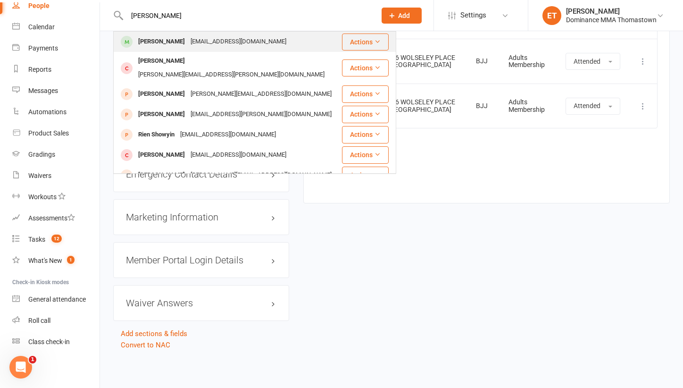
type input "[PERSON_NAME]"
click at [164, 40] on div "[PERSON_NAME]" at bounding box center [161, 42] width 52 height 14
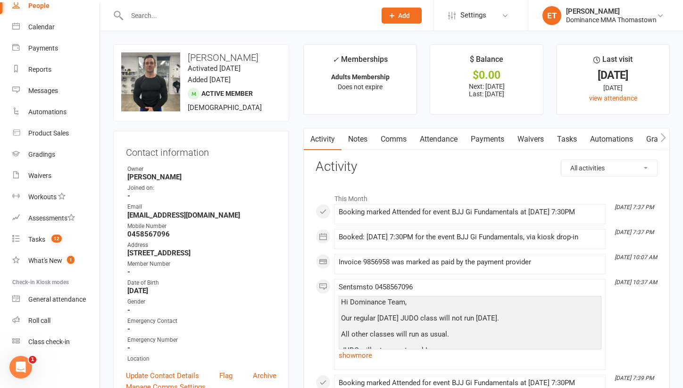
click at [435, 132] on link "Attendance" at bounding box center [438, 139] width 51 height 22
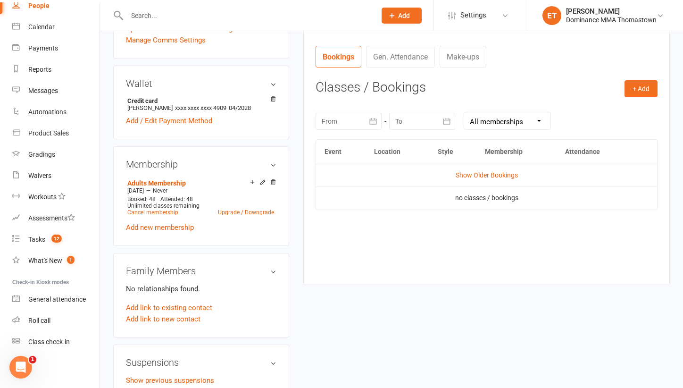
scroll to position [348, 0]
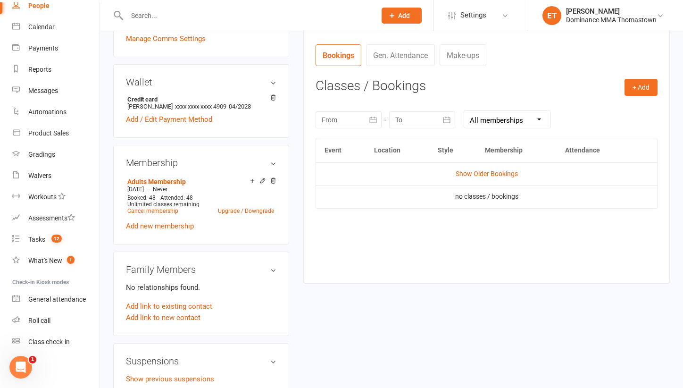
click at [474, 175] on td "Show Older Bookings" at bounding box center [486, 173] width 341 height 23
click at [473, 171] on link "Show Older Bookings" at bounding box center [487, 174] width 62 height 8
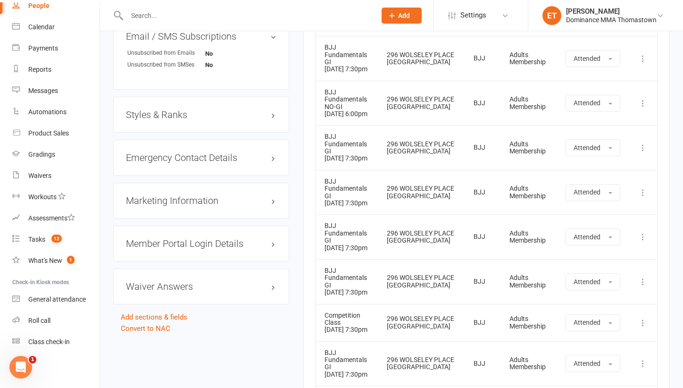
scroll to position [754, 0]
click at [144, 18] on input "text" at bounding box center [246, 15] width 245 height 13
paste input "[PERSON_NAME]"
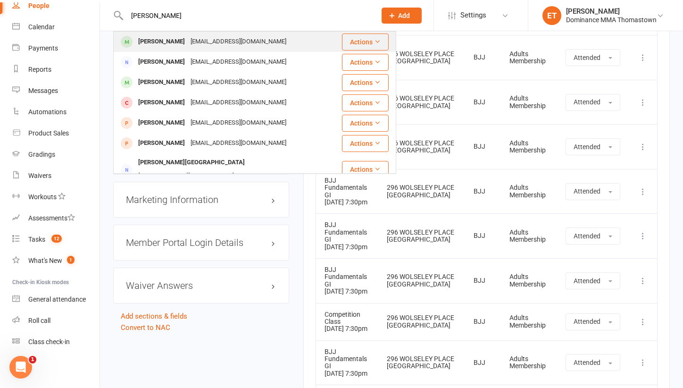
type input "[PERSON_NAME]"
click at [170, 42] on div "[PERSON_NAME]" at bounding box center [161, 42] width 52 height 14
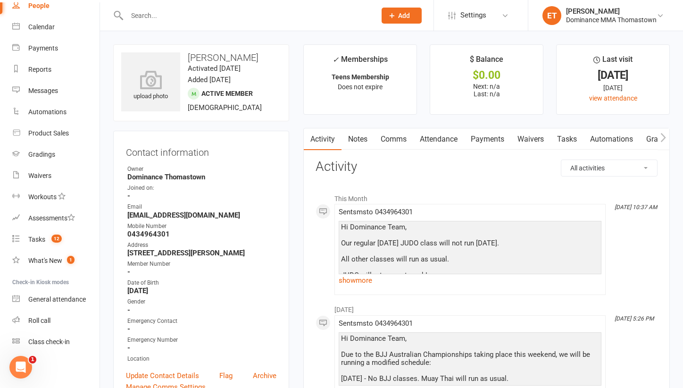
click at [447, 139] on link "Attendance" at bounding box center [438, 139] width 51 height 22
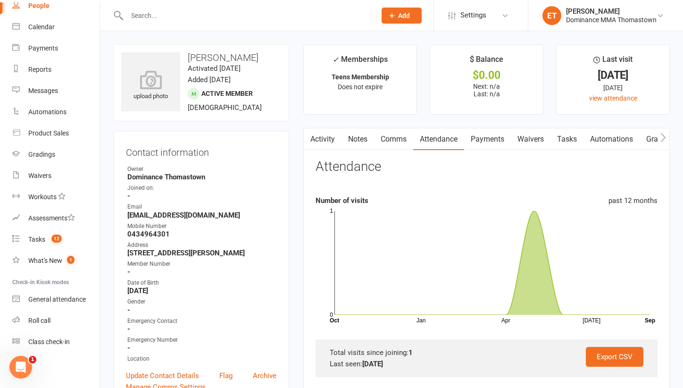
click at [367, 133] on link "Notes" at bounding box center [357, 139] width 33 height 22
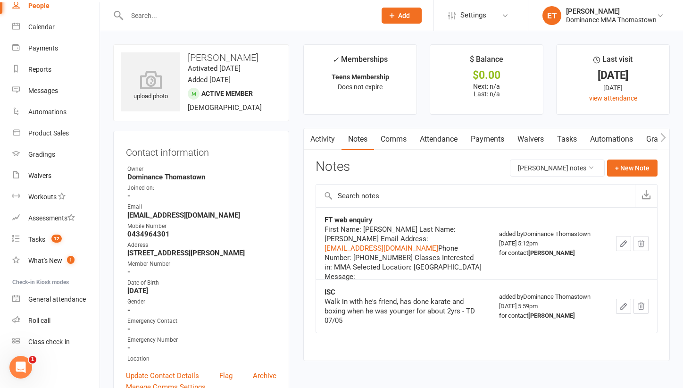
click at [151, 11] on input "text" at bounding box center [246, 15] width 245 height 13
paste input "[PERSON_NAME]"
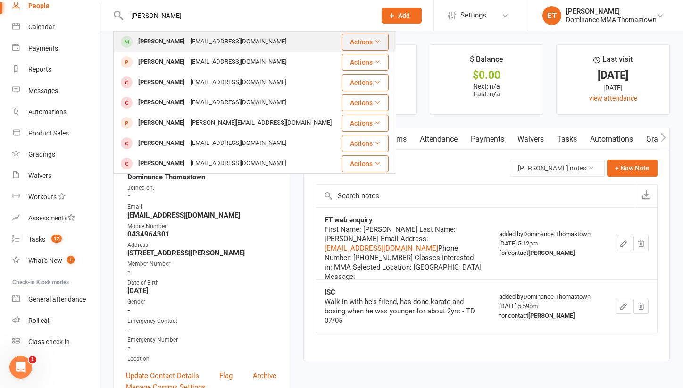
type input "[PERSON_NAME]"
click at [162, 43] on div "[PERSON_NAME]" at bounding box center [161, 42] width 52 height 14
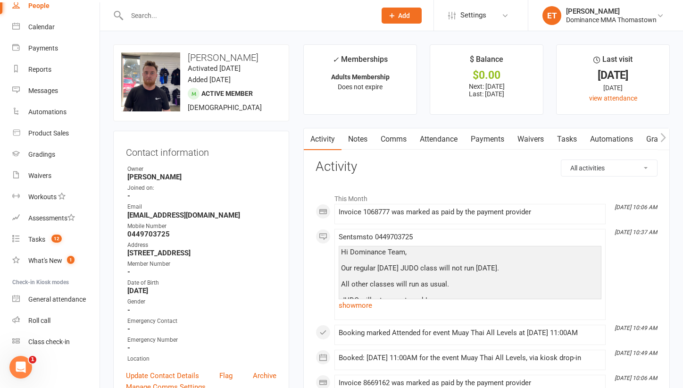
click at [446, 142] on link "Attendance" at bounding box center [438, 139] width 51 height 22
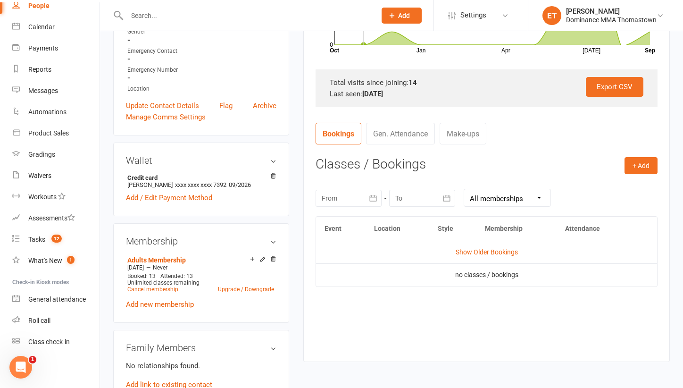
scroll to position [274, 0]
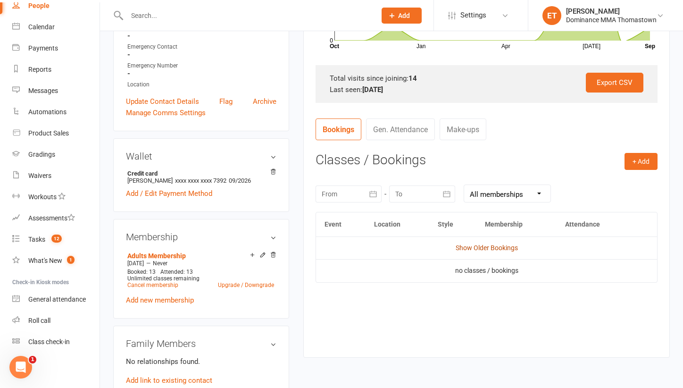
click at [465, 248] on link "Show Older Bookings" at bounding box center [487, 248] width 62 height 8
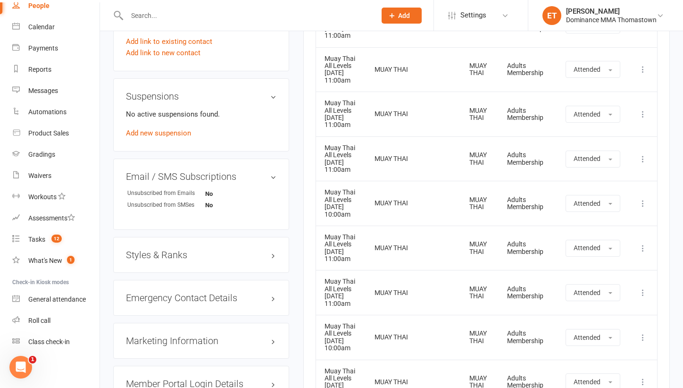
scroll to position [622, 0]
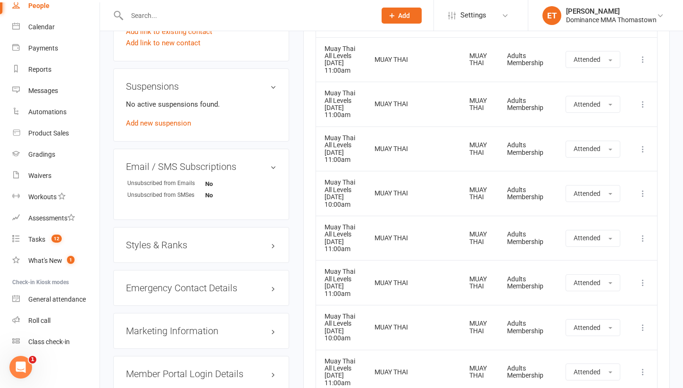
click at [151, 17] on input "text" at bounding box center [246, 15] width 245 height 13
paste input "Reeno Avraam"
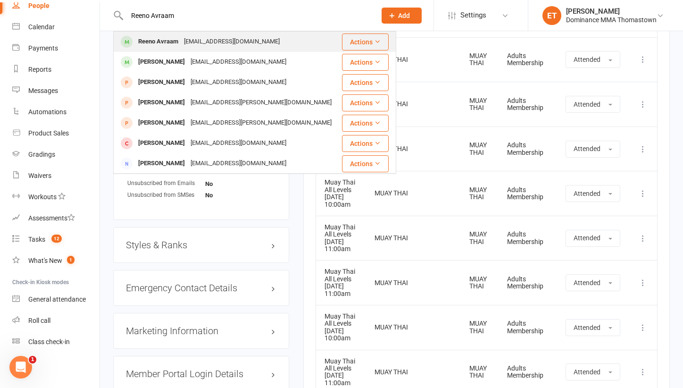
type input "Reeno Avraam"
click at [176, 41] on div "Reeno Avraam" at bounding box center [158, 42] width 46 height 14
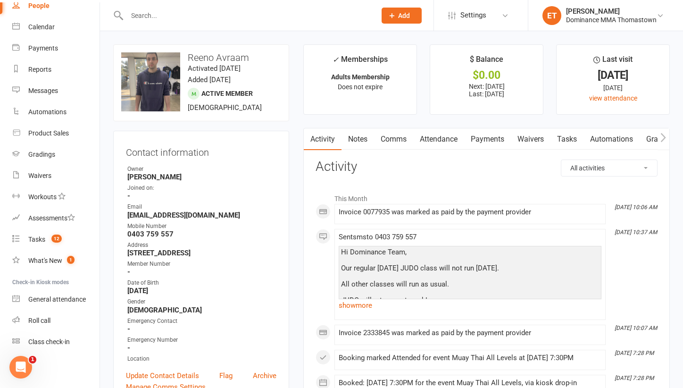
click at [436, 140] on link "Attendance" at bounding box center [438, 139] width 51 height 22
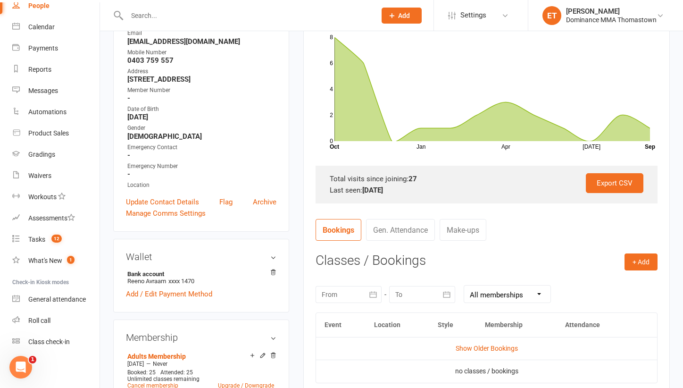
scroll to position [201, 0]
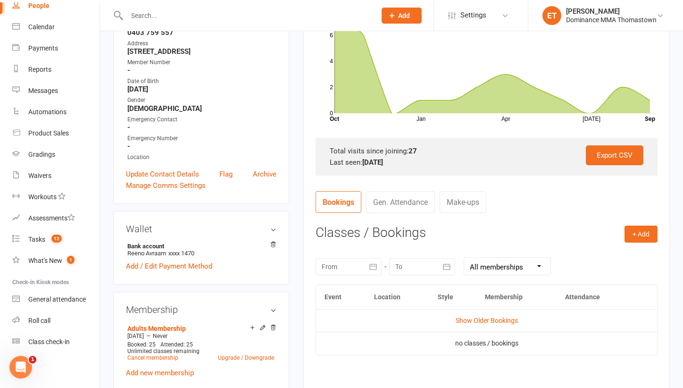
click at [458, 323] on td "Show Older Bookings" at bounding box center [486, 320] width 341 height 23
click at [461, 322] on link "Show Older Bookings" at bounding box center [487, 320] width 62 height 8
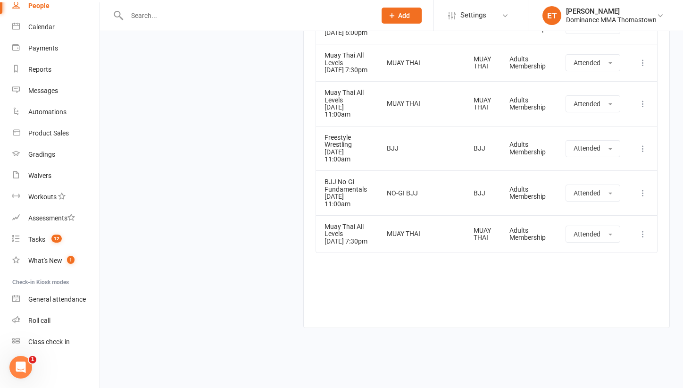
scroll to position [1413, 0]
click at [149, 17] on input "text" at bounding box center [246, 15] width 245 height 13
paste input "[PERSON_NAME]"
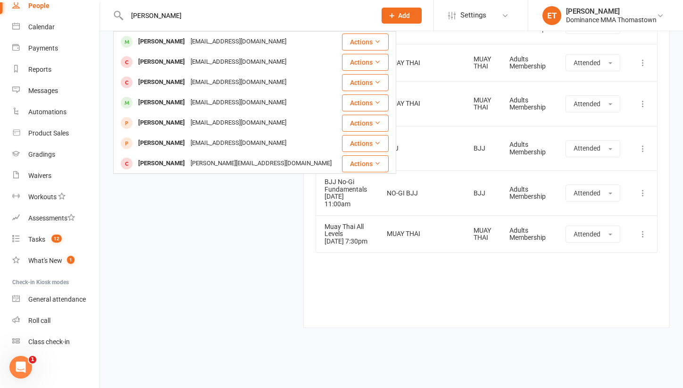
type input "[PERSON_NAME]"
click at [165, 40] on div "[PERSON_NAME]" at bounding box center [161, 42] width 52 height 14
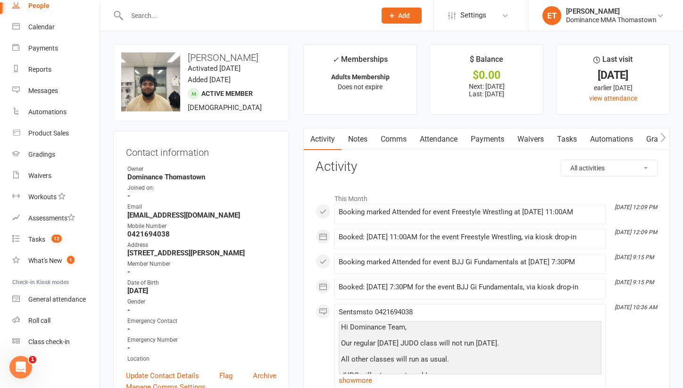
click at [447, 135] on link "Attendance" at bounding box center [438, 139] width 51 height 22
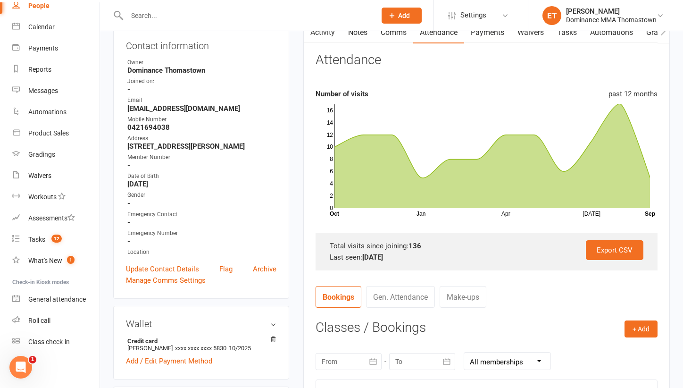
scroll to position [114, 0]
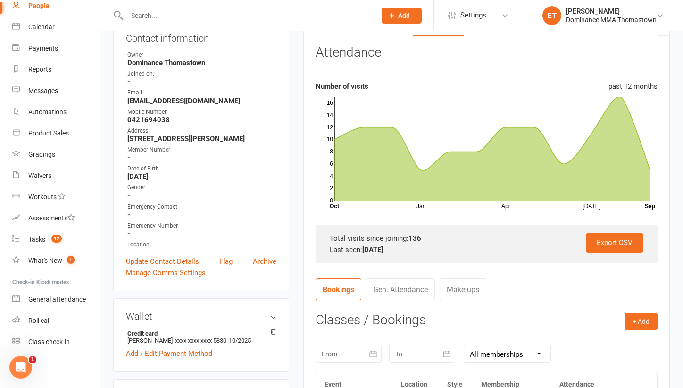
click at [141, 18] on input "text" at bounding box center [246, 15] width 245 height 13
paste input "[PERSON_NAME]"
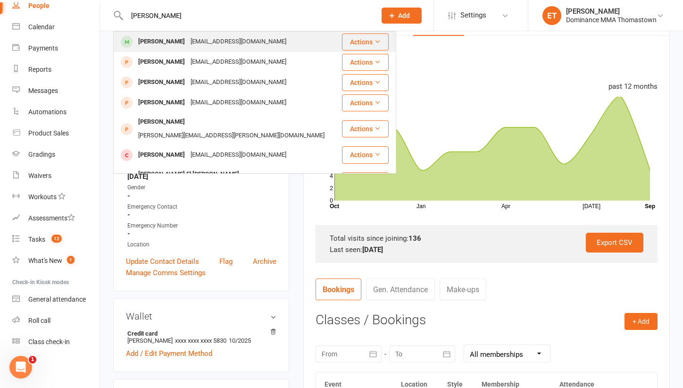
type input "[PERSON_NAME]"
click at [171, 40] on div "[PERSON_NAME]" at bounding box center [161, 42] width 52 height 14
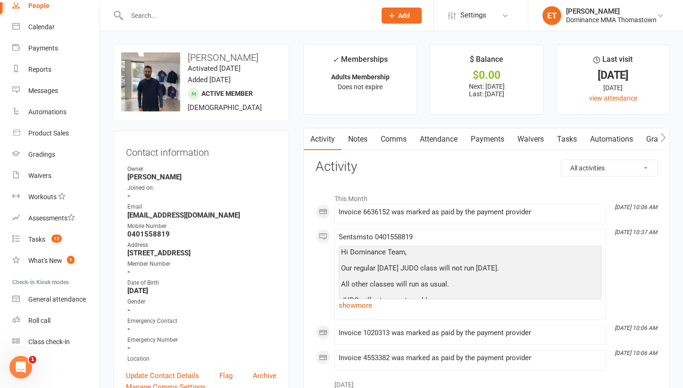
click at [434, 134] on link "Attendance" at bounding box center [438, 139] width 51 height 22
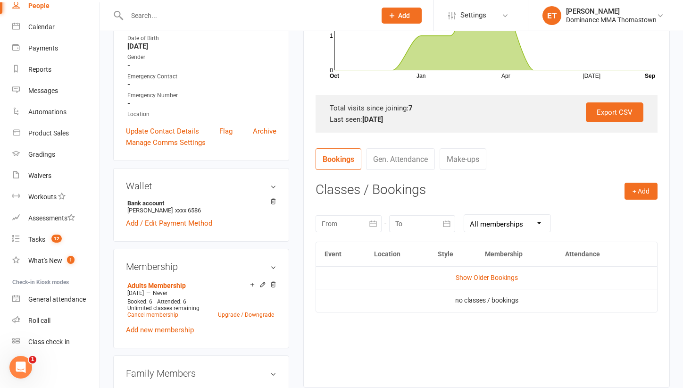
scroll to position [251, 0]
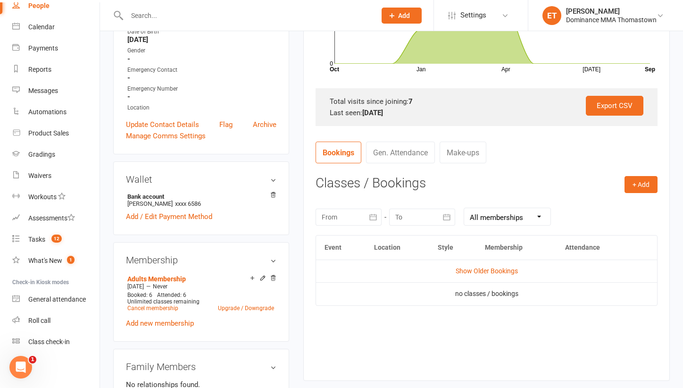
click at [474, 263] on td "Show Older Bookings" at bounding box center [486, 270] width 341 height 23
click at [473, 272] on link "Show Older Bookings" at bounding box center [487, 271] width 62 height 8
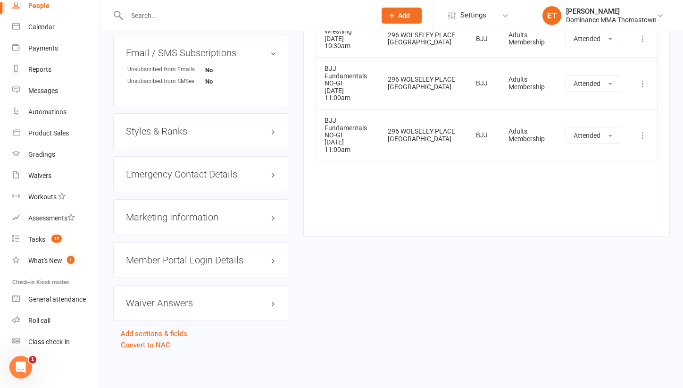
scroll to position [743, 0]
click at [142, 20] on input "text" at bounding box center [246, 15] width 245 height 13
paste input "[PERSON_NAME]"
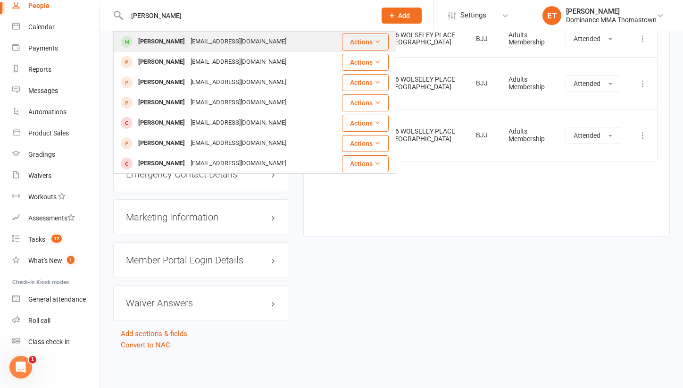
type input "[PERSON_NAME]"
click at [178, 41] on div "[PERSON_NAME]" at bounding box center [161, 42] width 52 height 14
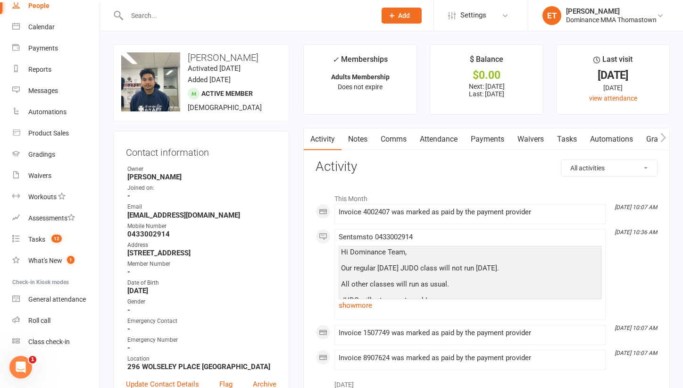
click at [444, 137] on link "Attendance" at bounding box center [438, 139] width 51 height 22
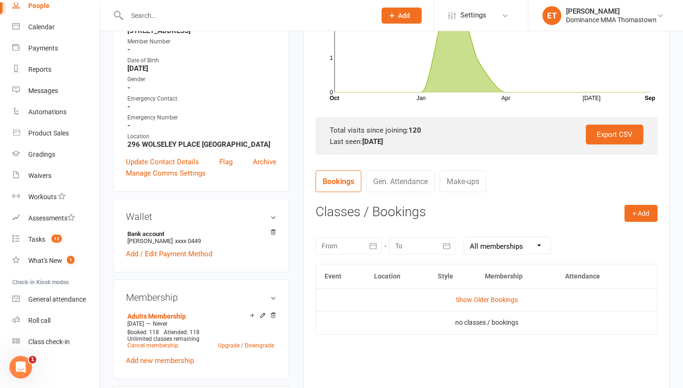
scroll to position [245, 0]
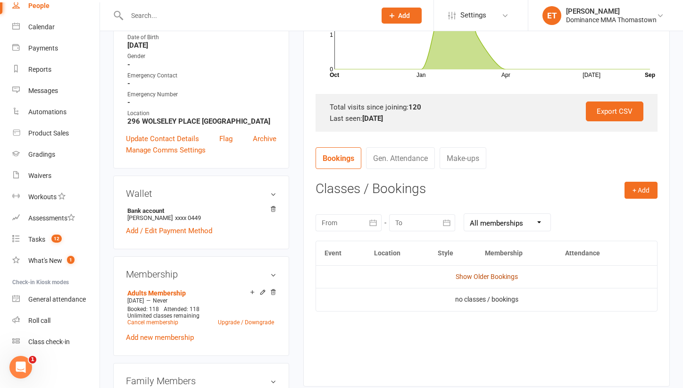
click at [482, 275] on link "Show Older Bookings" at bounding box center [487, 277] width 62 height 8
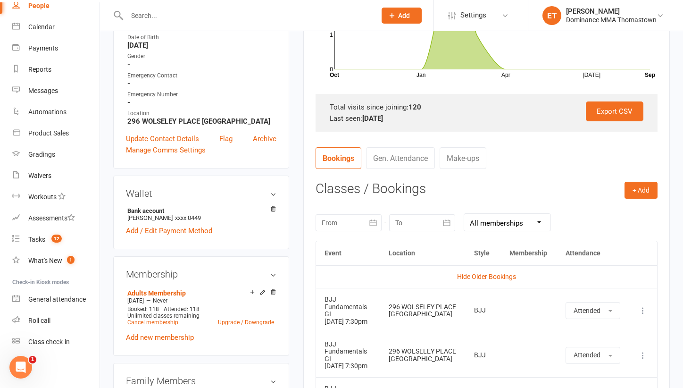
click at [482, 275] on link "Hide Older Bookings" at bounding box center [486, 277] width 59 height 8
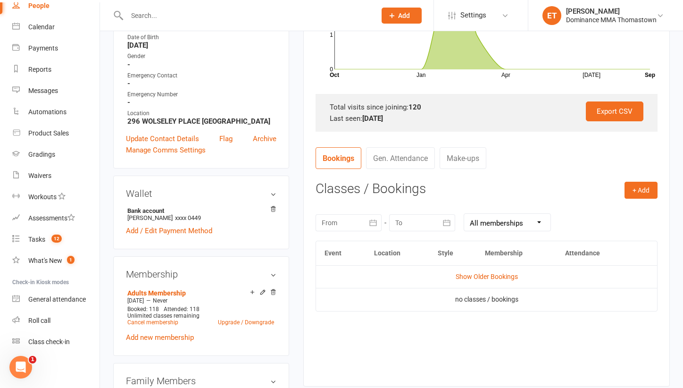
click at [482, 275] on link "Show Older Bookings" at bounding box center [487, 277] width 62 height 8
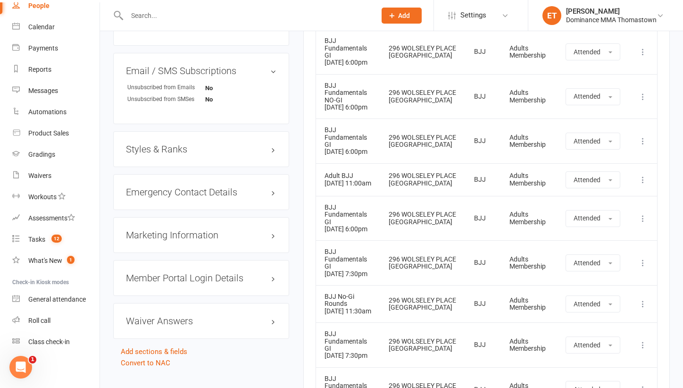
scroll to position [730, 0]
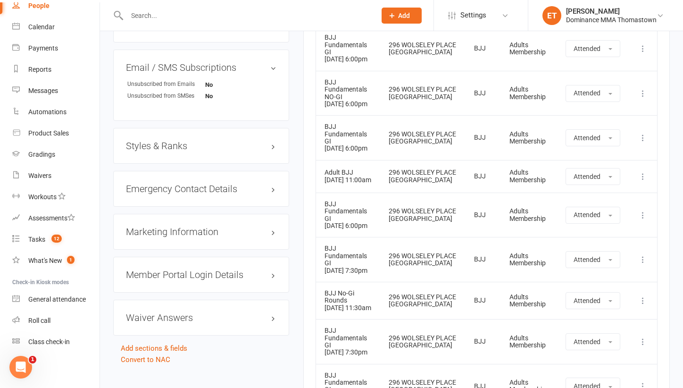
click at [165, 13] on input "text" at bounding box center [246, 15] width 245 height 13
paste input "[PERSON_NAME]"
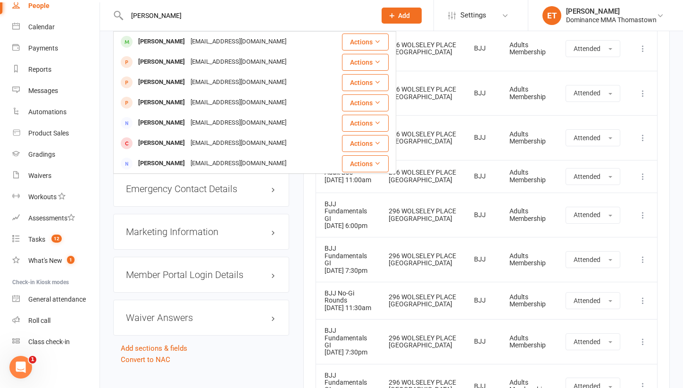
type input "[PERSON_NAME]"
click at [178, 44] on div "[PERSON_NAME]" at bounding box center [161, 42] width 52 height 14
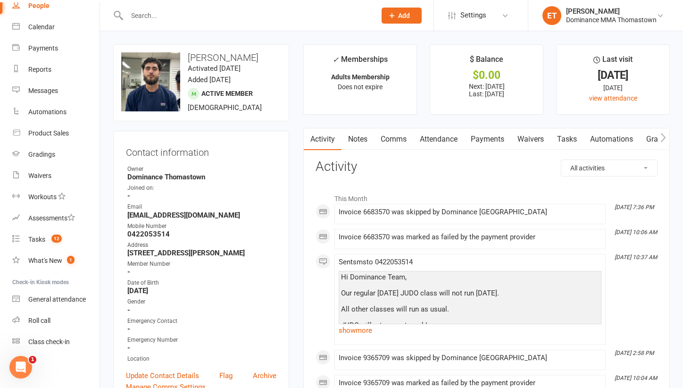
click at [440, 138] on link "Attendance" at bounding box center [438, 139] width 51 height 22
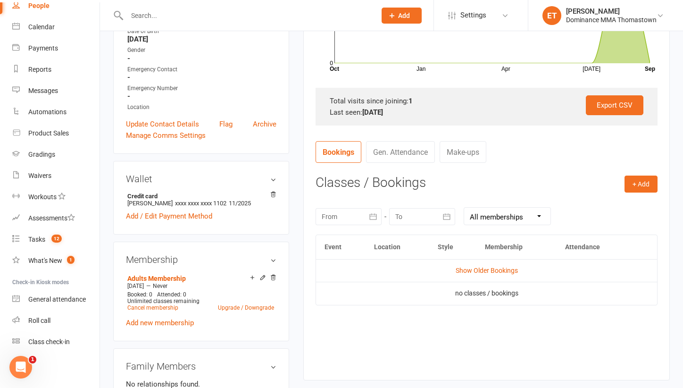
scroll to position [264, 0]
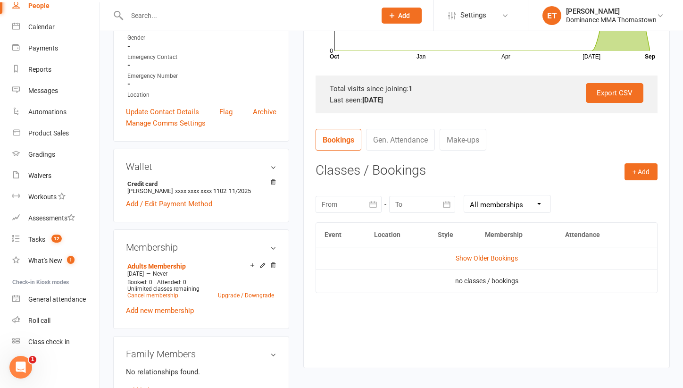
click at [161, 21] on input "text" at bounding box center [246, 15] width 245 height 13
paste input "[PERSON_NAME]"
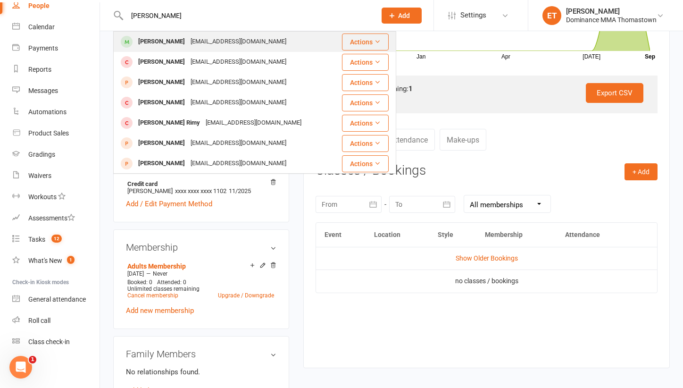
type input "[PERSON_NAME]"
click at [192, 43] on div "[EMAIL_ADDRESS][DOMAIN_NAME]" at bounding box center [238, 42] width 101 height 14
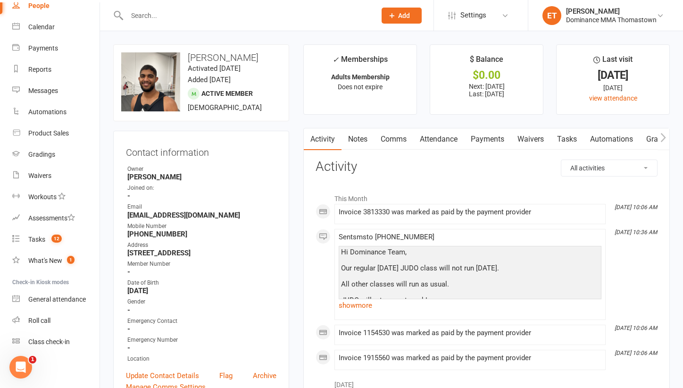
click at [434, 139] on link "Attendance" at bounding box center [438, 139] width 51 height 22
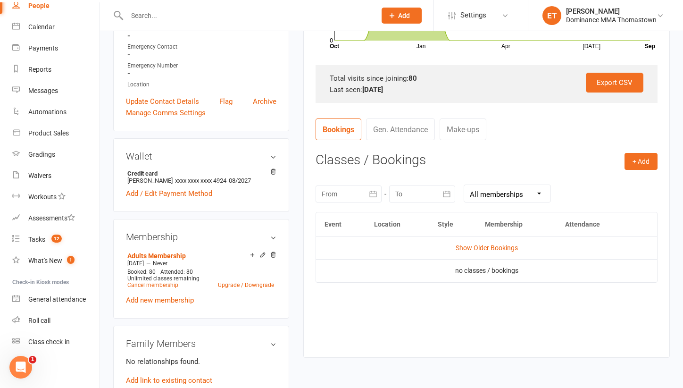
scroll to position [275, 0]
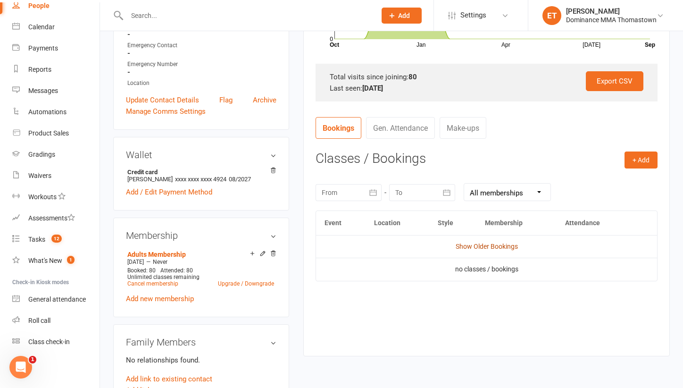
click at [477, 243] on link "Show Older Bookings" at bounding box center [487, 246] width 62 height 8
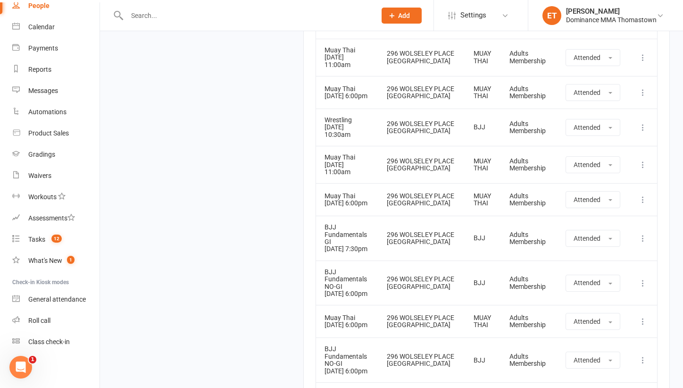
scroll to position [2453, 0]
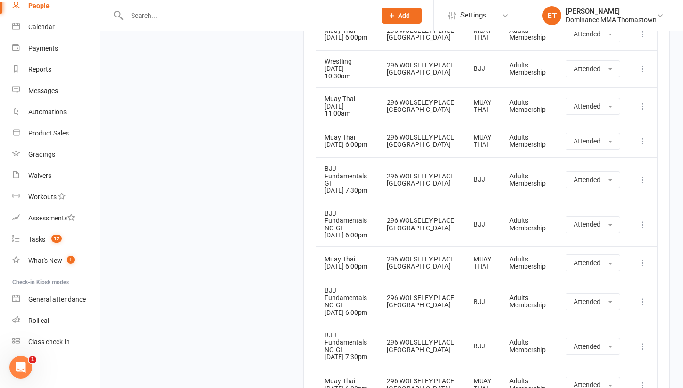
click at [141, 16] on input "text" at bounding box center [246, 15] width 245 height 13
paste input "[PERSON_NAME]"
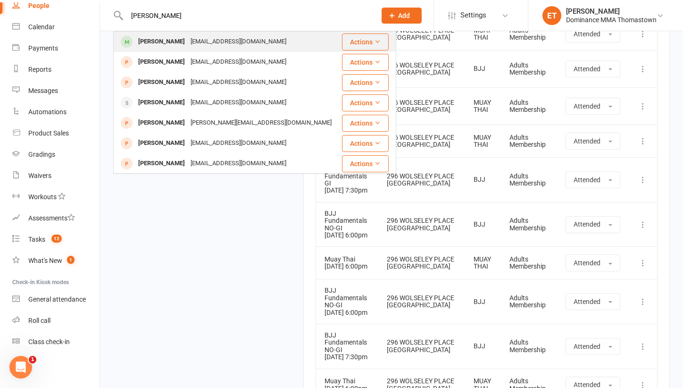
type input "[PERSON_NAME]"
click at [207, 39] on div "[EMAIL_ADDRESS][DOMAIN_NAME]" at bounding box center [238, 42] width 101 height 14
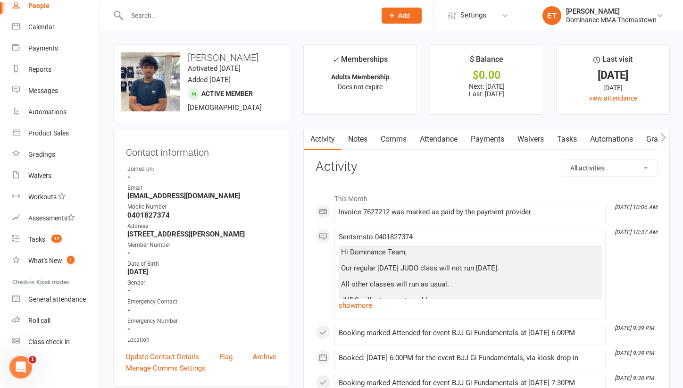
click at [450, 138] on link "Attendance" at bounding box center [438, 139] width 51 height 22
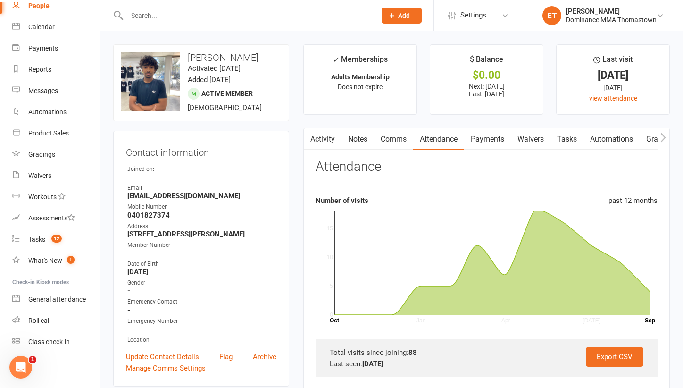
scroll to position [180, 0]
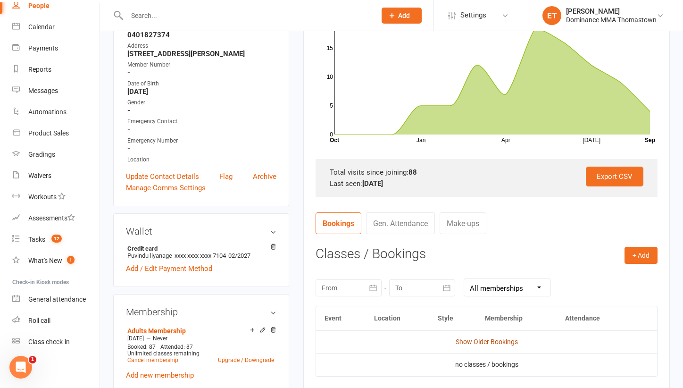
click at [473, 340] on link "Show Older Bookings" at bounding box center [487, 342] width 62 height 8
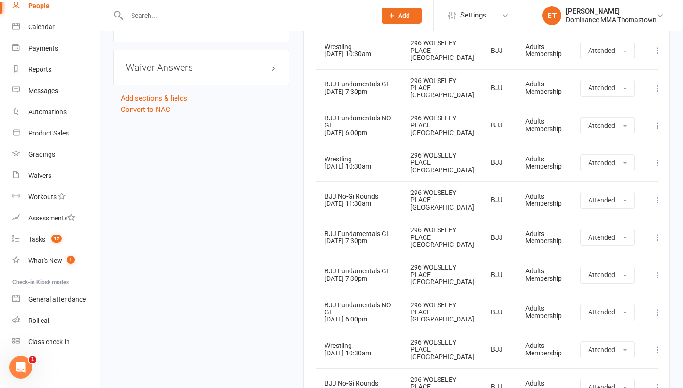
scroll to position [976, 0]
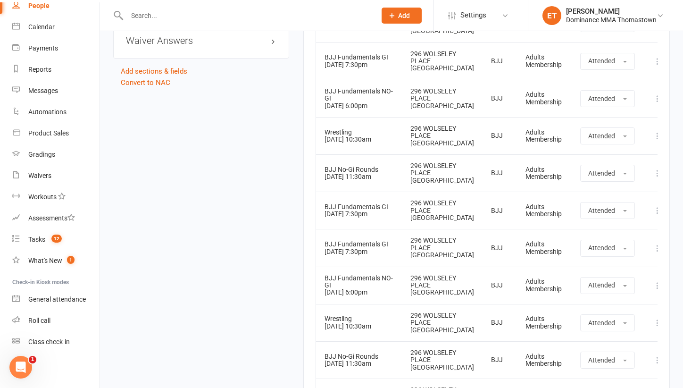
click at [141, 16] on input "text" at bounding box center [246, 15] width 245 height 13
paste input "[PERSON_NAME]"
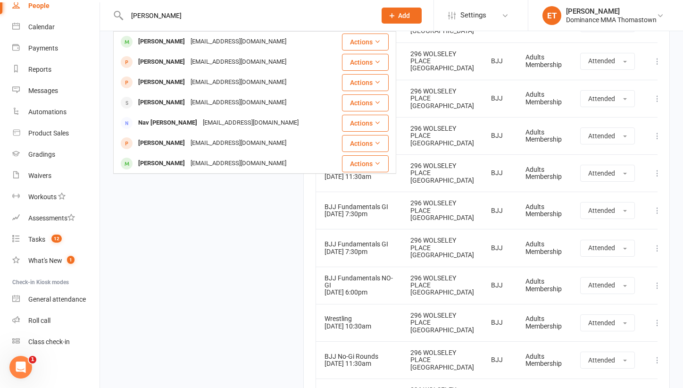
type input "[PERSON_NAME]"
click at [206, 45] on div "[EMAIL_ADDRESS][DOMAIN_NAME]" at bounding box center [238, 42] width 101 height 14
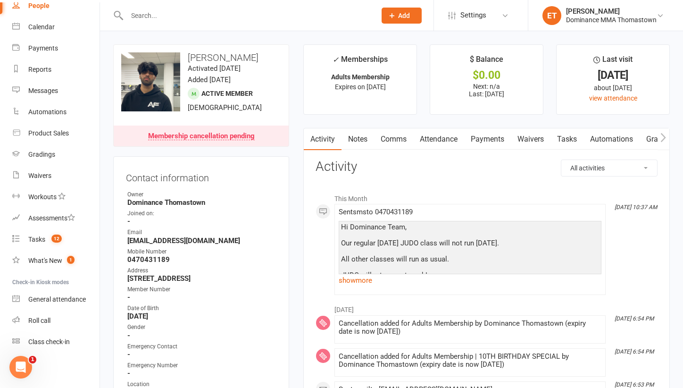
click at [475, 135] on link "Payments" at bounding box center [487, 139] width 47 height 22
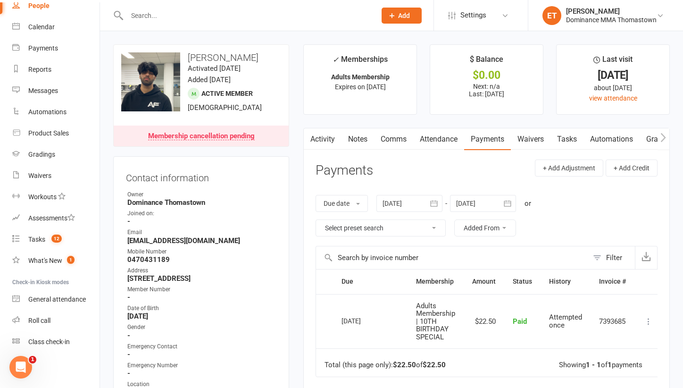
scroll to position [0, 0]
click at [442, 135] on link "Attendance" at bounding box center [438, 139] width 51 height 22
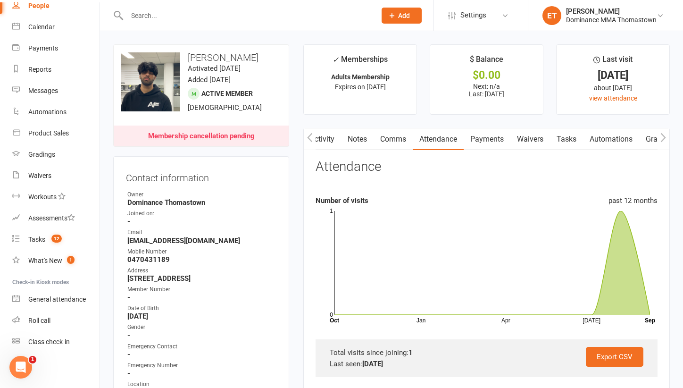
click at [485, 136] on link "Payments" at bounding box center [487, 139] width 47 height 22
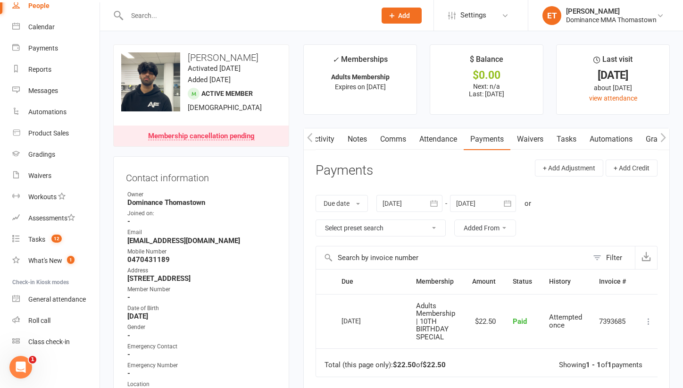
click at [351, 141] on link "Notes" at bounding box center [357, 139] width 33 height 22
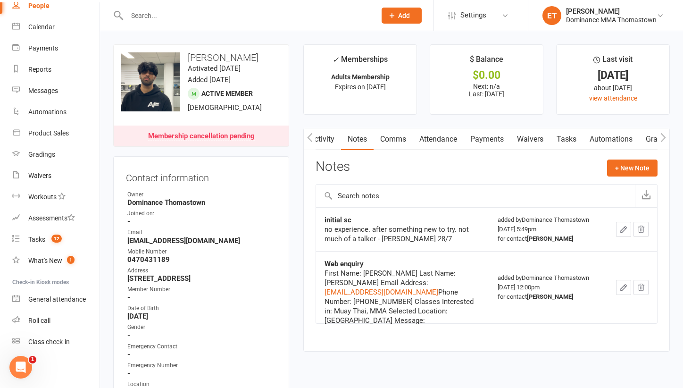
click at [141, 12] on input "text" at bounding box center [246, 15] width 245 height 13
paste input "[PERSON_NAME]"
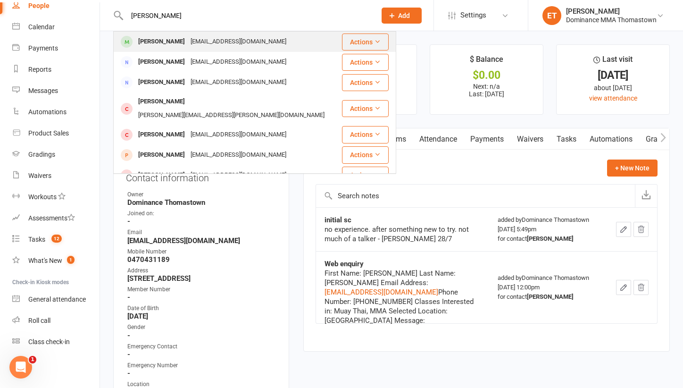
type input "[PERSON_NAME]"
click at [169, 43] on div "[PERSON_NAME]" at bounding box center [161, 42] width 52 height 14
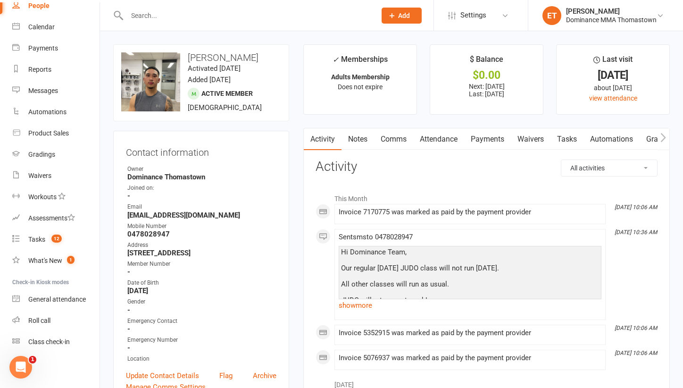
click at [443, 133] on link "Attendance" at bounding box center [438, 139] width 51 height 22
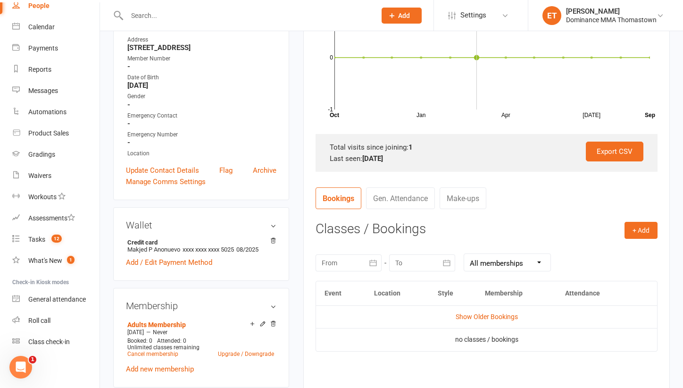
scroll to position [257, 0]
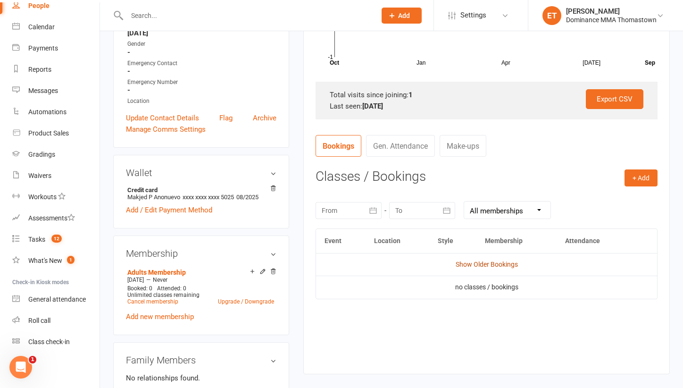
click at [477, 264] on link "Show Older Bookings" at bounding box center [487, 264] width 62 height 8
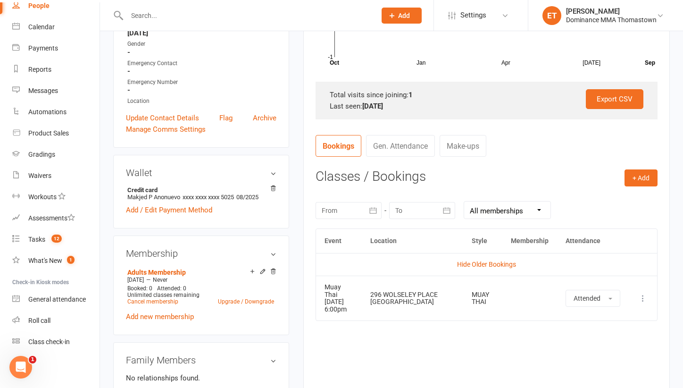
click at [179, 10] on input "text" at bounding box center [246, 15] width 245 height 13
paste input "[PERSON_NAME]"
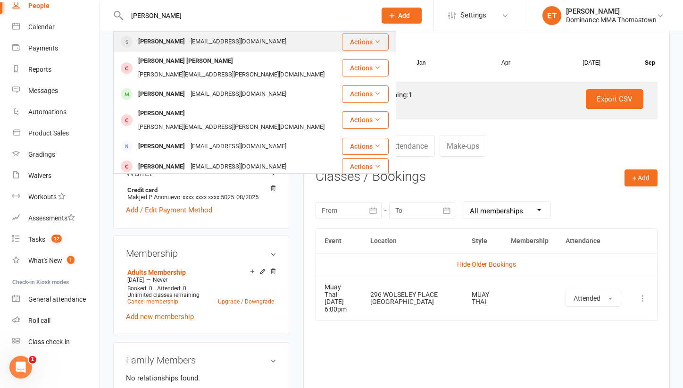
type input "[PERSON_NAME]"
click at [188, 42] on div "[EMAIL_ADDRESS][DOMAIN_NAME]" at bounding box center [238, 42] width 101 height 14
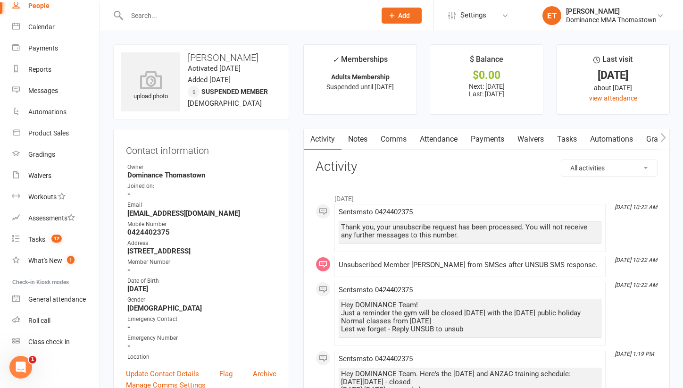
click at [440, 139] on link "Attendance" at bounding box center [438, 139] width 51 height 22
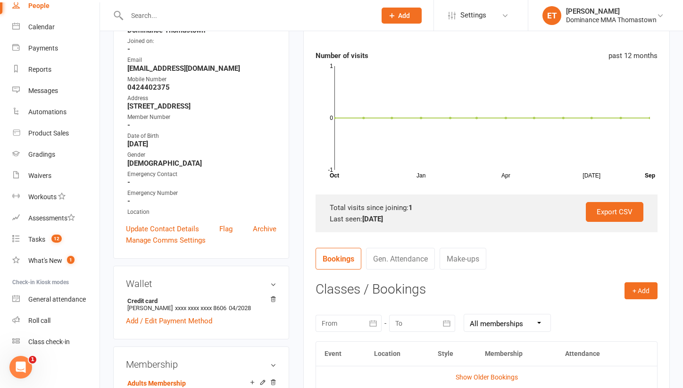
scroll to position [160, 0]
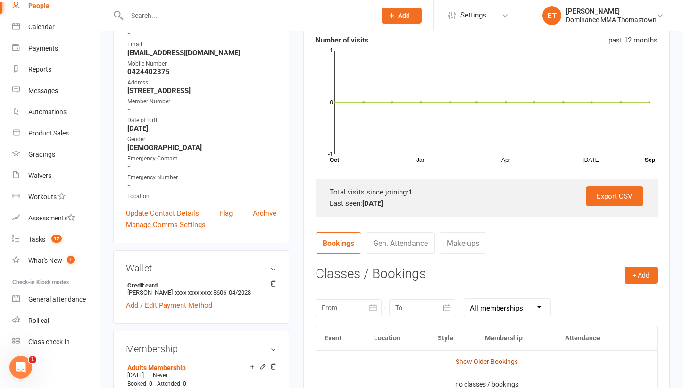
click at [478, 360] on link "Show Older Bookings" at bounding box center [487, 361] width 62 height 8
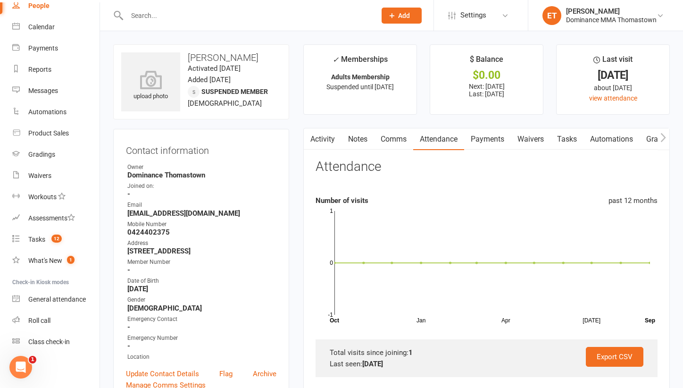
scroll to position [0, 0]
click at [357, 149] on div "Activity Notes Comms Attendance Payments Waivers Tasks Automations Gradings / P…" at bounding box center [486, 390] width 366 height 525
click at [357, 133] on link "Notes" at bounding box center [357, 139] width 33 height 22
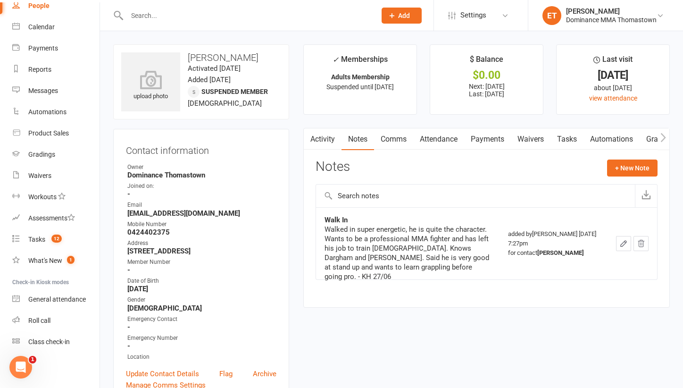
drag, startPoint x: 391, startPoint y: 249, endPoint x: 163, endPoint y: 12, distance: 328.2
click at [163, 12] on input "text" at bounding box center [246, 15] width 245 height 13
paste input "[PERSON_NAME]"
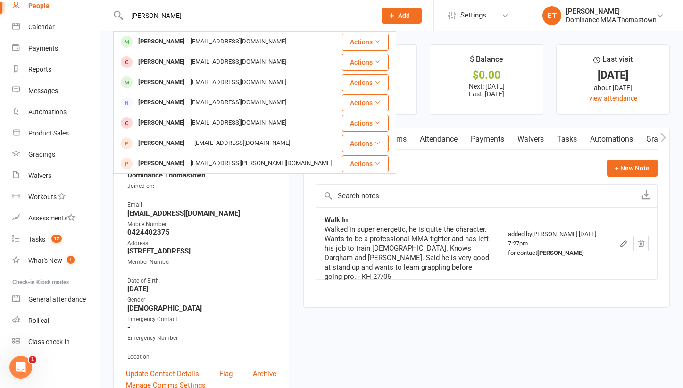
type input "[PERSON_NAME]"
click at [188, 41] on div "[EMAIL_ADDRESS][DOMAIN_NAME]" at bounding box center [238, 42] width 101 height 14
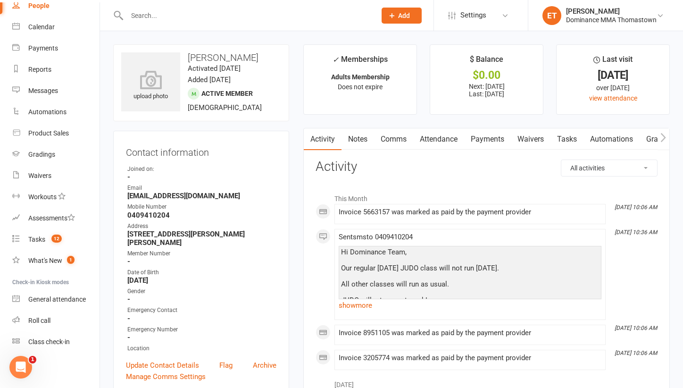
click at [444, 138] on link "Attendance" at bounding box center [438, 139] width 51 height 22
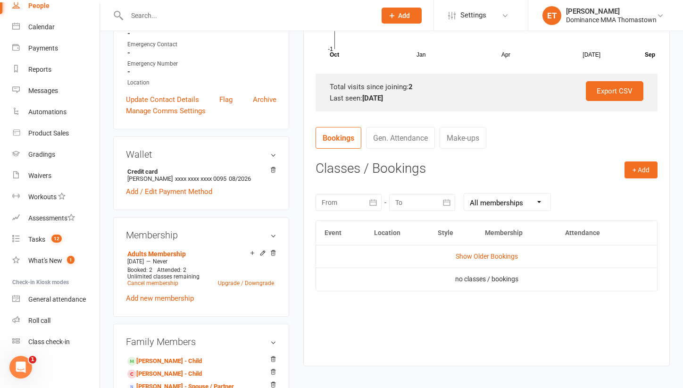
scroll to position [282, 0]
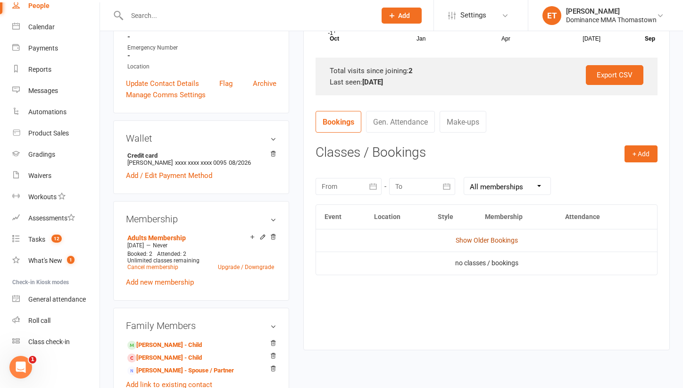
click at [465, 238] on link "Show Older Bookings" at bounding box center [487, 240] width 62 height 8
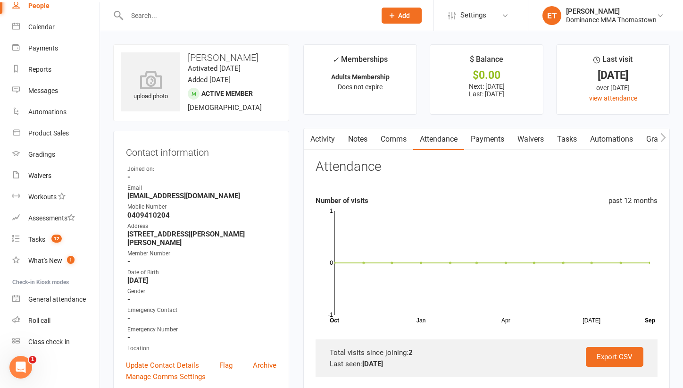
scroll to position [0, 0]
click at [362, 141] on link "Notes" at bounding box center [357, 139] width 33 height 22
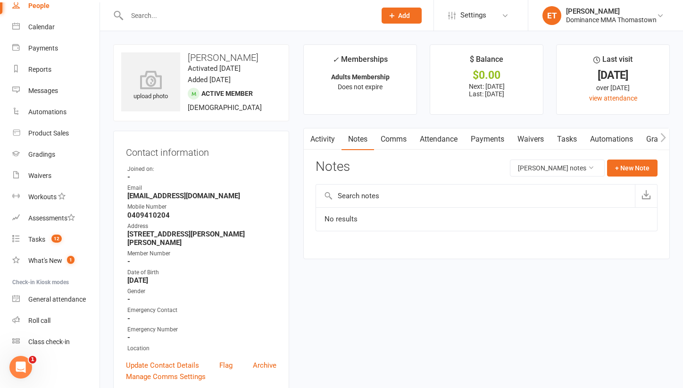
scroll to position [21, 0]
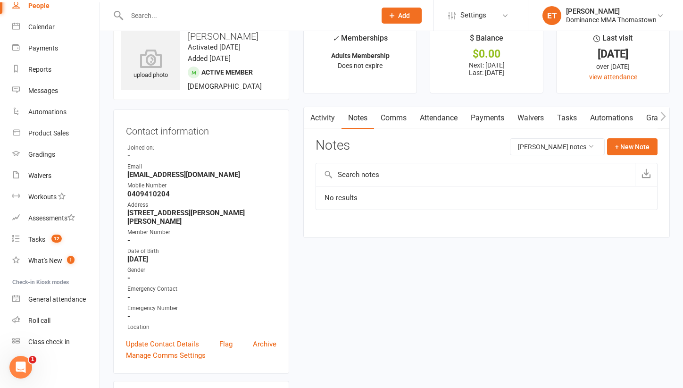
click at [445, 108] on link "Attendance" at bounding box center [438, 118] width 51 height 22
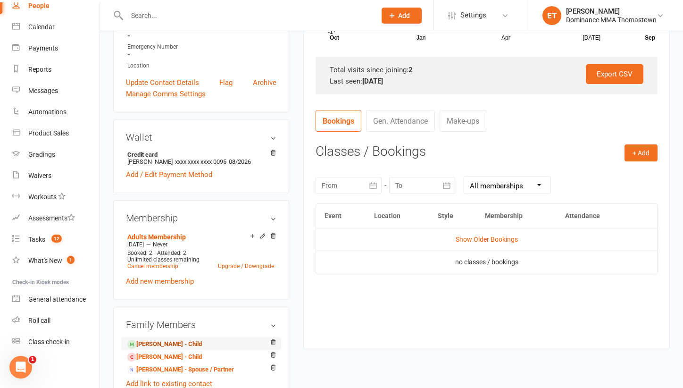
scroll to position [284, 0]
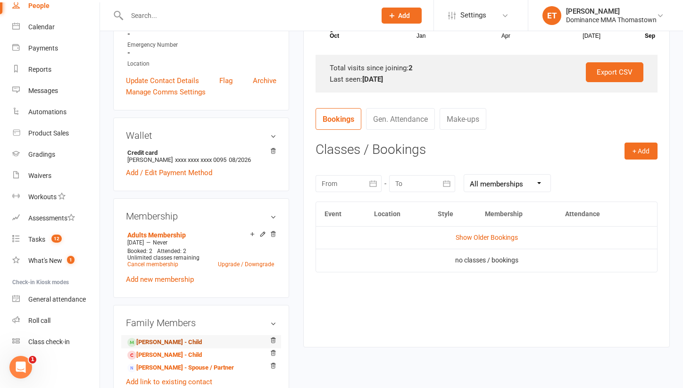
click at [178, 337] on link "[PERSON_NAME] - Child" at bounding box center [164, 342] width 75 height 10
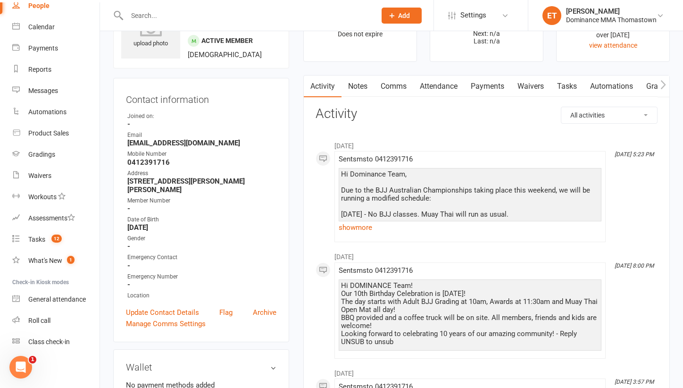
scroll to position [52, 0]
click at [440, 85] on link "Attendance" at bounding box center [438, 87] width 51 height 22
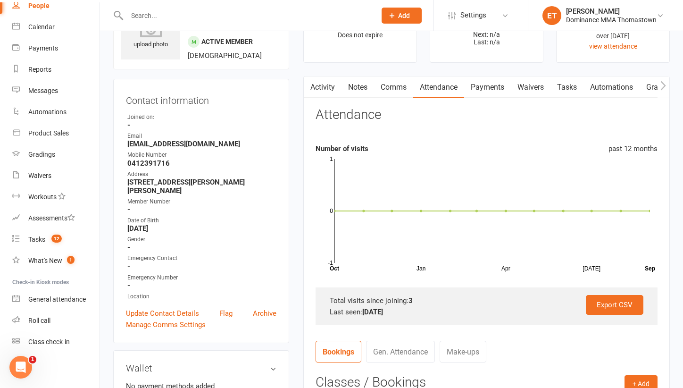
click at [173, 15] on input "text" at bounding box center [246, 15] width 245 height 13
paste input "[PERSON_NAME]"
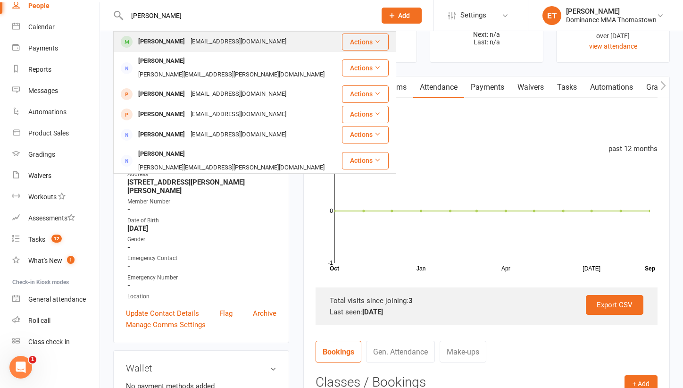
type input "[PERSON_NAME]"
click at [188, 41] on div "[EMAIL_ADDRESS][DOMAIN_NAME]" at bounding box center [238, 42] width 101 height 14
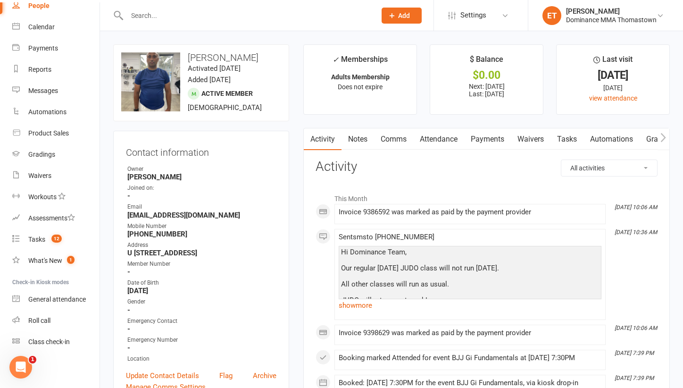
click at [444, 137] on link "Attendance" at bounding box center [438, 139] width 51 height 22
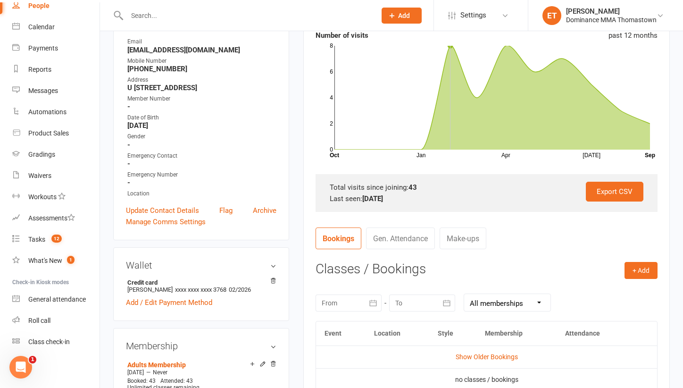
scroll to position [171, 0]
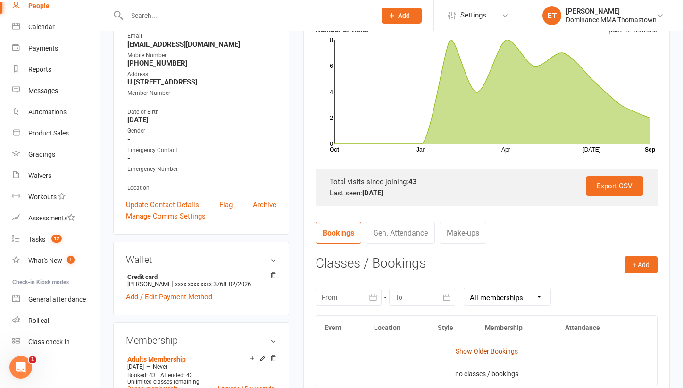
click at [468, 347] on link "Show Older Bookings" at bounding box center [487, 351] width 62 height 8
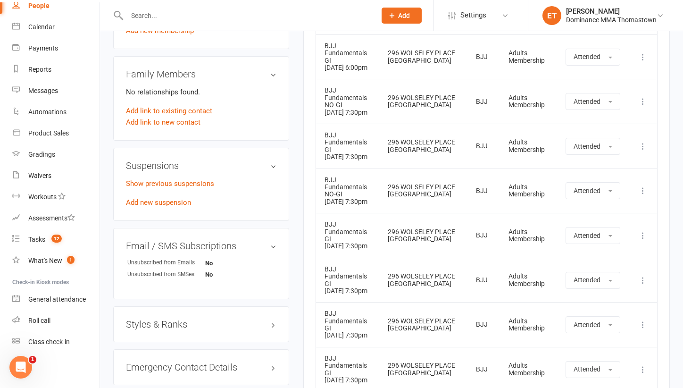
scroll to position [546, 0]
